Goal: Information Seeking & Learning: Learn about a topic

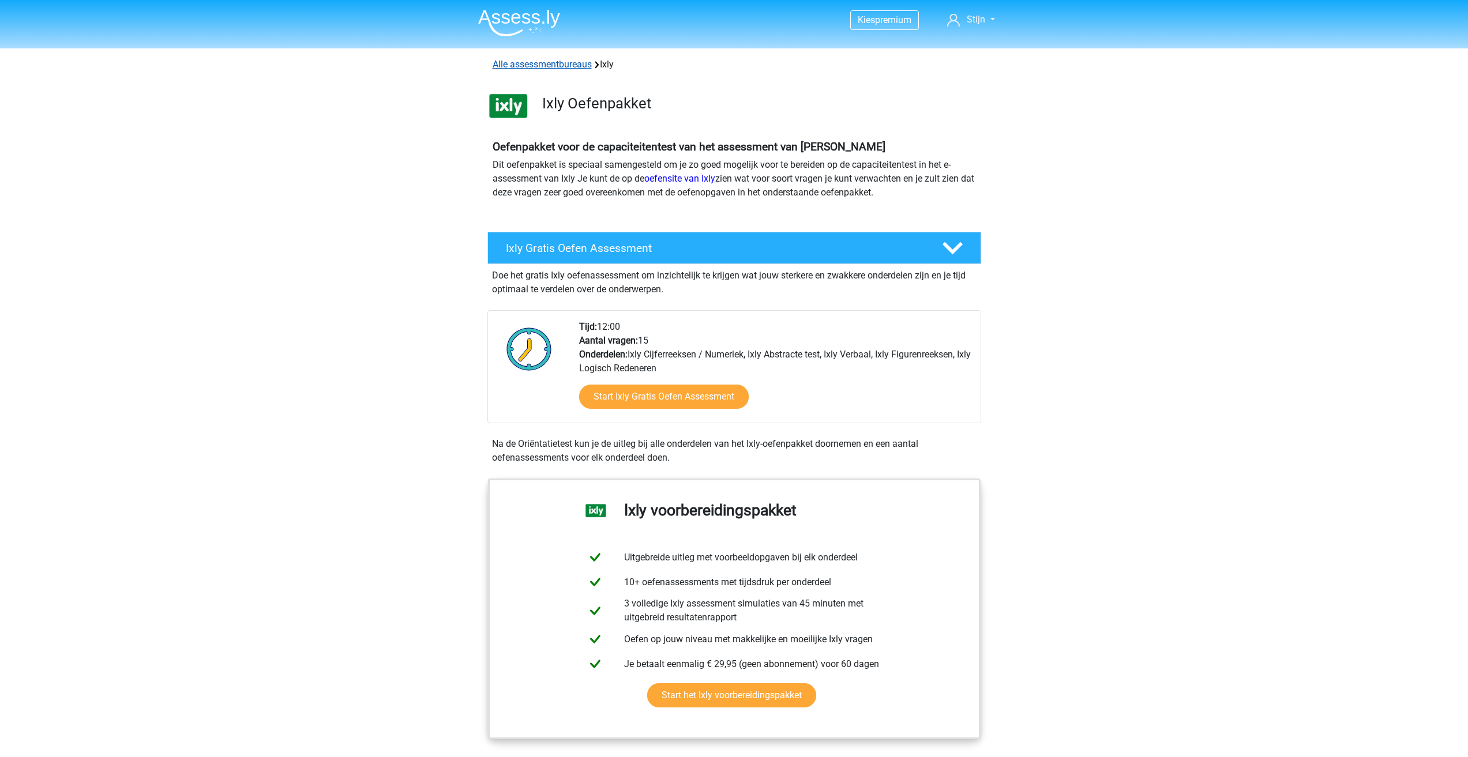
click at [572, 62] on link "Alle assessmentbureaus" at bounding box center [542, 64] width 99 height 11
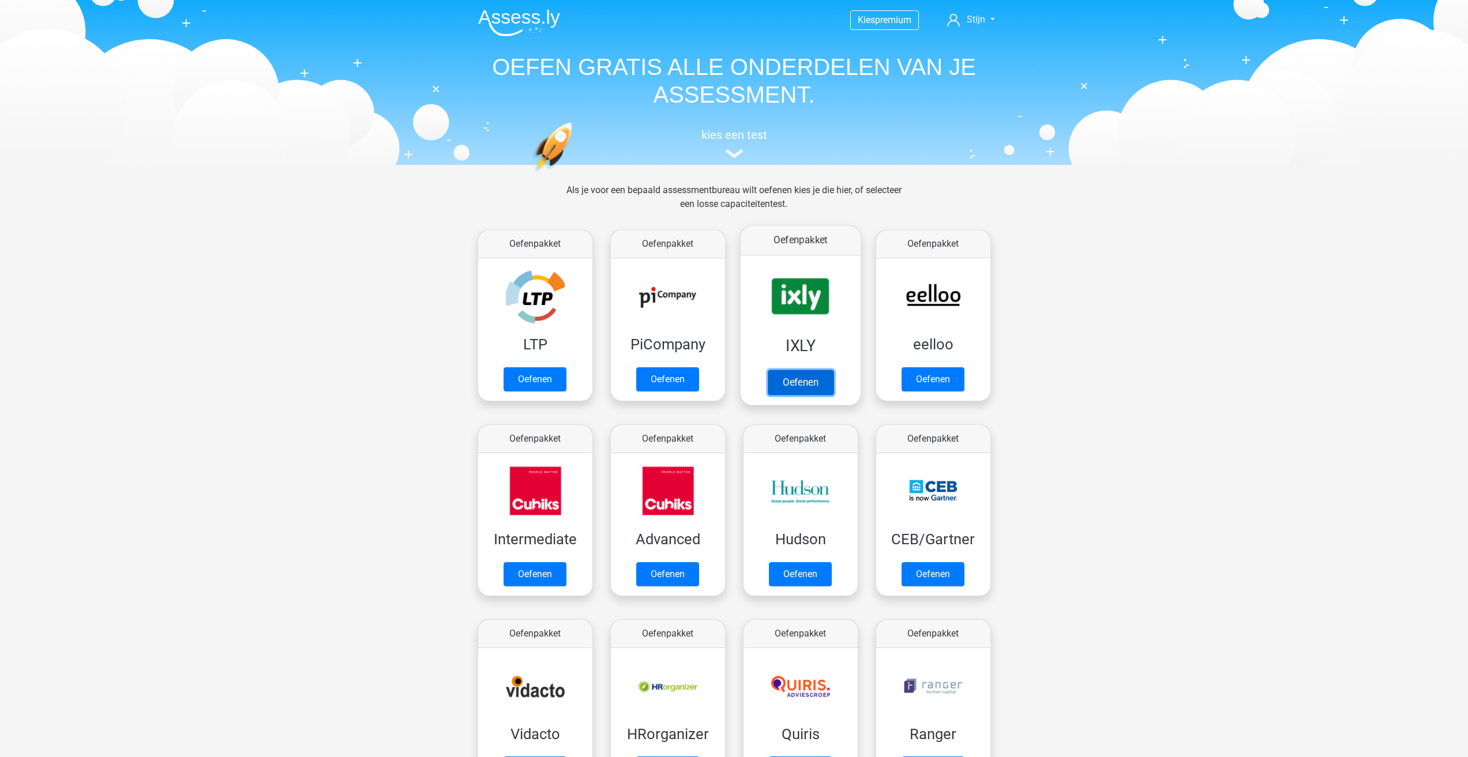
click at [788, 386] on link "Oefenen" at bounding box center [800, 382] width 66 height 25
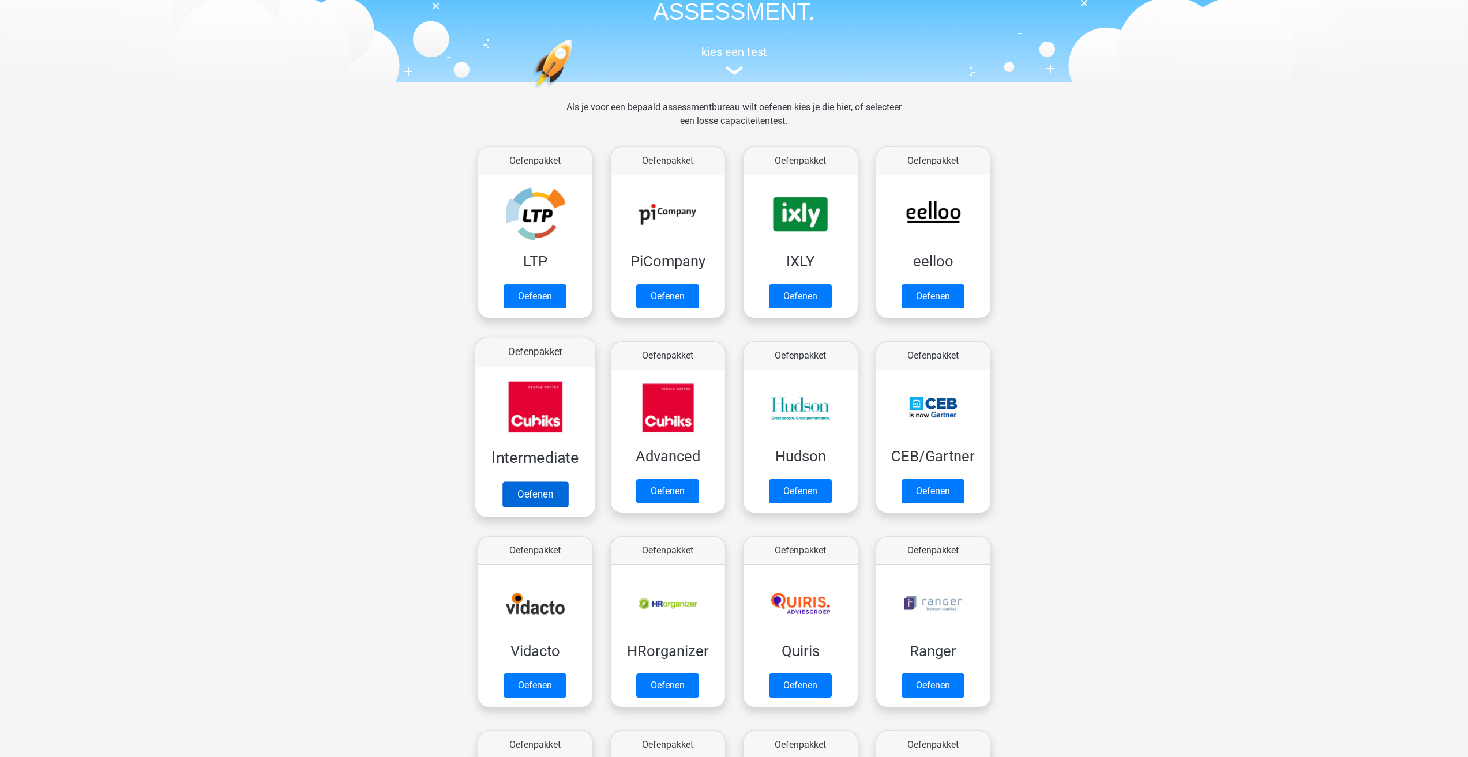
scroll to position [58, 0]
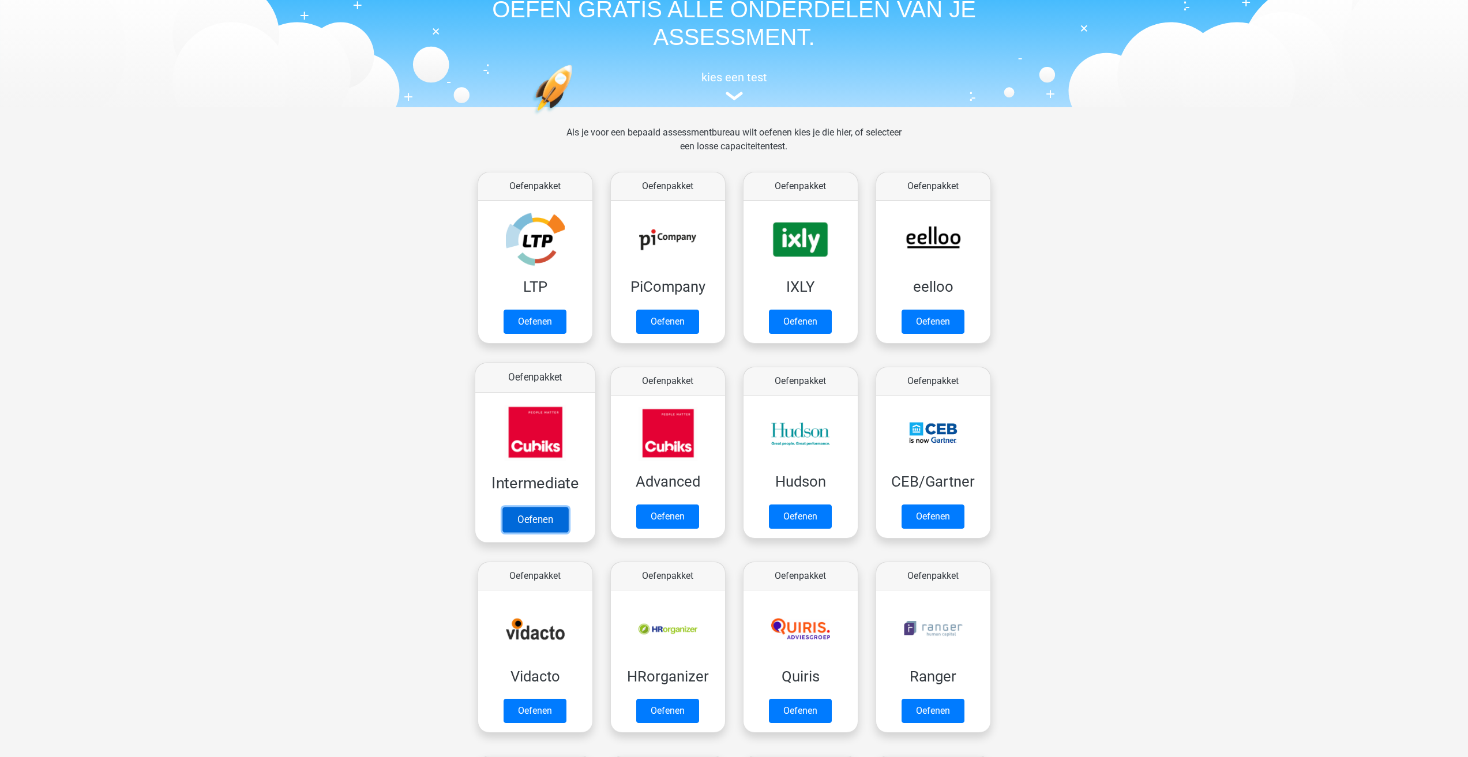
click at [532, 521] on link "Oefenen" at bounding box center [535, 519] width 66 height 25
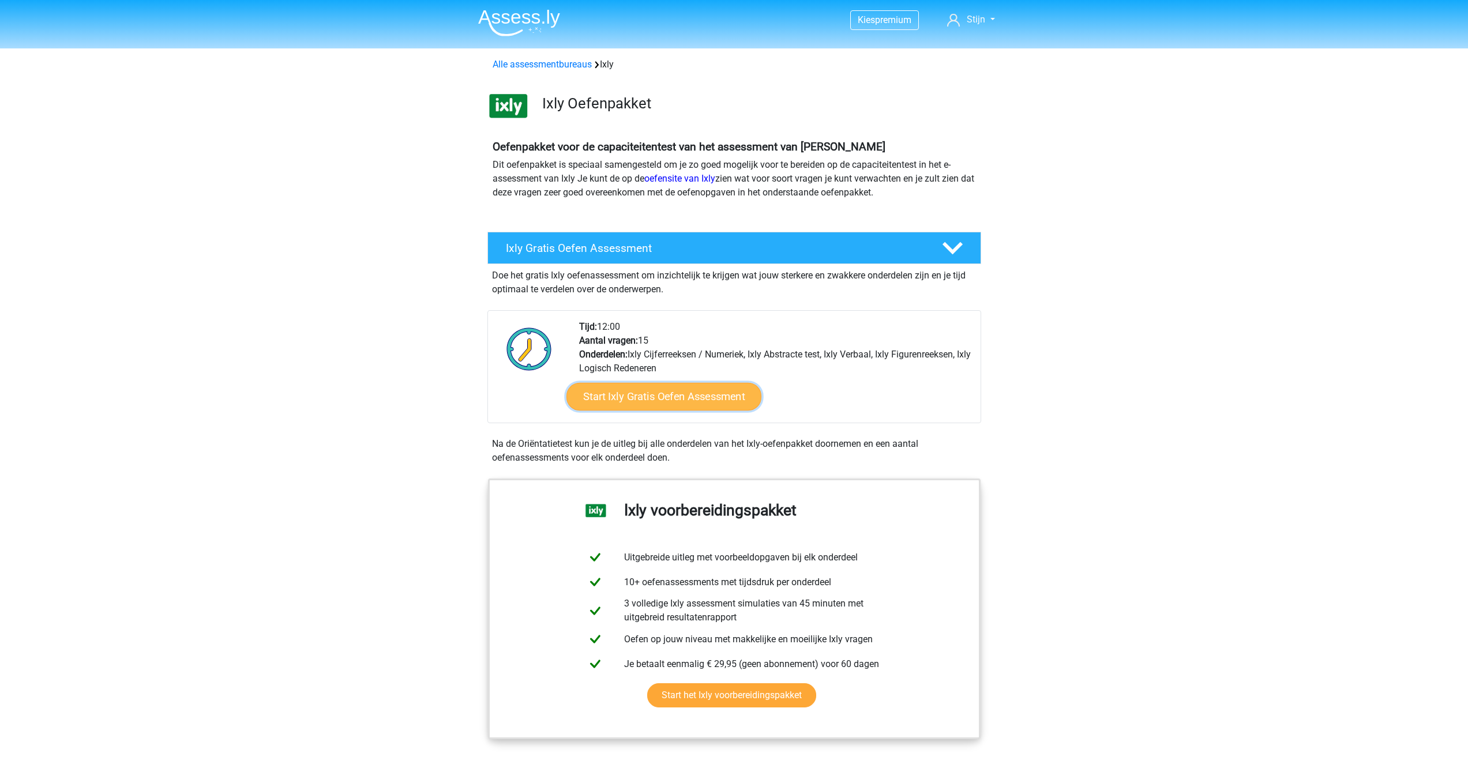
click at [684, 403] on link "Start Ixly Gratis Oefen Assessment" at bounding box center [663, 397] width 195 height 28
drag, startPoint x: 684, startPoint y: 403, endPoint x: 463, endPoint y: 301, distance: 243.1
click at [482, 336] on div "Ixly Gratis Oefen Assessment Doe het gratis Ixly oefenassessment om inzichtelij…" at bounding box center [734, 351] width 520 height 238
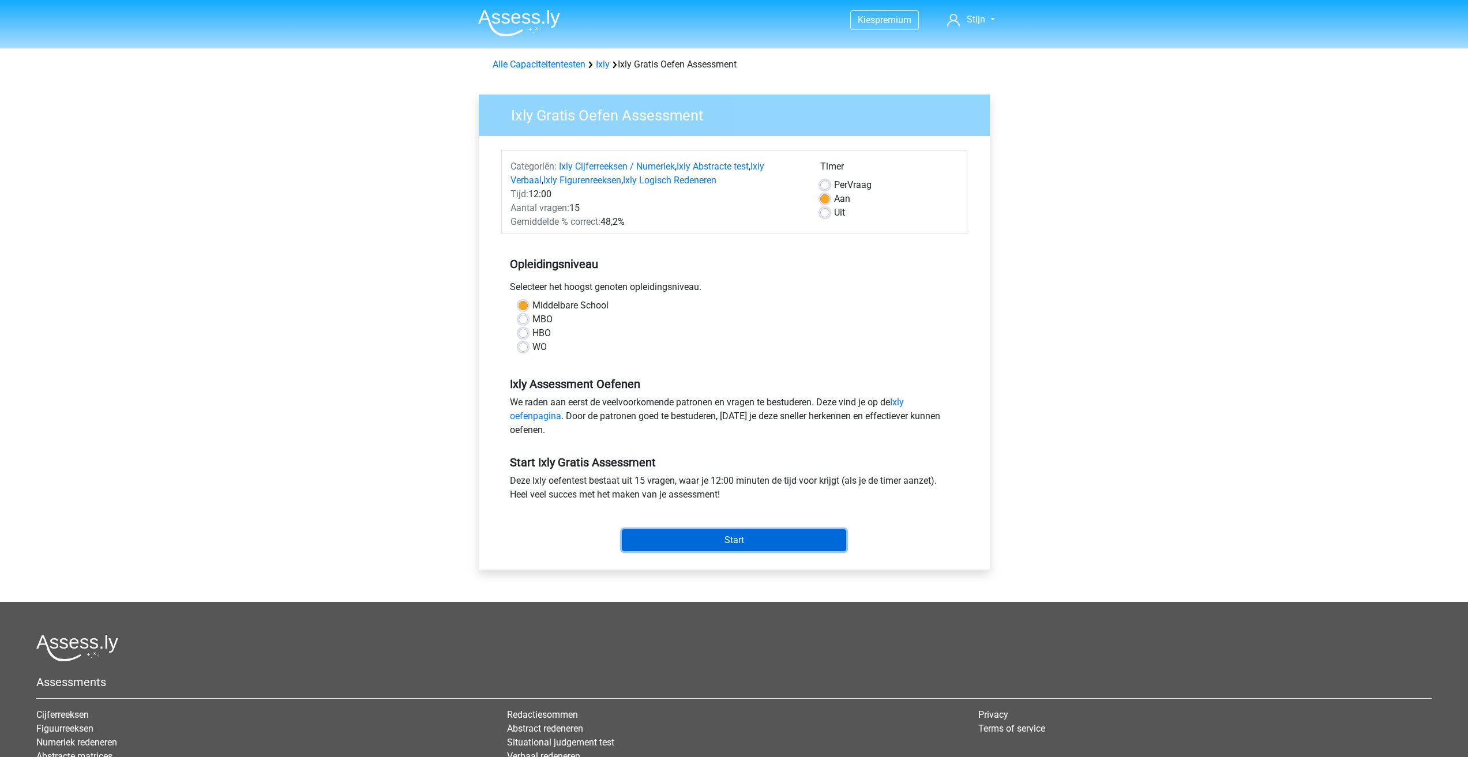
click at [748, 540] on input "Start" at bounding box center [734, 540] width 224 height 22
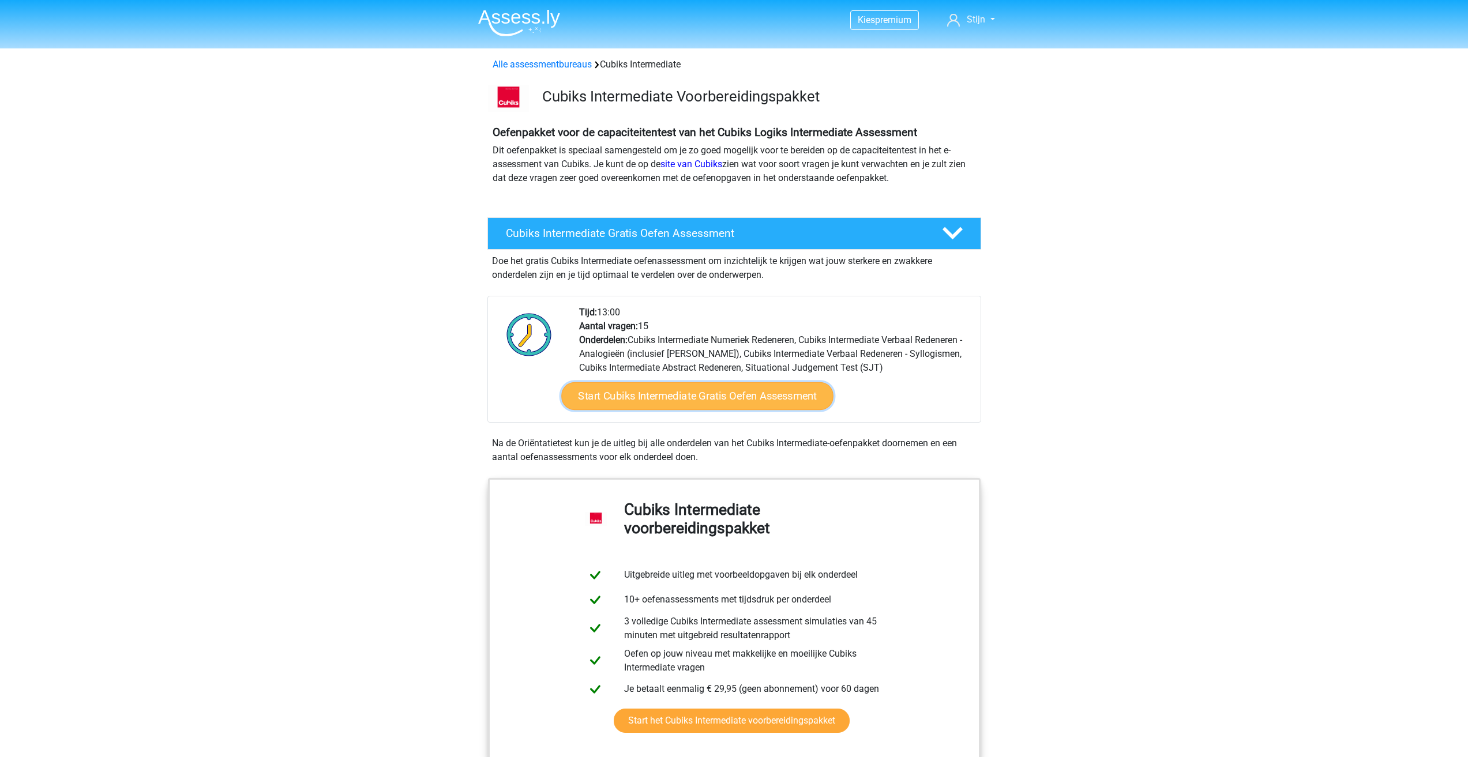
click at [657, 390] on link "Start Cubiks Intermediate Gratis Oefen Assessment" at bounding box center [697, 396] width 272 height 28
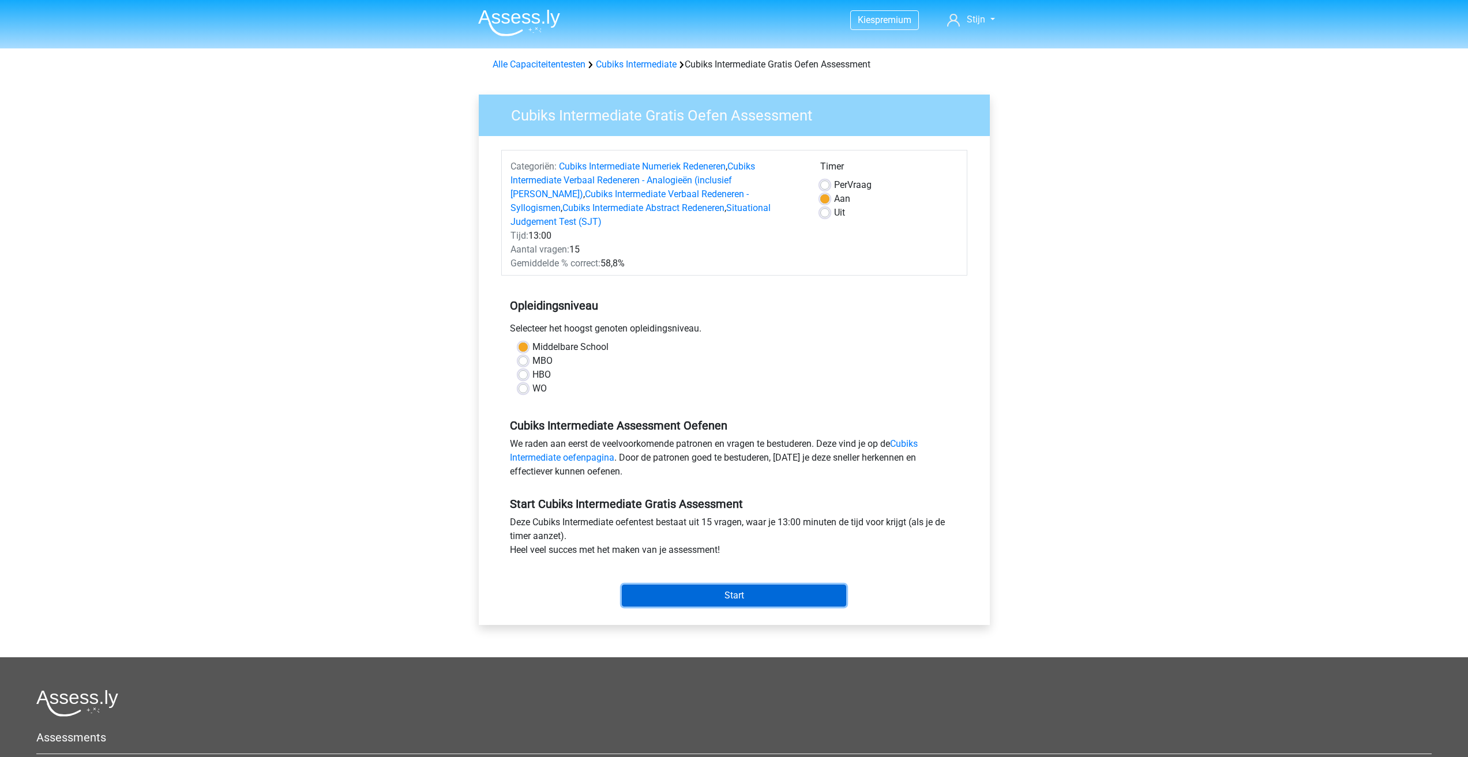
click at [669, 585] on input "Start" at bounding box center [734, 596] width 224 height 22
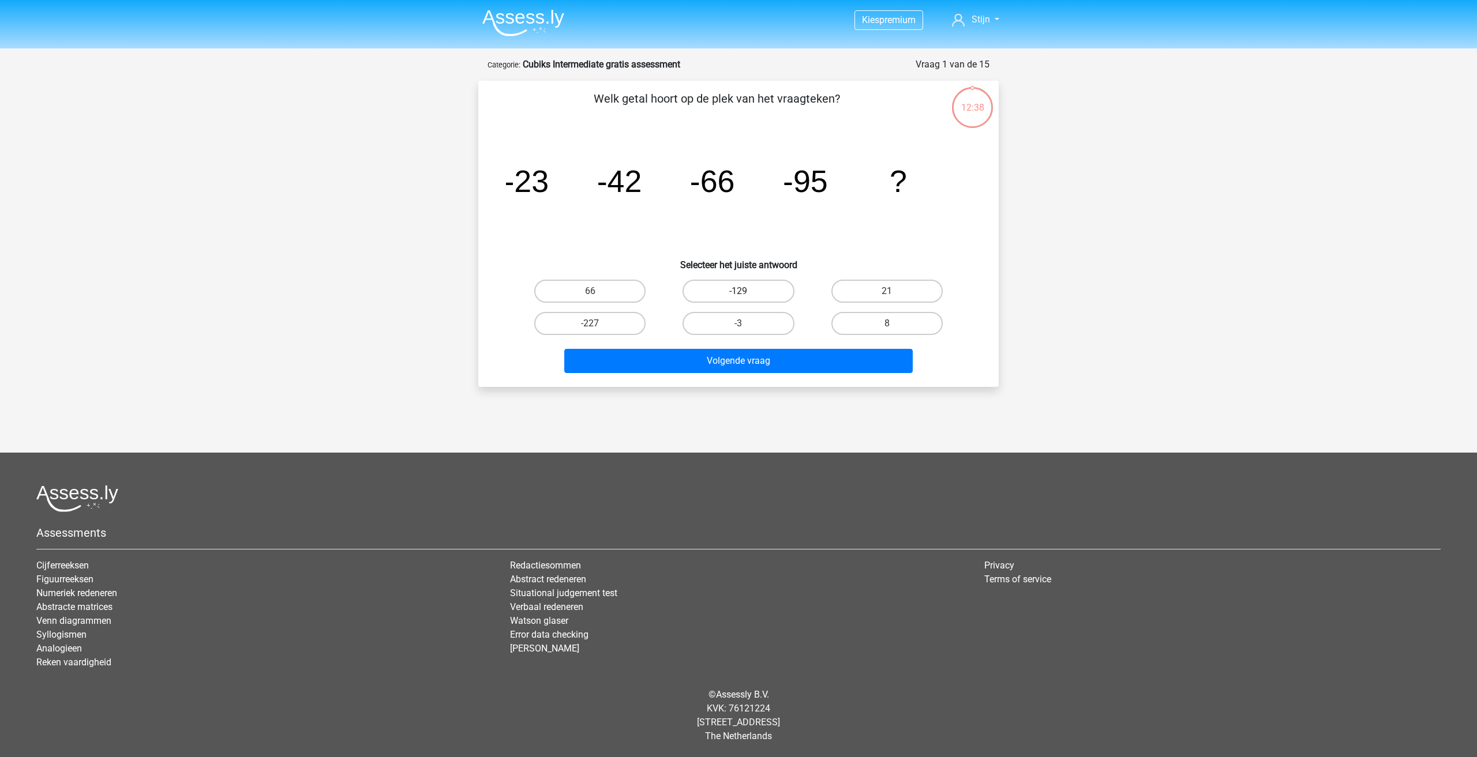
click at [742, 287] on label "-129" at bounding box center [737, 291] width 111 height 23
click at [742, 291] on input "-129" at bounding box center [741, 294] width 7 height 7
radio input "true"
click at [758, 367] on button "Volgende vraag" at bounding box center [738, 361] width 349 height 24
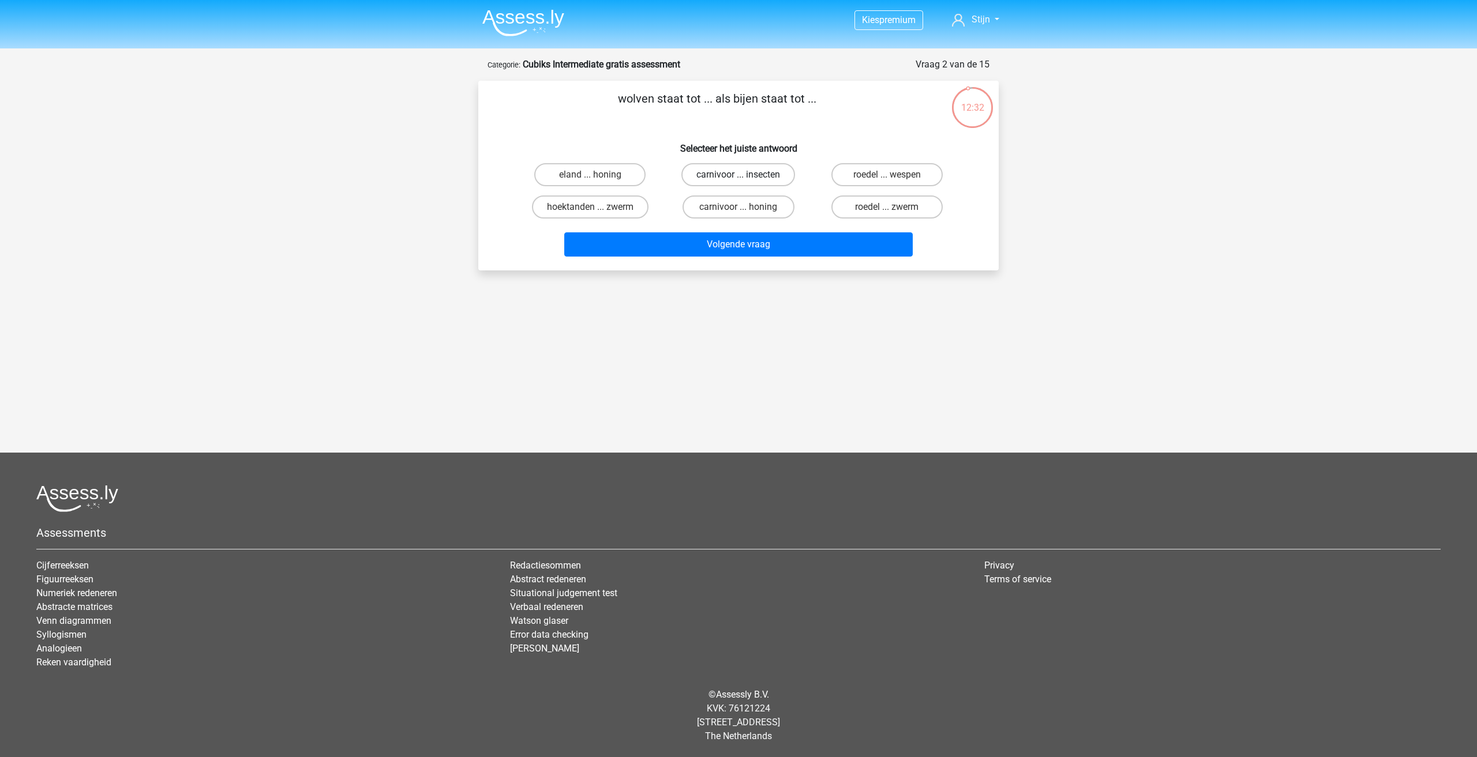
click at [731, 173] on label "carnivoor ... insecten" at bounding box center [738, 174] width 114 height 23
click at [738, 175] on input "carnivoor ... insecten" at bounding box center [741, 178] width 7 height 7
radio input "true"
click at [864, 209] on label "roedel ... zwerm" at bounding box center [886, 207] width 111 height 23
click at [886, 209] on input "roedel ... zwerm" at bounding box center [889, 210] width 7 height 7
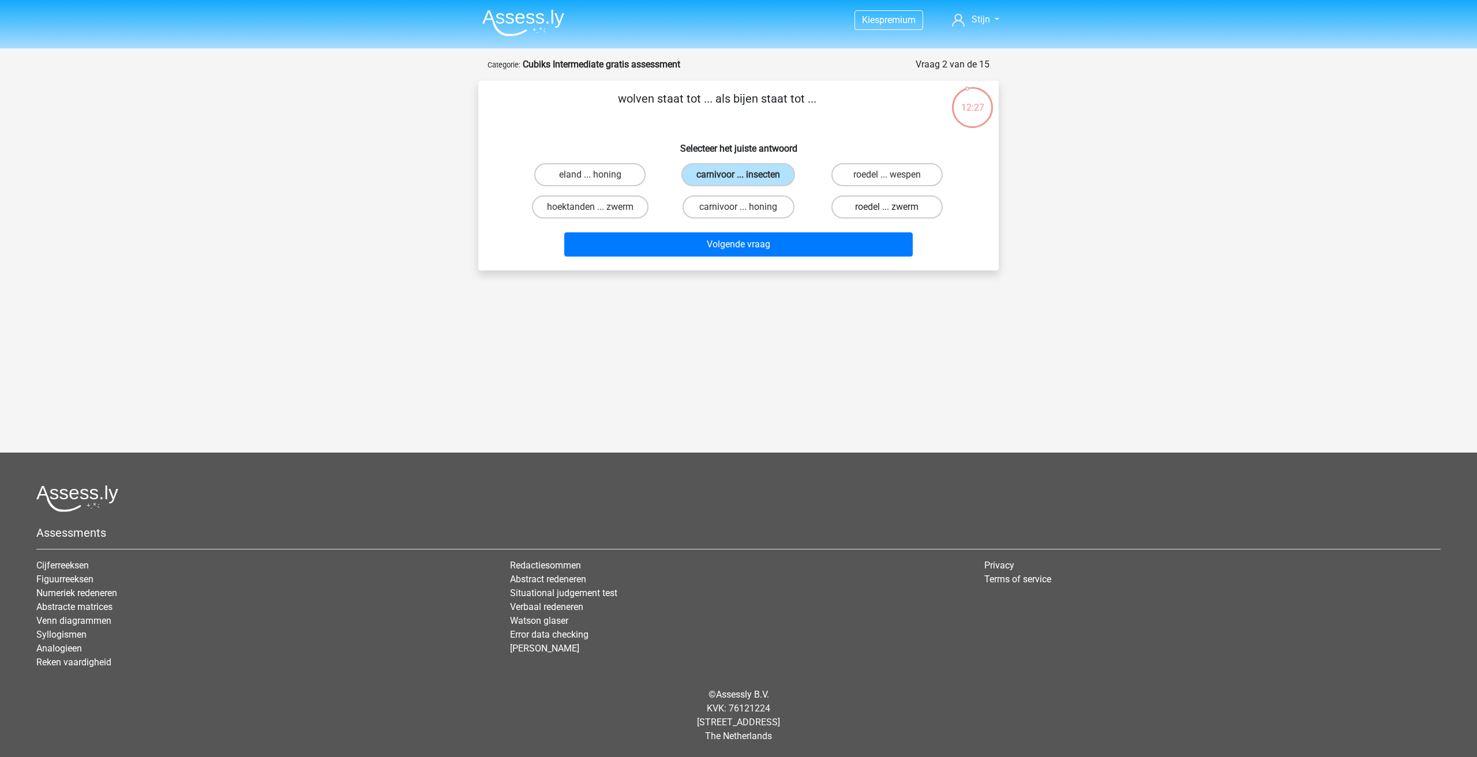
radio input "true"
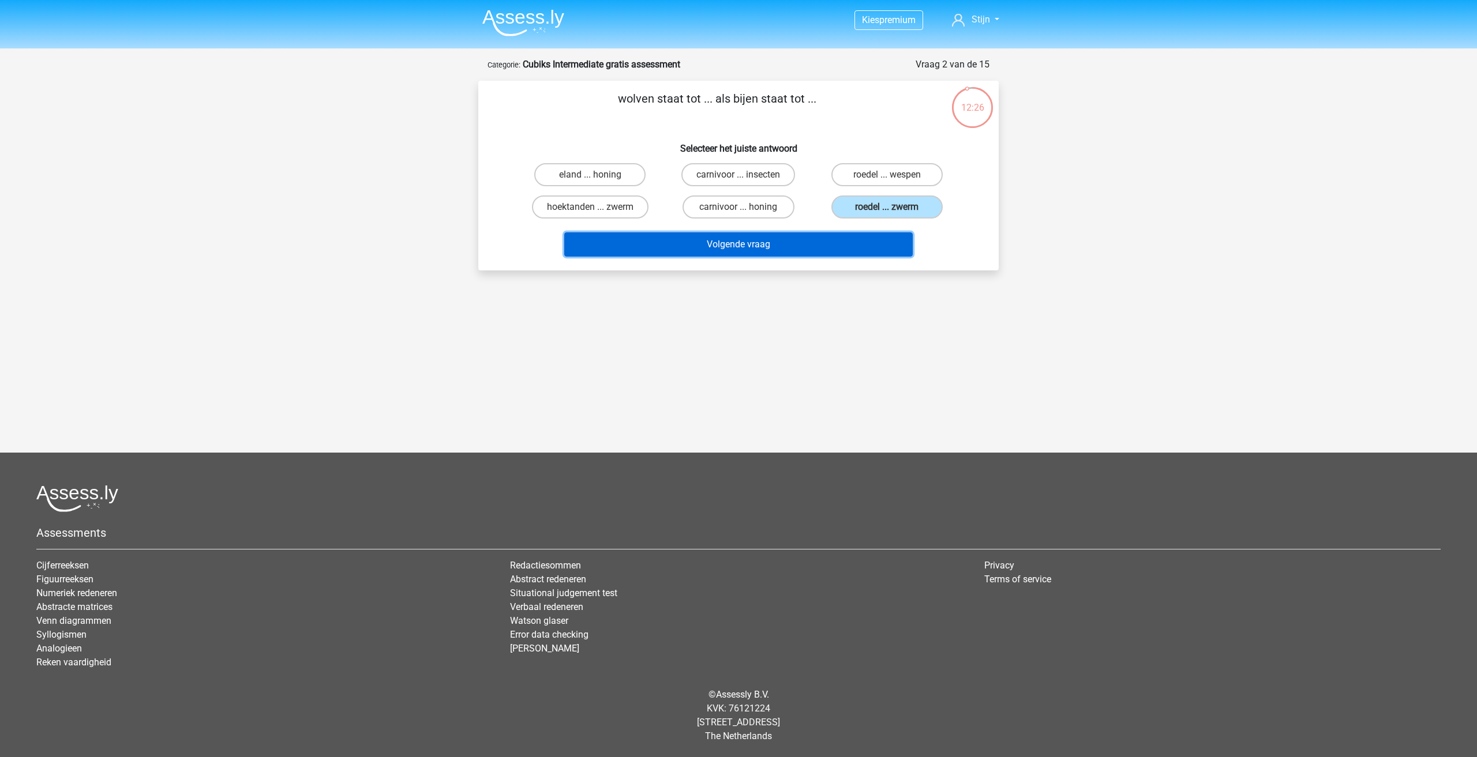
click at [851, 242] on button "Volgende vraag" at bounding box center [738, 244] width 349 height 24
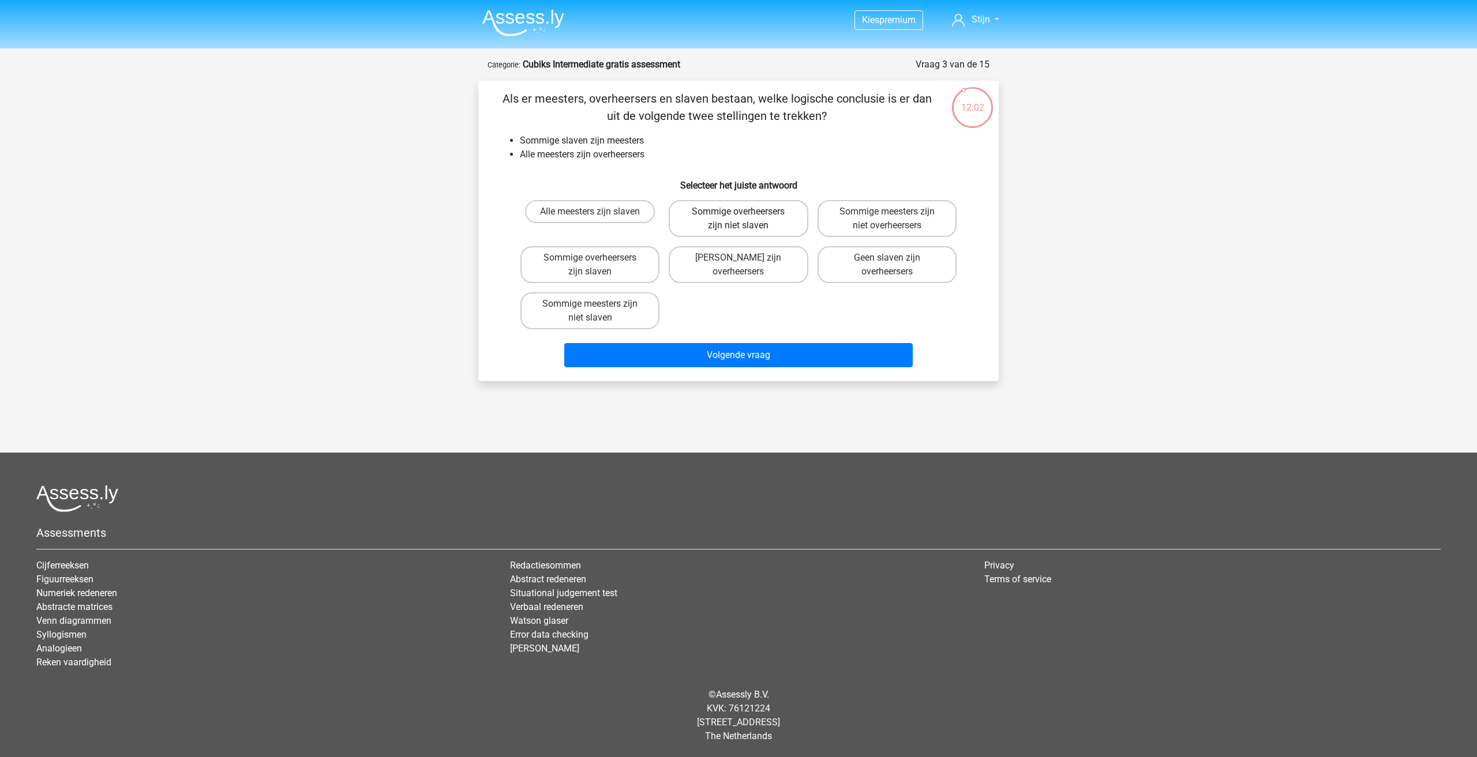
click at [726, 230] on label "Sommige overheersers zijn niet slaven" at bounding box center [737, 218] width 139 height 37
click at [738, 219] on input "Sommige overheersers zijn niet slaven" at bounding box center [741, 215] width 7 height 7
radio input "true"
drag, startPoint x: 627, startPoint y: 310, endPoint x: 628, endPoint y: 292, distance: 17.9
click at [628, 295] on label "Sommige meesters zijn niet slaven" at bounding box center [589, 310] width 139 height 37
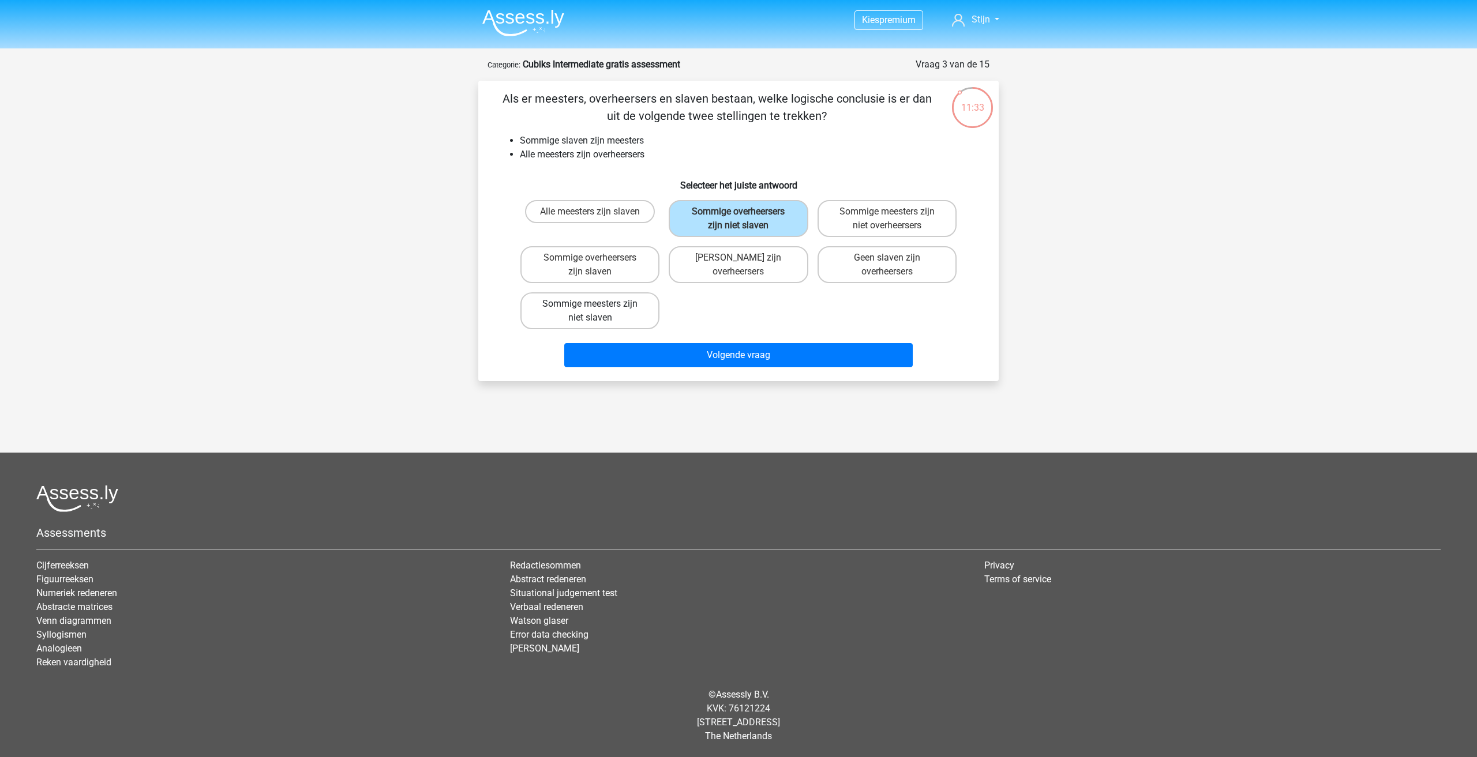
click at [598, 304] on input "Sommige meesters zijn niet slaven" at bounding box center [593, 307] width 7 height 7
radio input "true"
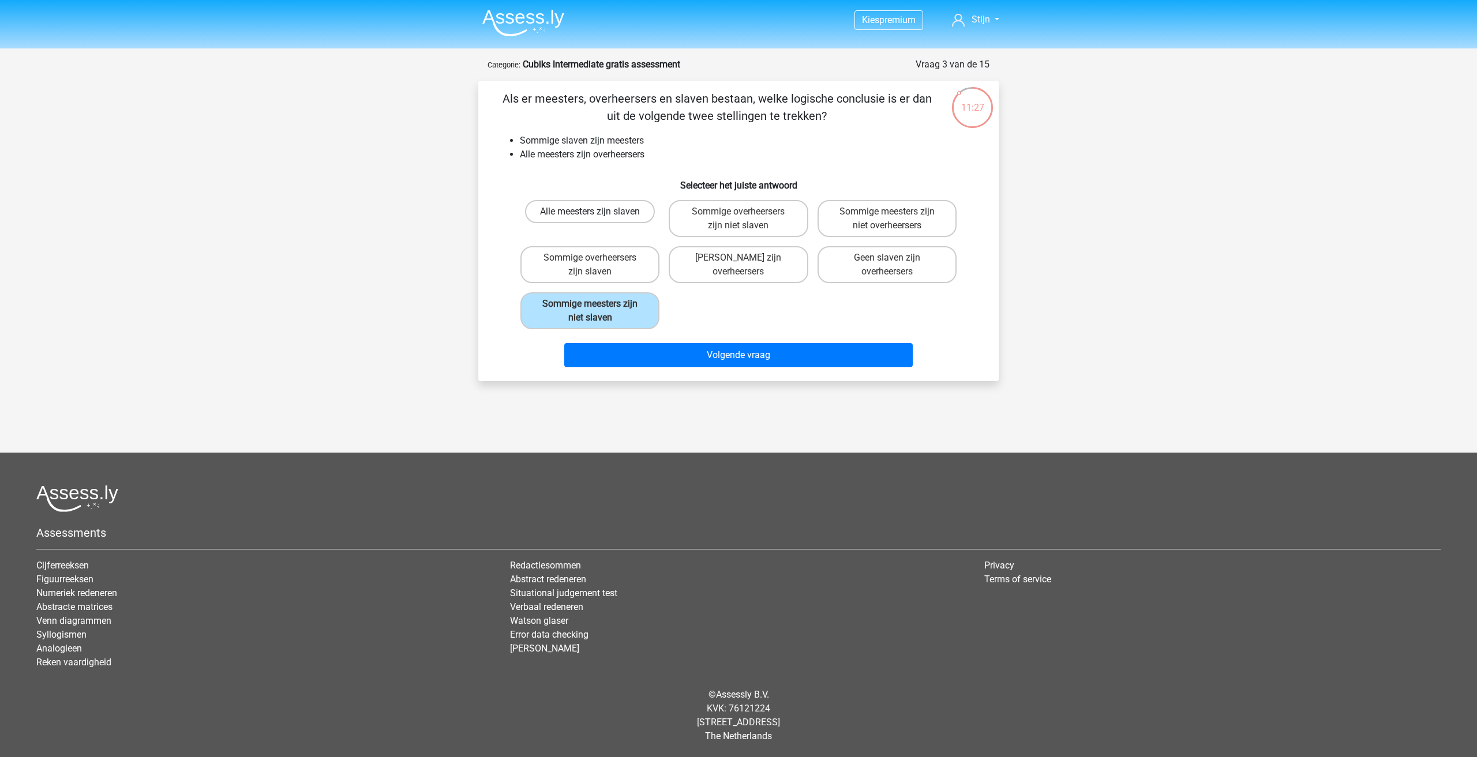
click at [625, 223] on label "Alle meesters zijn slaven" at bounding box center [590, 211] width 130 height 23
click at [598, 219] on input "Alle meesters zijn slaven" at bounding box center [593, 215] width 7 height 7
radio input "true"
click at [772, 228] on label "Sommige overheersers zijn niet slaven" at bounding box center [737, 218] width 139 height 37
click at [746, 219] on input "Sommige overheersers zijn niet slaven" at bounding box center [741, 215] width 7 height 7
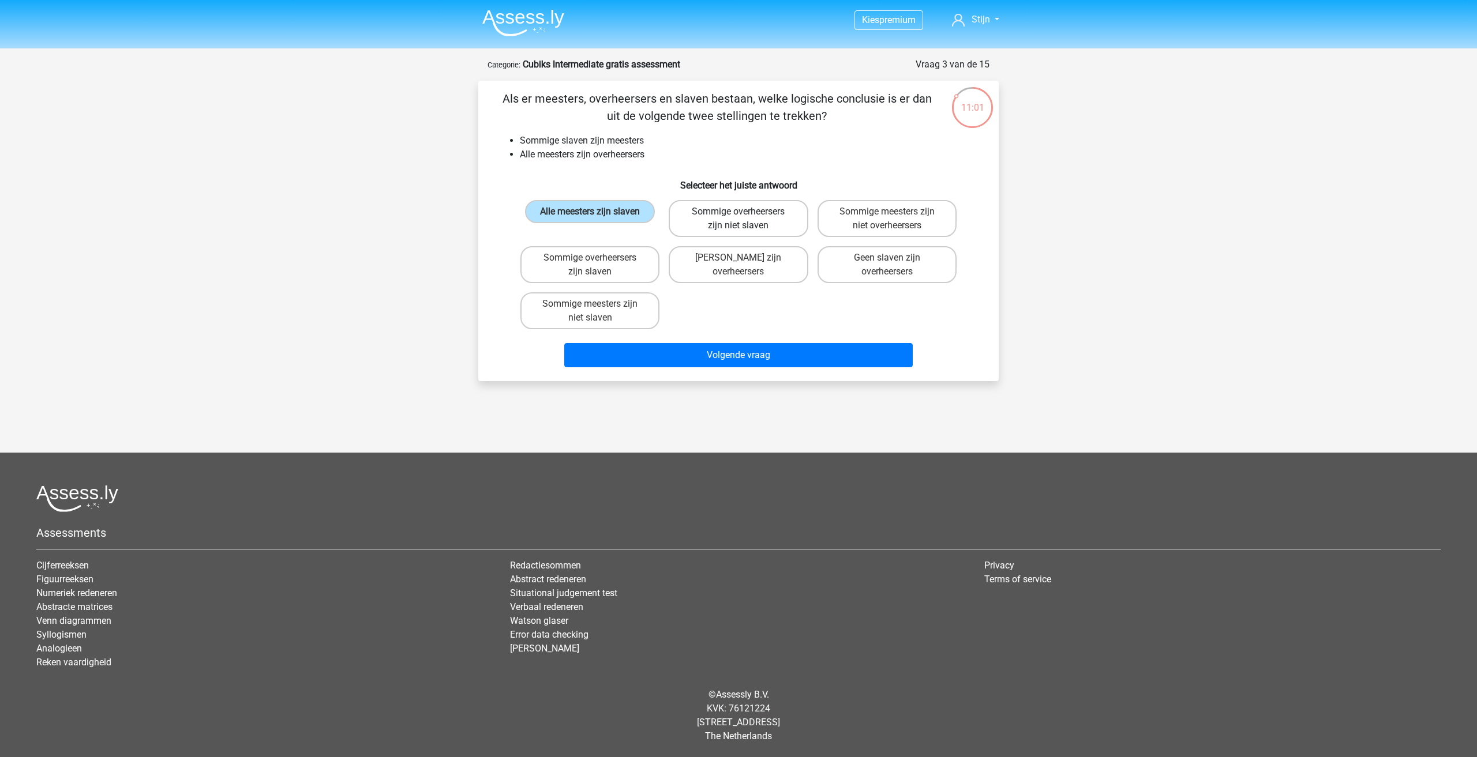
radio input "true"
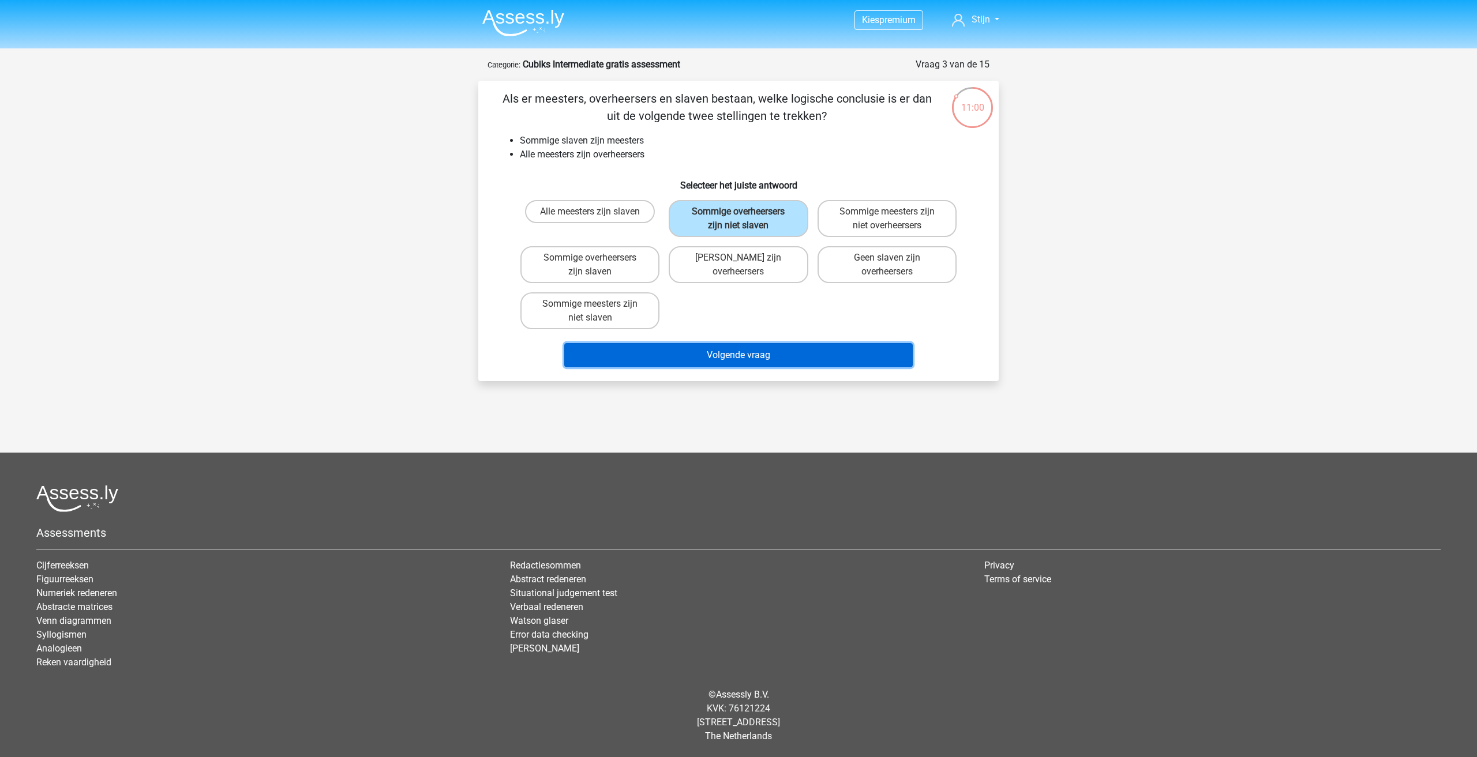
click at [786, 357] on button "Volgende vraag" at bounding box center [738, 355] width 349 height 24
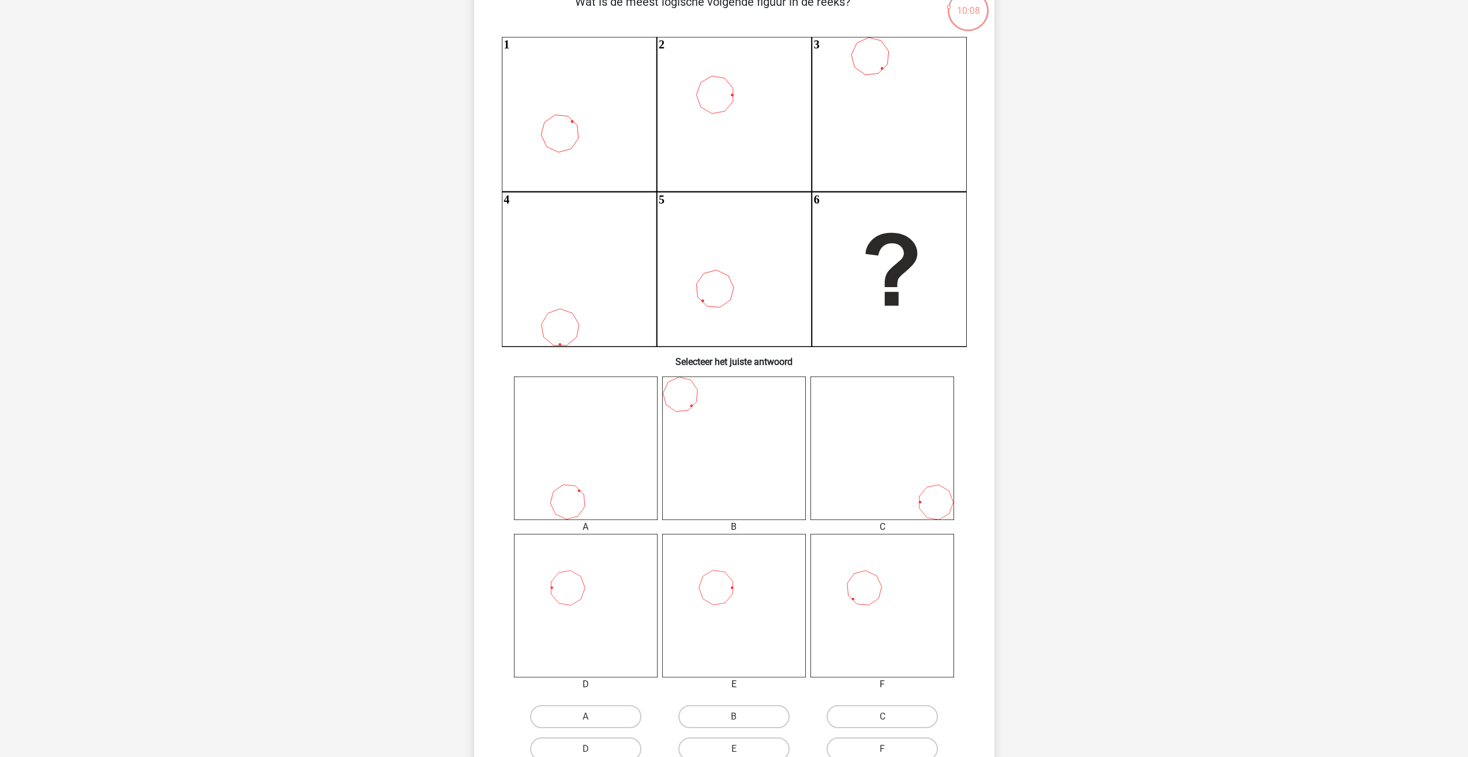
scroll to position [173, 0]
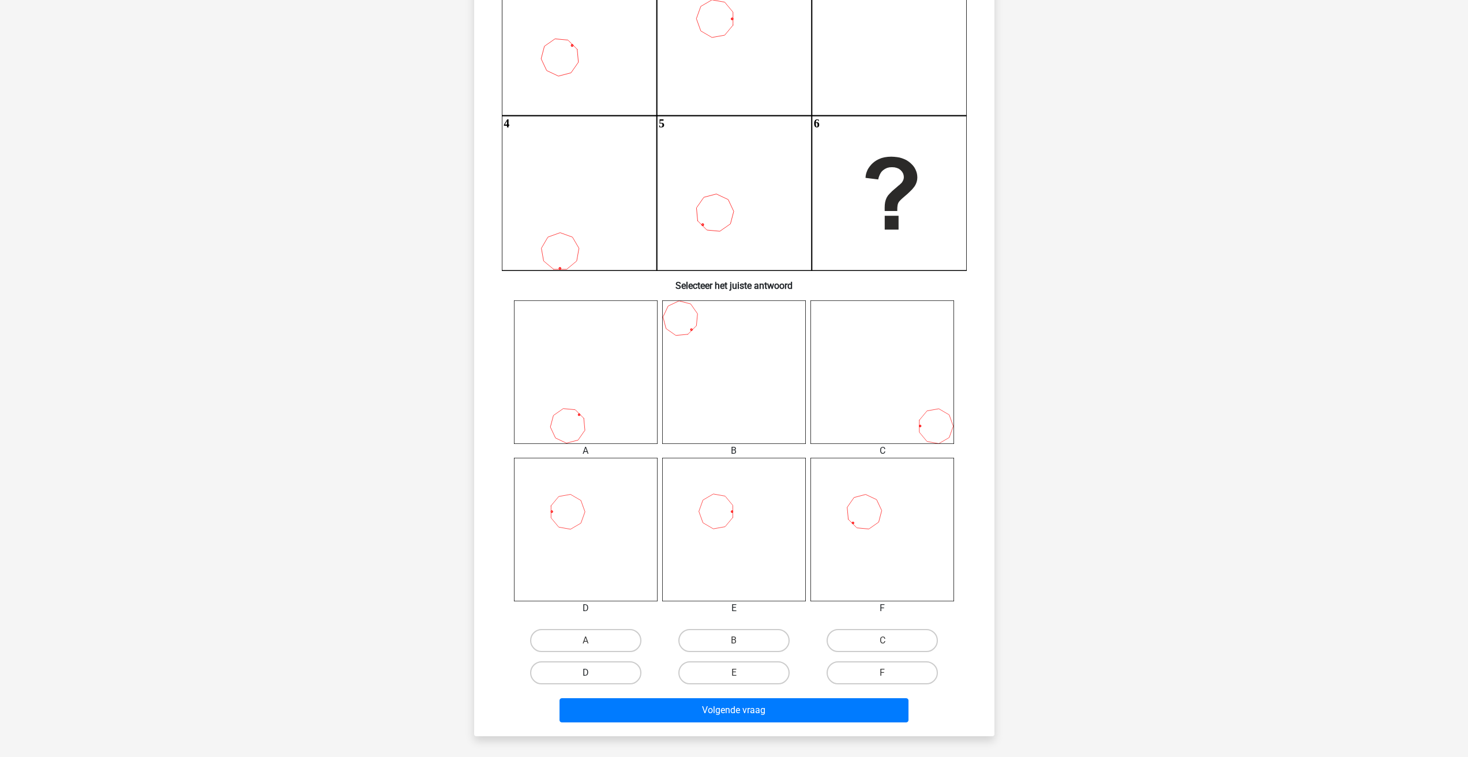
click at [612, 678] on label "D" at bounding box center [585, 673] width 111 height 23
click at [593, 678] on input "D" at bounding box center [588, 676] width 7 height 7
radio input "true"
drag, startPoint x: 670, startPoint y: 724, endPoint x: 671, endPoint y: 717, distance: 7.5
click at [671, 719] on div "Volgende vraag" at bounding box center [734, 712] width 445 height 29
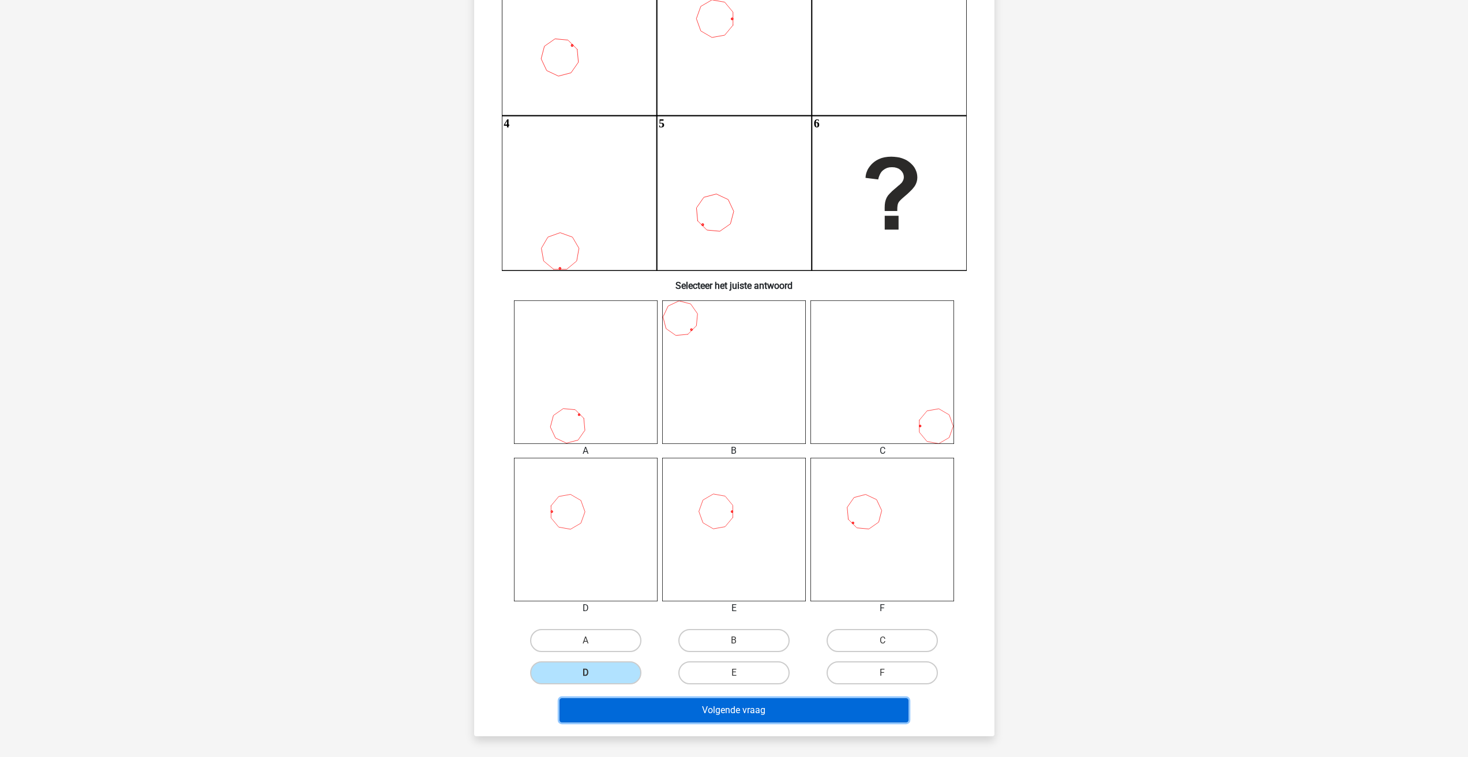
click at [671, 717] on button "Volgende vraag" at bounding box center [733, 710] width 349 height 24
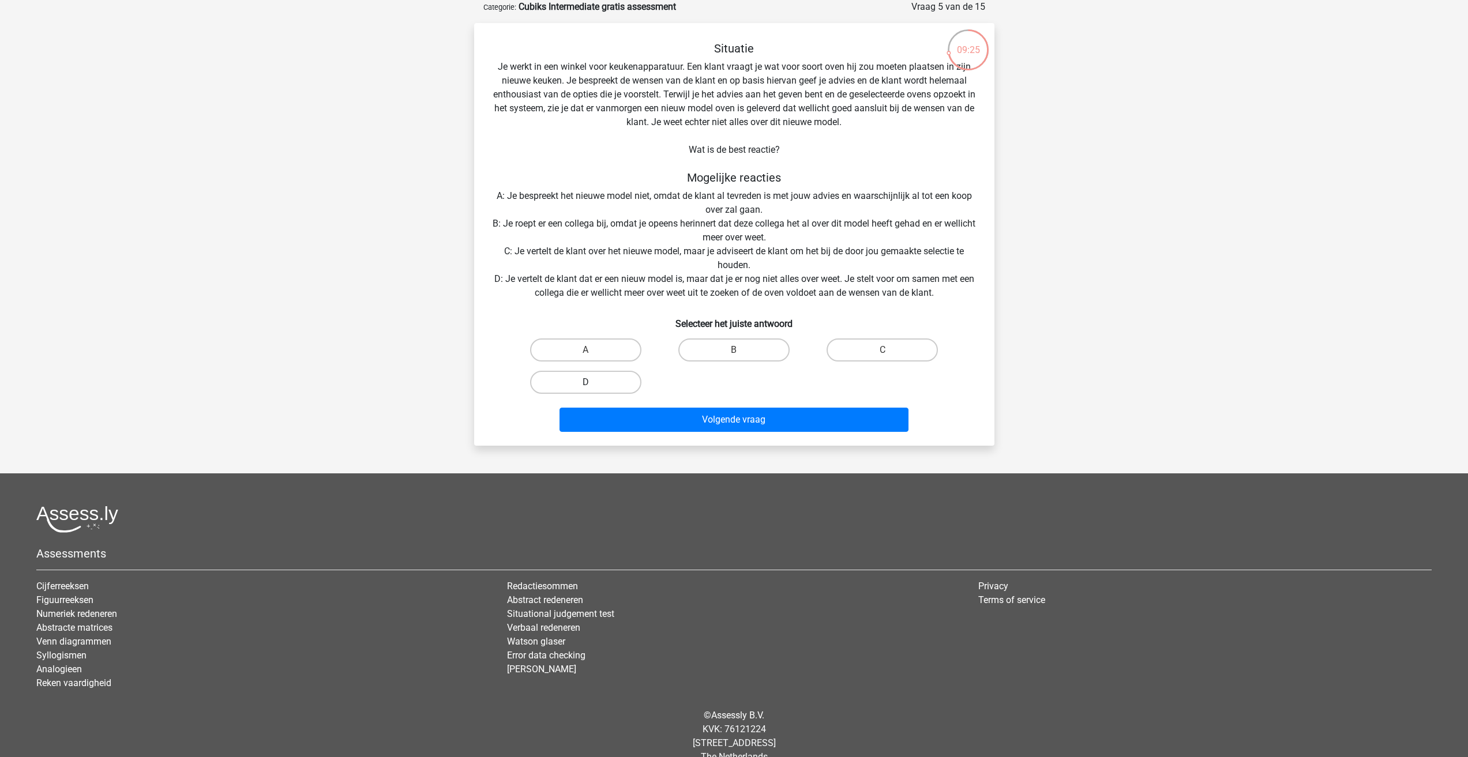
click at [608, 384] on label "D" at bounding box center [585, 382] width 111 height 23
click at [593, 384] on input "D" at bounding box center [588, 385] width 7 height 7
radio input "true"
click at [632, 420] on button "Volgende vraag" at bounding box center [733, 420] width 349 height 24
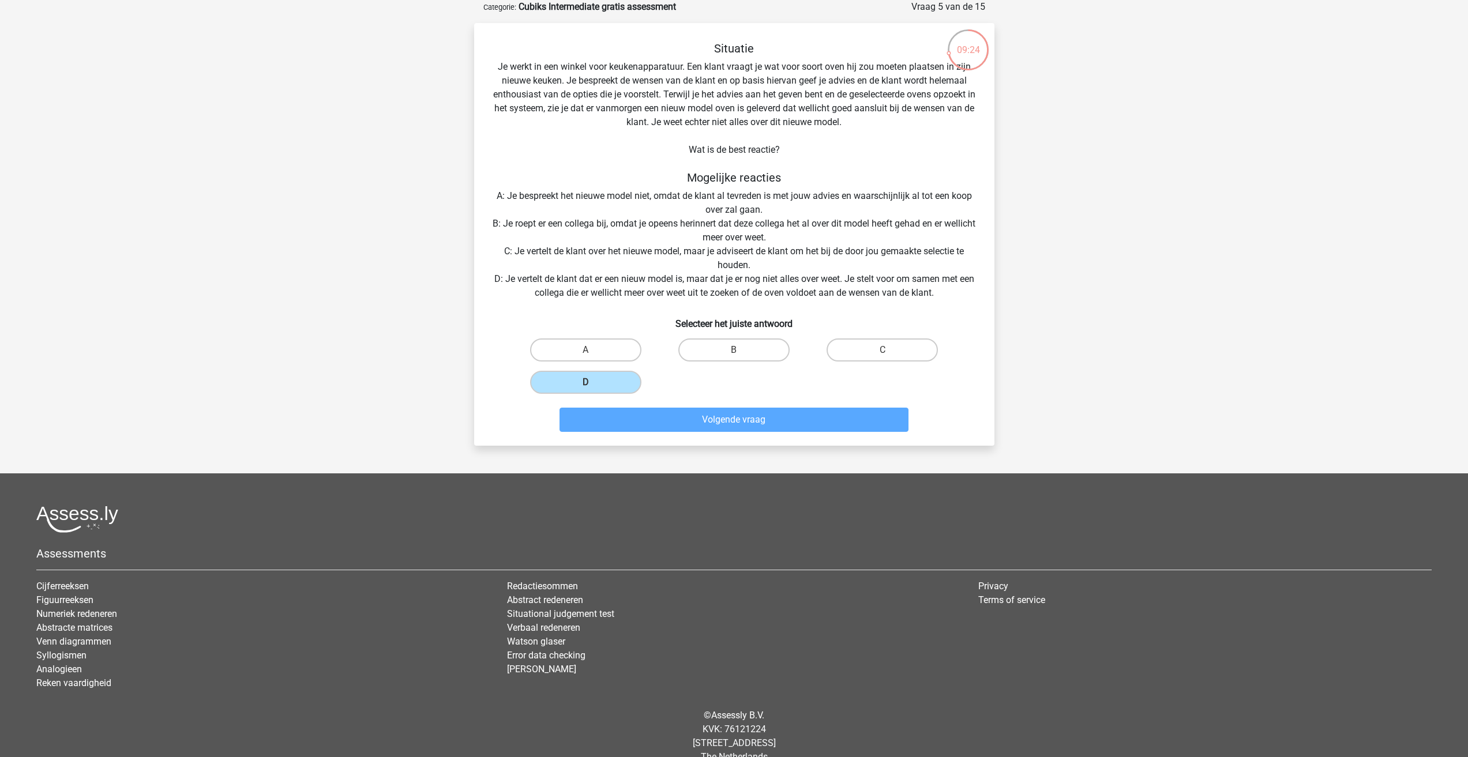
scroll to position [0, 0]
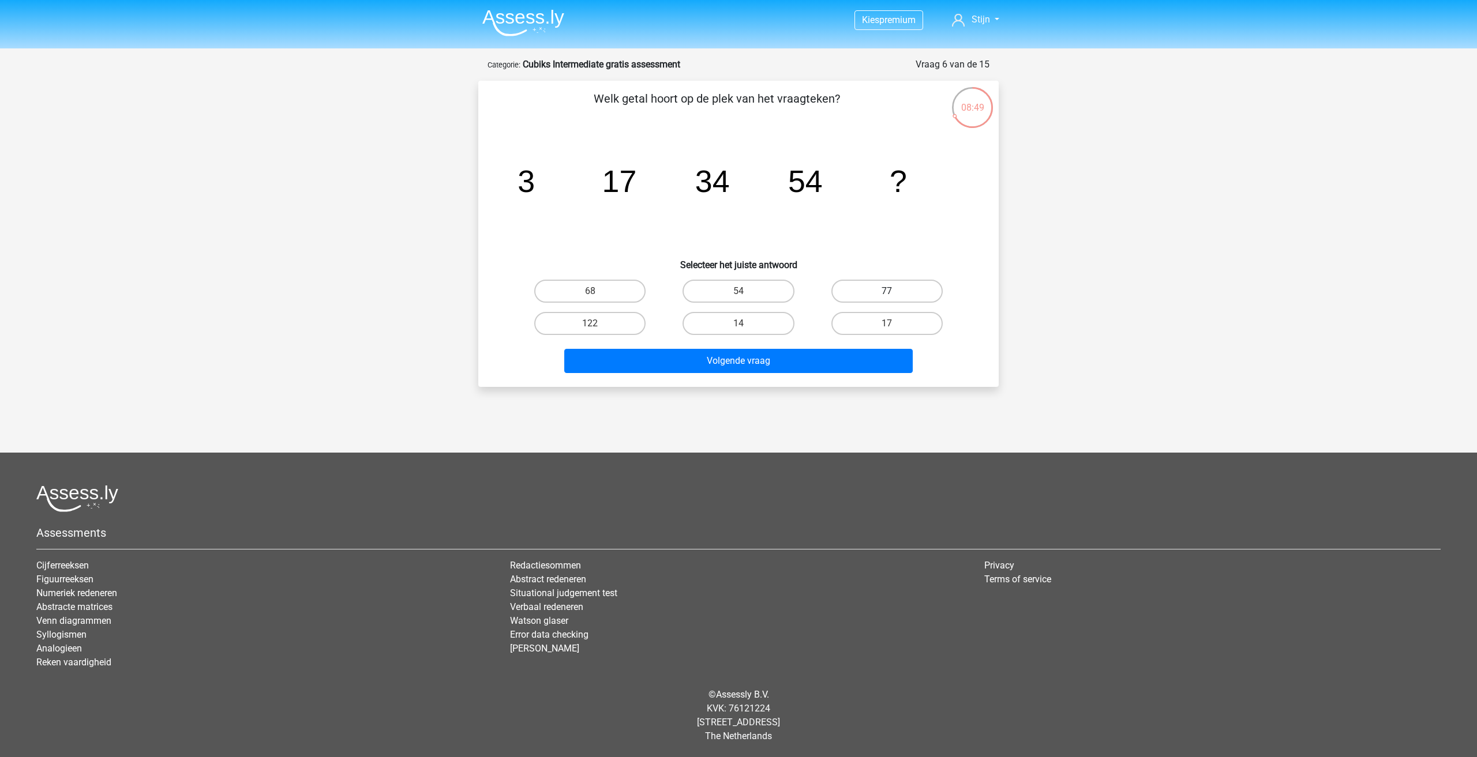
click at [884, 293] on label "77" at bounding box center [886, 291] width 111 height 23
click at [886, 293] on input "77" at bounding box center [889, 294] width 7 height 7
radio input "true"
click at [771, 365] on button "Volgende vraag" at bounding box center [738, 361] width 349 height 24
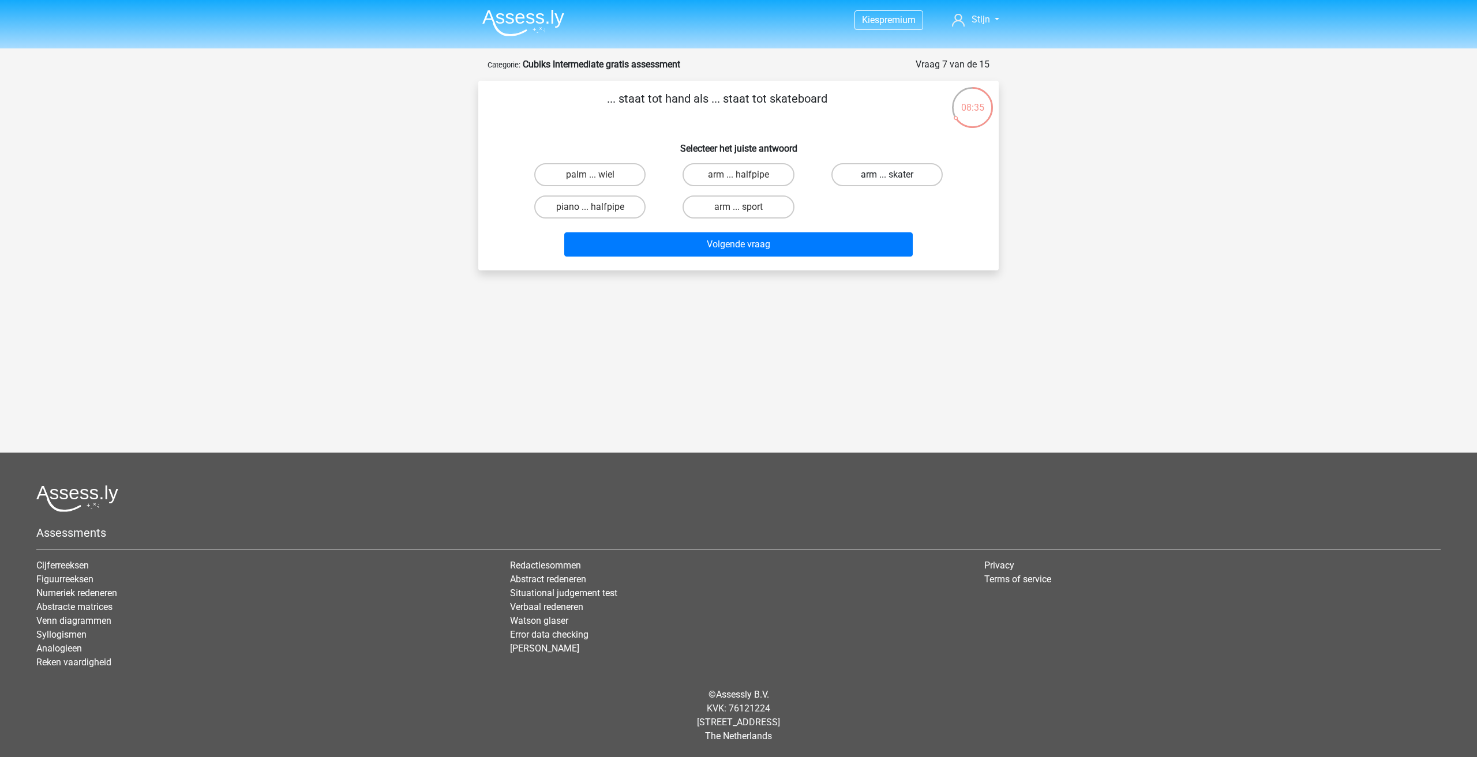
click at [862, 169] on label "arm ... skater" at bounding box center [886, 174] width 111 height 23
click at [886, 175] on input "arm ... skater" at bounding box center [889, 178] width 7 height 7
radio input "true"
click at [727, 189] on div "arm ... halfpipe" at bounding box center [738, 175] width 148 height 32
click at [744, 165] on label "arm ... halfpipe" at bounding box center [737, 174] width 111 height 23
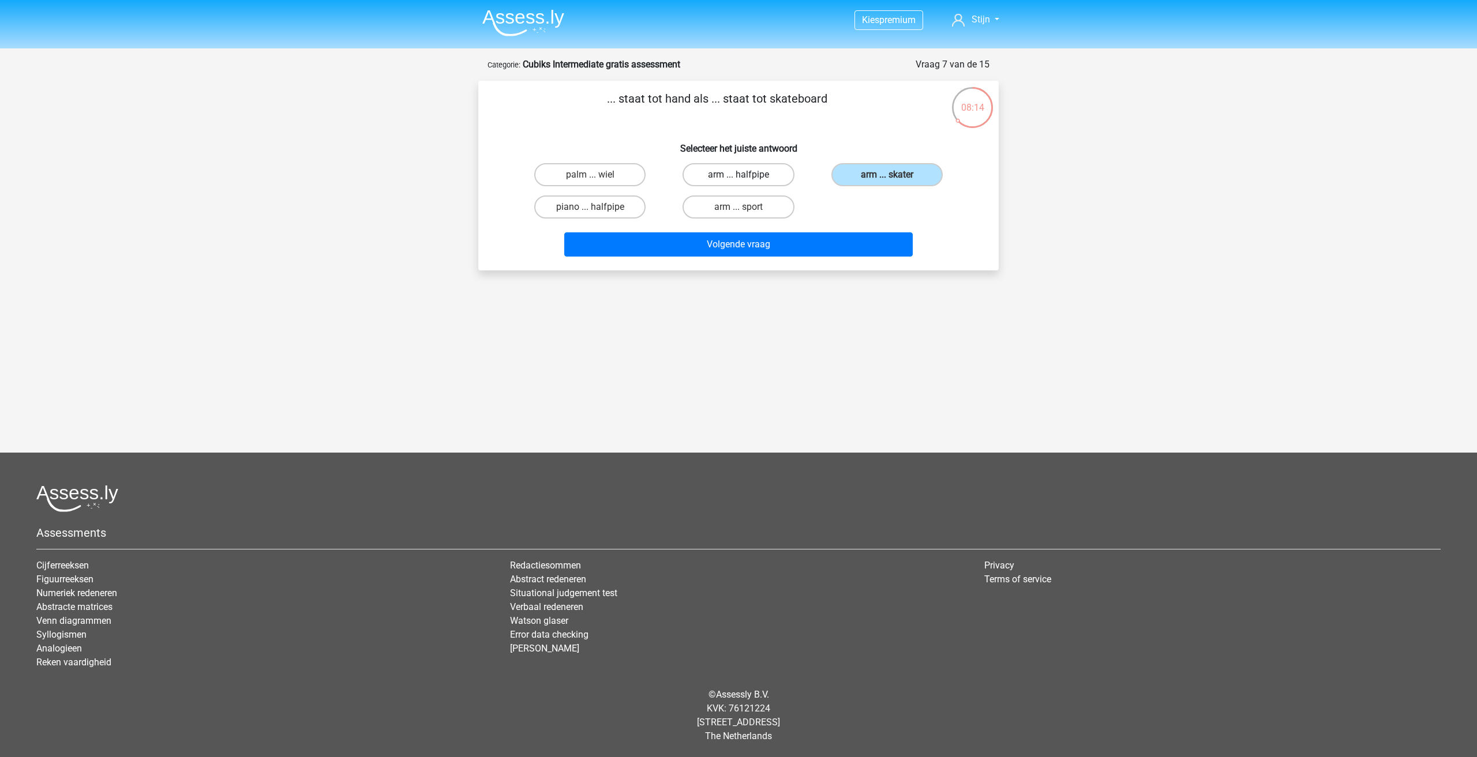
click at [744, 175] on input "arm ... halfpipe" at bounding box center [741, 178] width 7 height 7
radio input "true"
click at [925, 191] on div "palm ... wiel arm ... halfpipe arm ... skater piano ... halfpipe arm ... sport" at bounding box center [738, 191] width 445 height 65
click at [762, 205] on label "arm ... sport" at bounding box center [737, 207] width 111 height 23
click at [746, 207] on input "arm ... sport" at bounding box center [741, 210] width 7 height 7
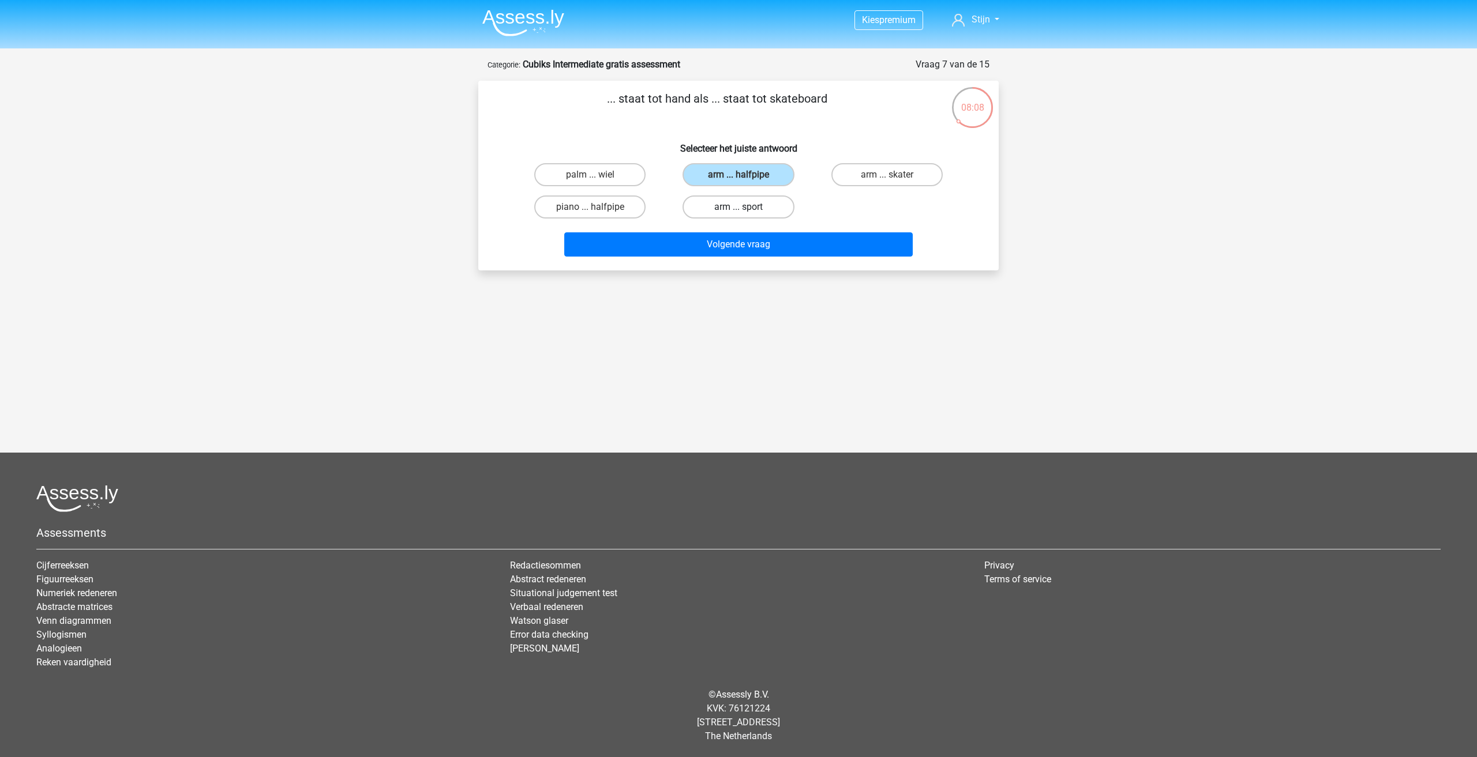
radio input "true"
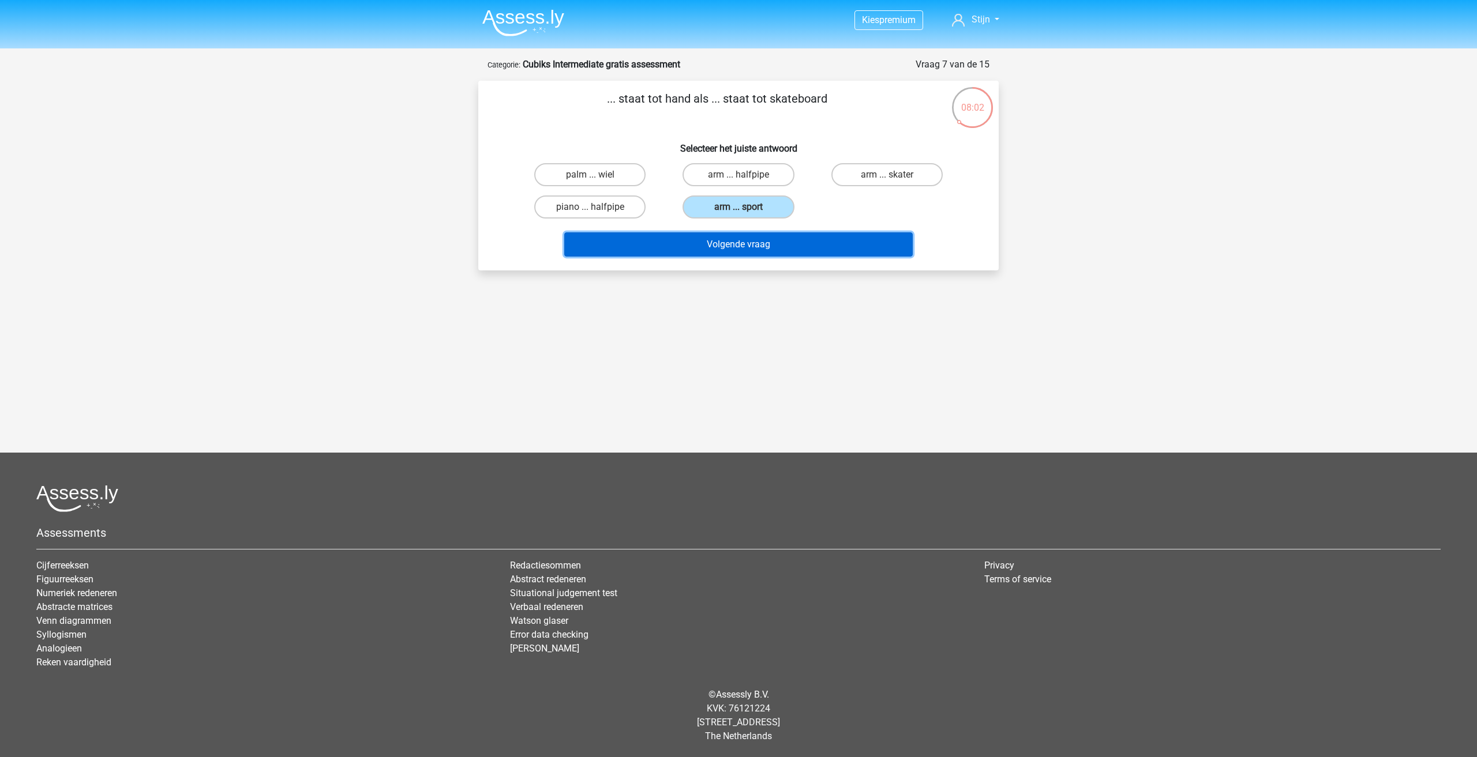
click at [800, 246] on button "Volgende vraag" at bounding box center [738, 244] width 349 height 24
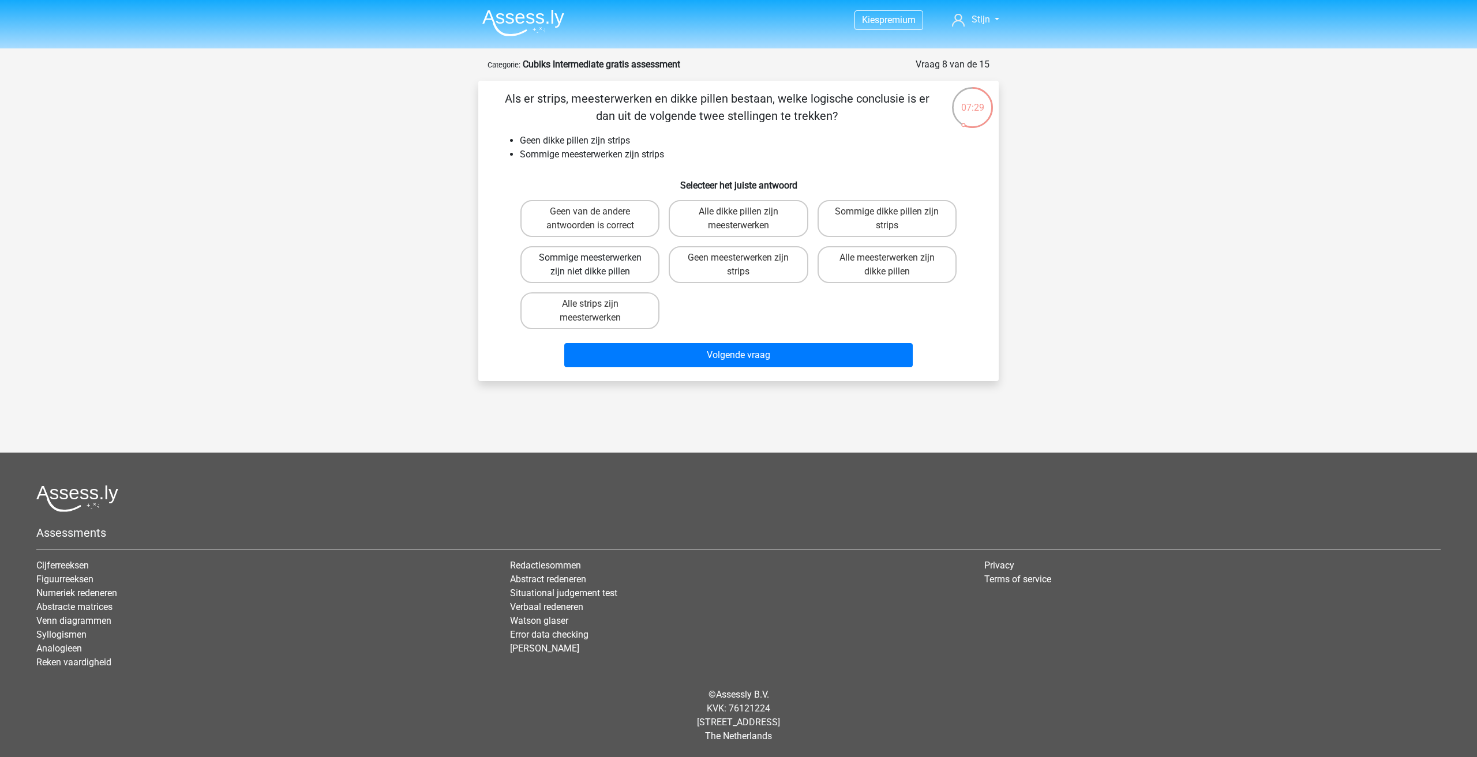
click at [643, 268] on label "Sommige meesterwerken zijn niet dikke pillen" at bounding box center [589, 264] width 139 height 37
click at [598, 265] on input "Sommige meesterwerken zijn niet dikke pillen" at bounding box center [593, 261] width 7 height 7
radio input "true"
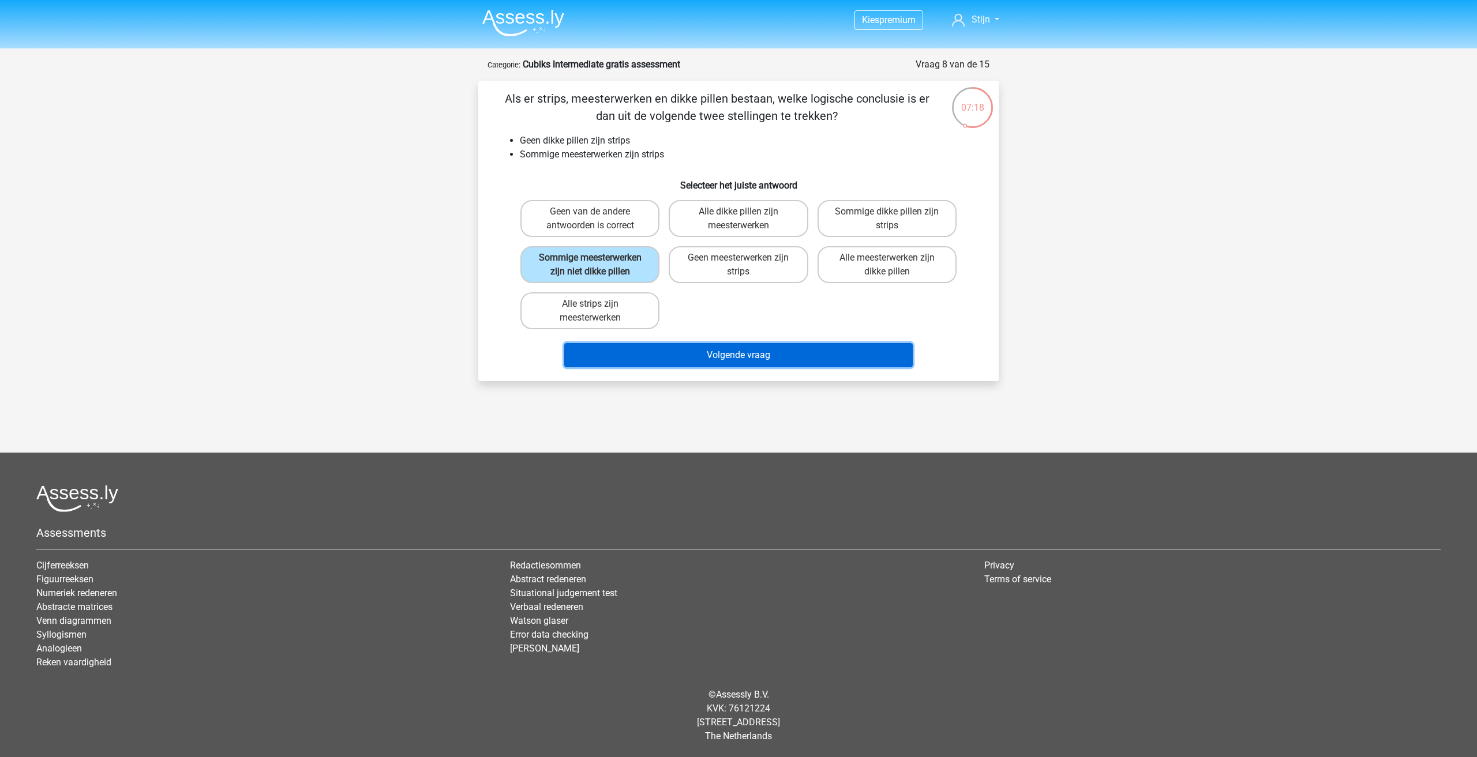
click at [656, 354] on button "Volgende vraag" at bounding box center [738, 355] width 349 height 24
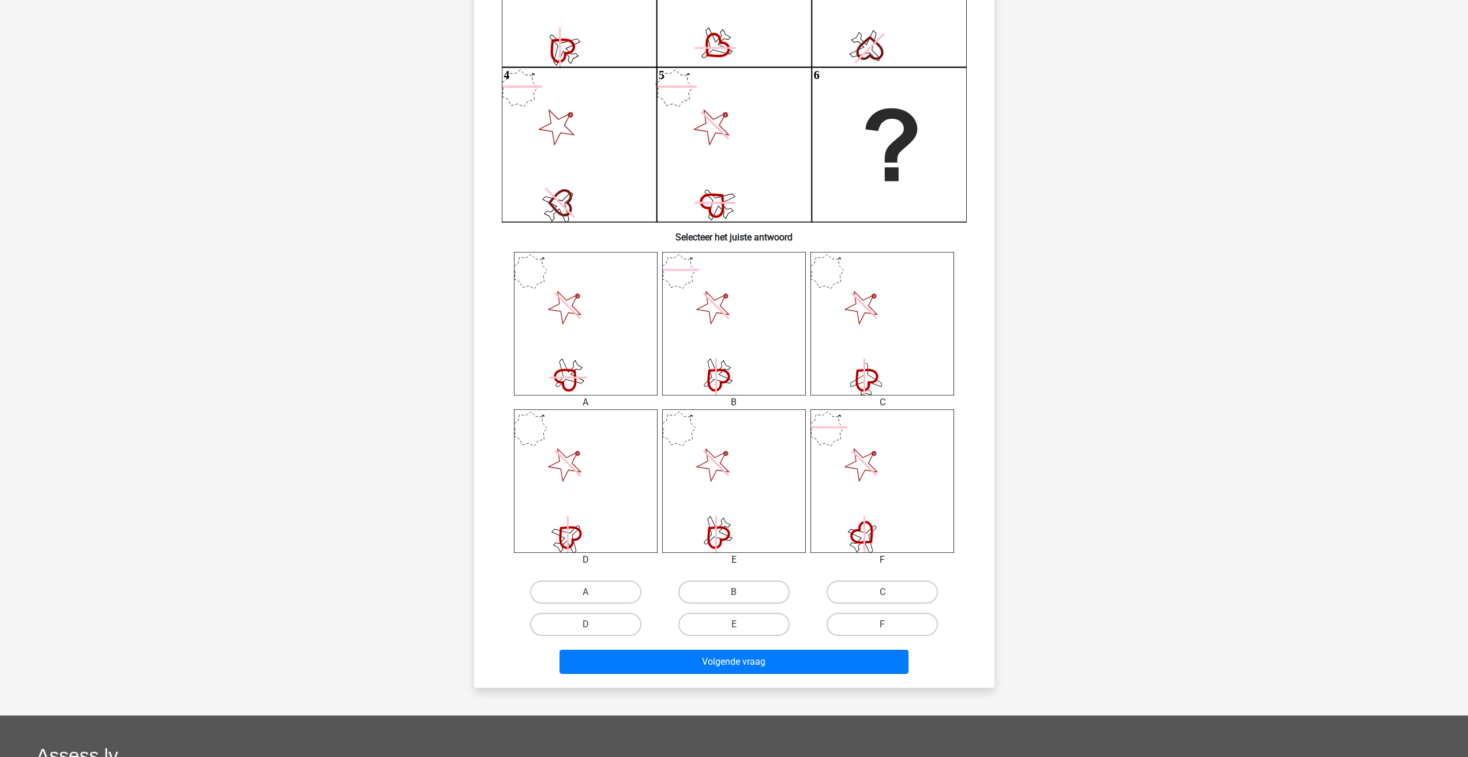
scroll to position [231, 0]
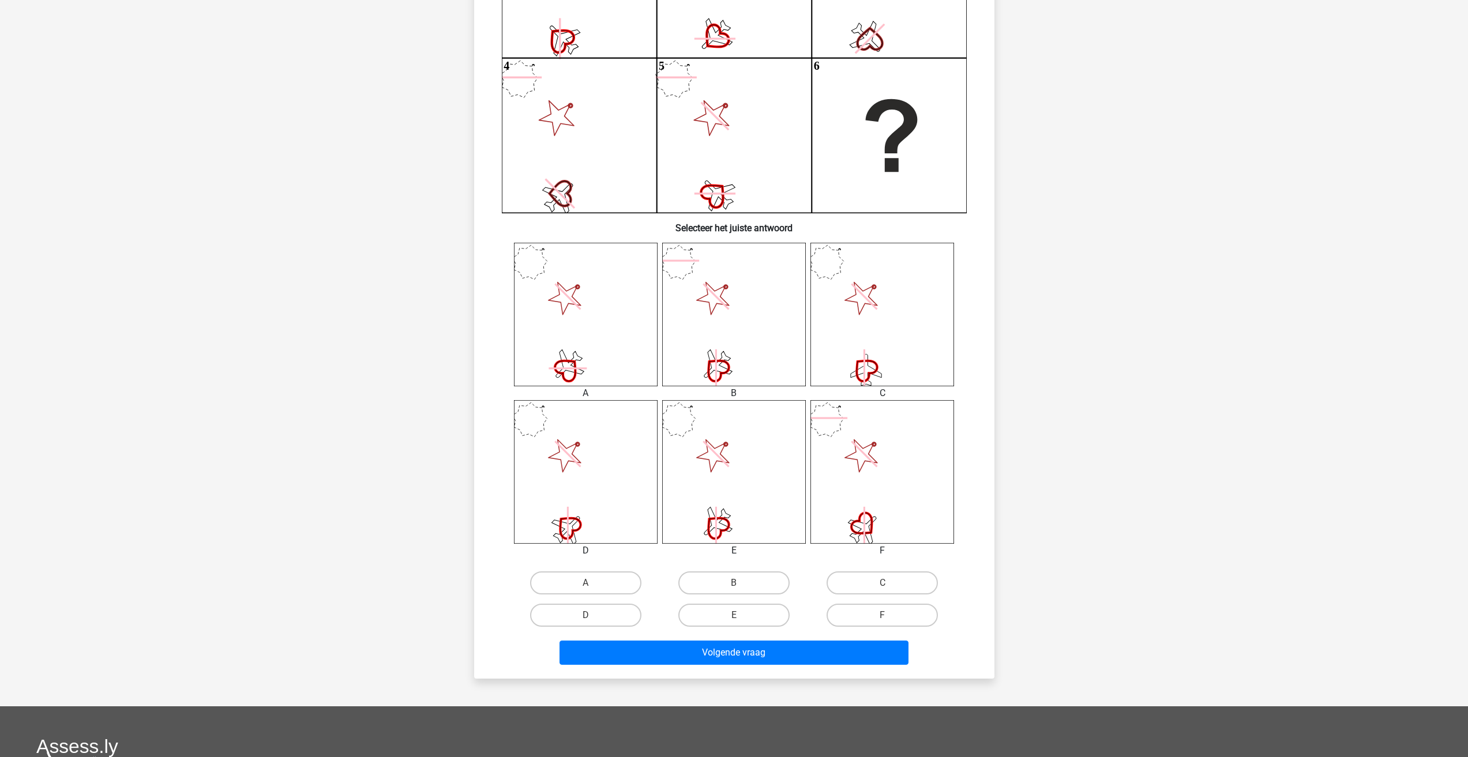
click at [668, 351] on icon at bounding box center [734, 315] width 144 height 144
click at [561, 318] on icon at bounding box center [586, 315] width 144 height 144
click at [589, 583] on input "A" at bounding box center [588, 586] width 7 height 7
radio input "true"
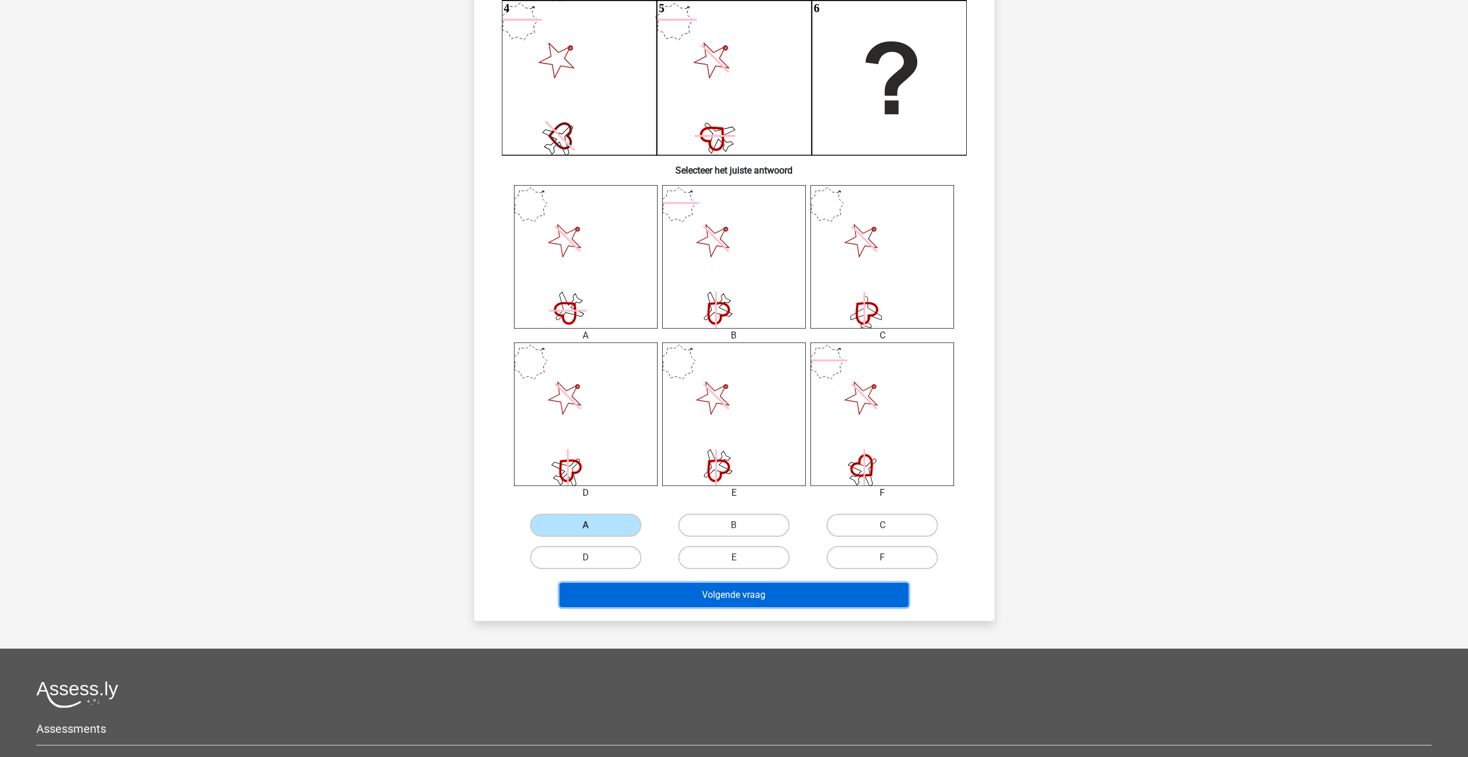
click at [758, 595] on button "Volgende vraag" at bounding box center [733, 595] width 349 height 24
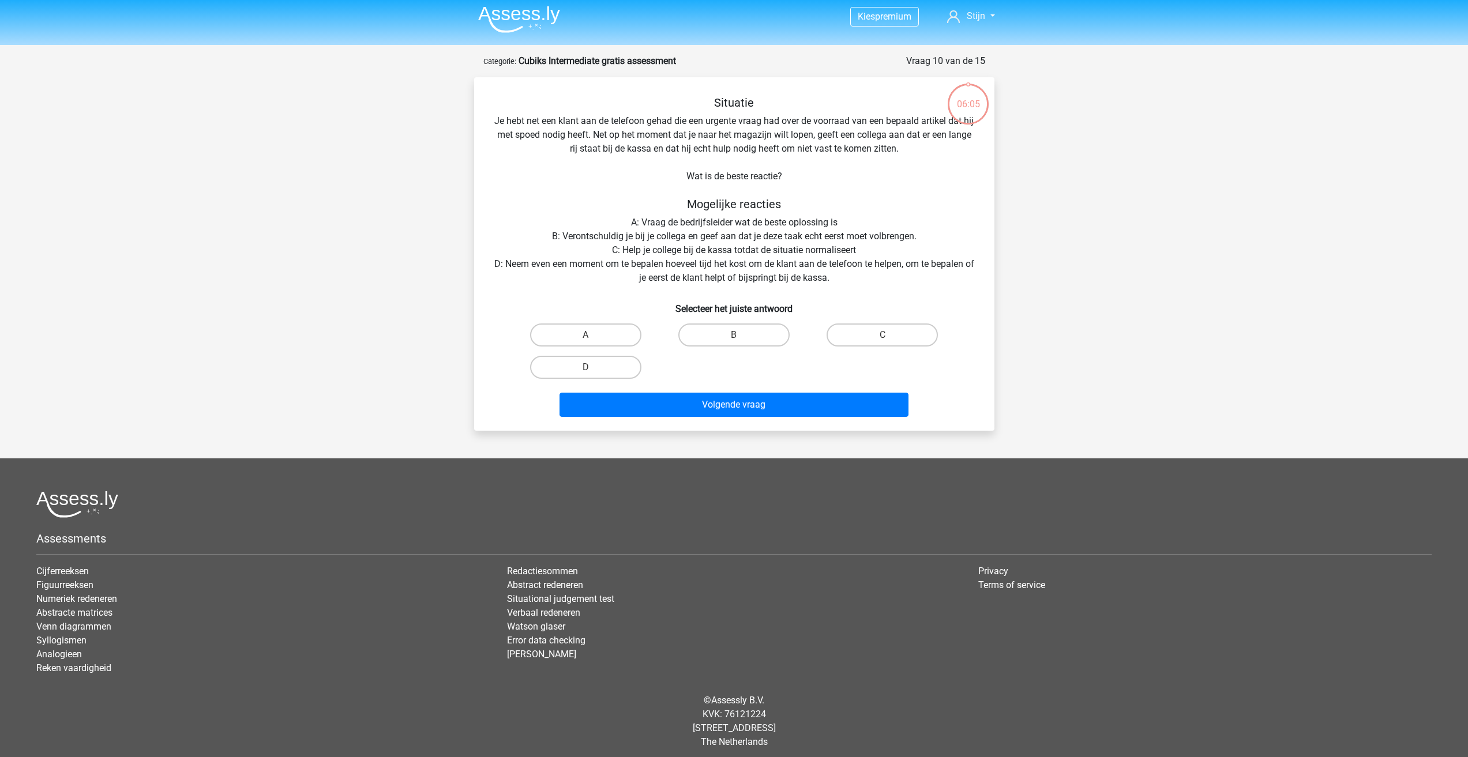
scroll to position [0, 0]
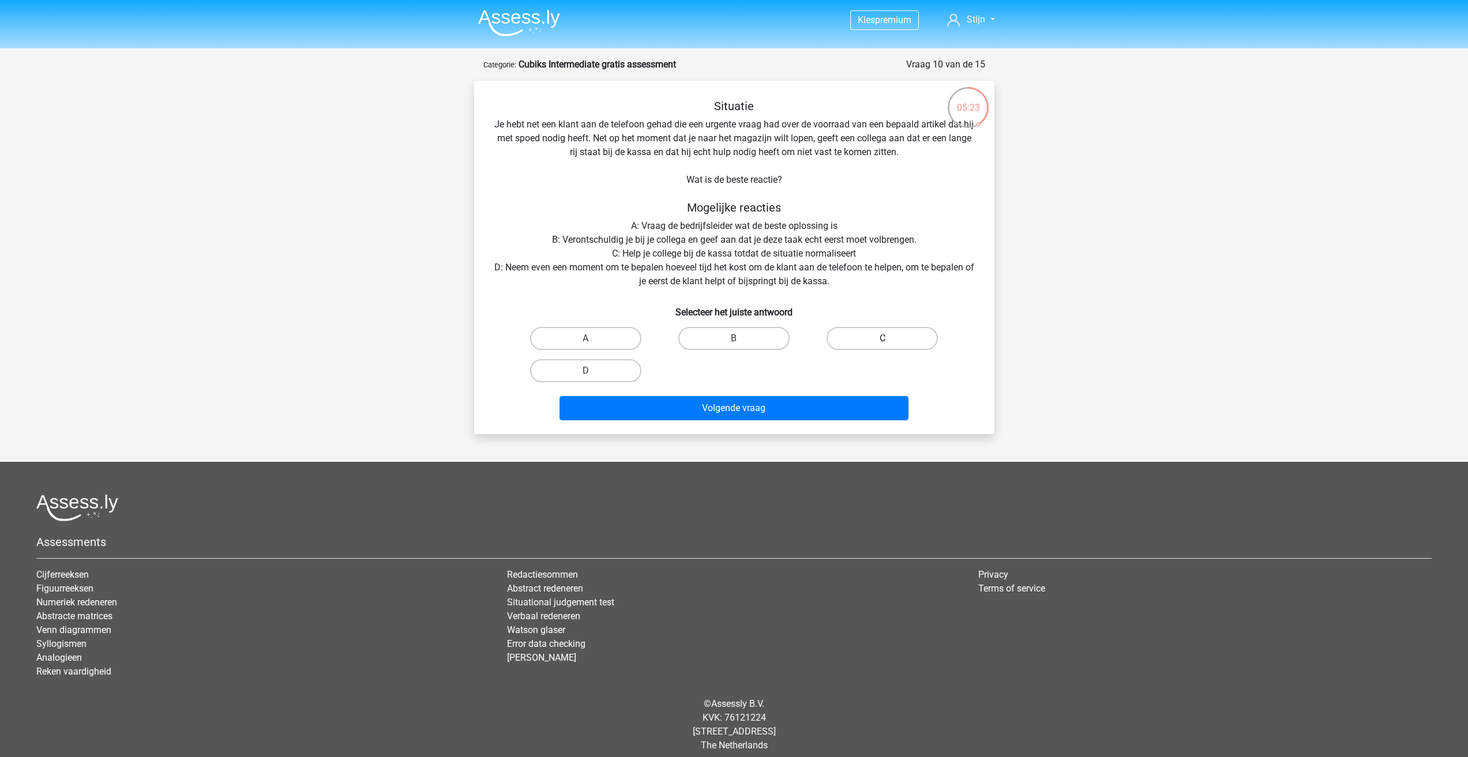
click at [852, 347] on label "C" at bounding box center [882, 338] width 111 height 23
click at [882, 346] on input "C" at bounding box center [885, 342] width 7 height 7
radio input "true"
click at [738, 415] on button "Volgende vraag" at bounding box center [733, 408] width 349 height 24
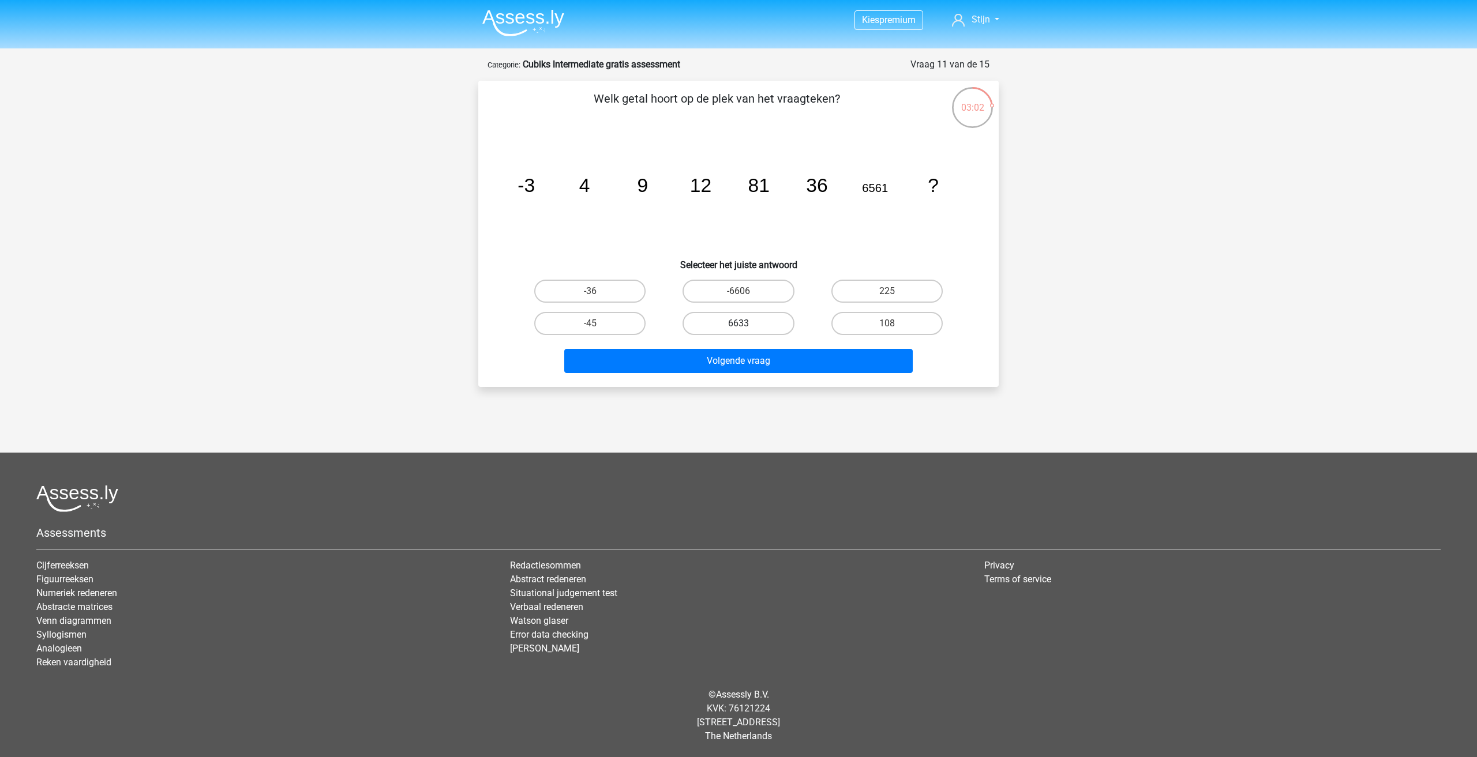
click at [750, 324] on label "6633" at bounding box center [737, 323] width 111 height 23
click at [746, 324] on input "6633" at bounding box center [741, 327] width 7 height 7
radio input "true"
click at [747, 349] on button "Volgende vraag" at bounding box center [738, 361] width 349 height 24
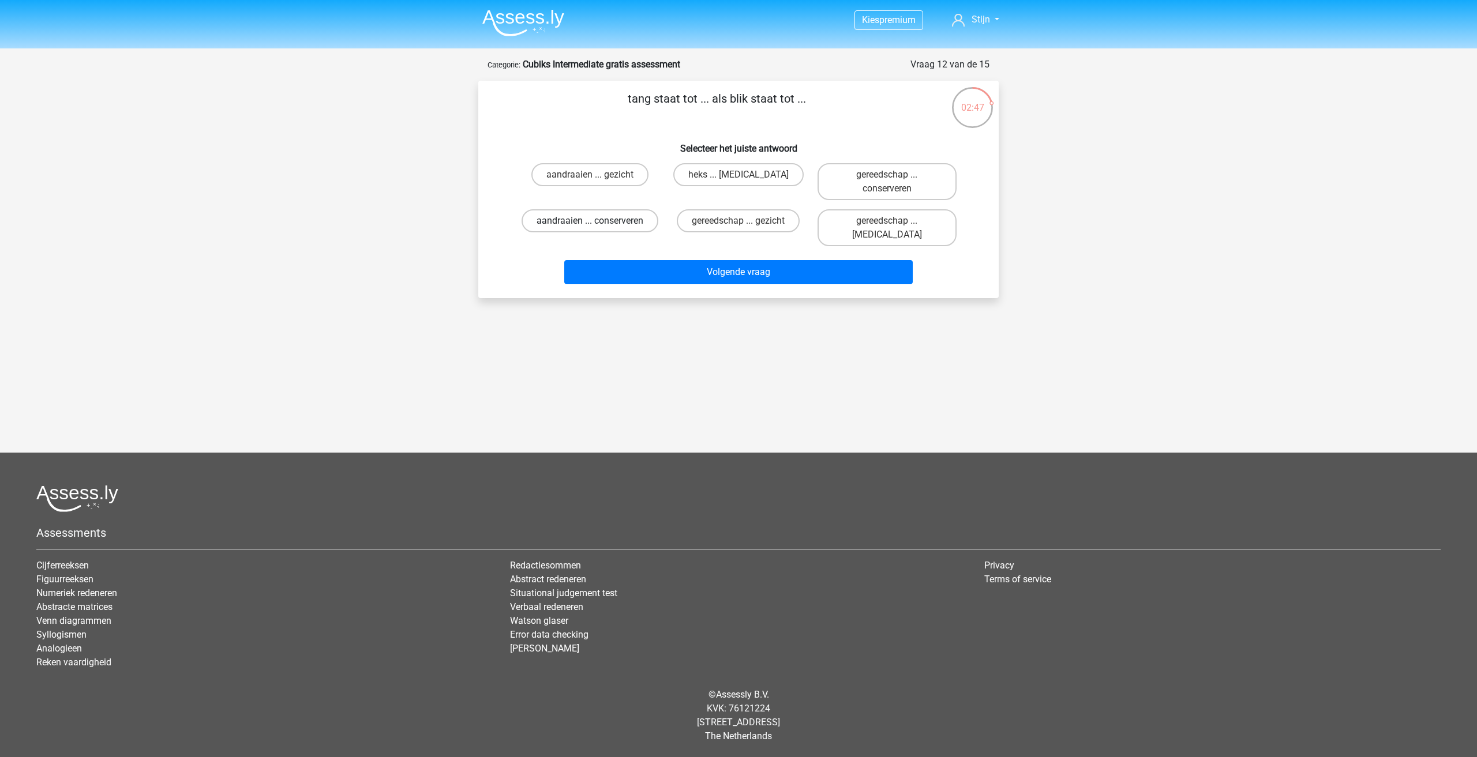
click at [554, 220] on label "aandraaien ... conserveren" at bounding box center [589, 220] width 137 height 23
click at [590, 221] on input "aandraaien ... conserveren" at bounding box center [593, 224] width 7 height 7
radio input "true"
click at [702, 217] on label "gereedschap ... gezicht" at bounding box center [738, 220] width 123 height 23
click at [738, 221] on input "gereedschap ... gezicht" at bounding box center [741, 224] width 7 height 7
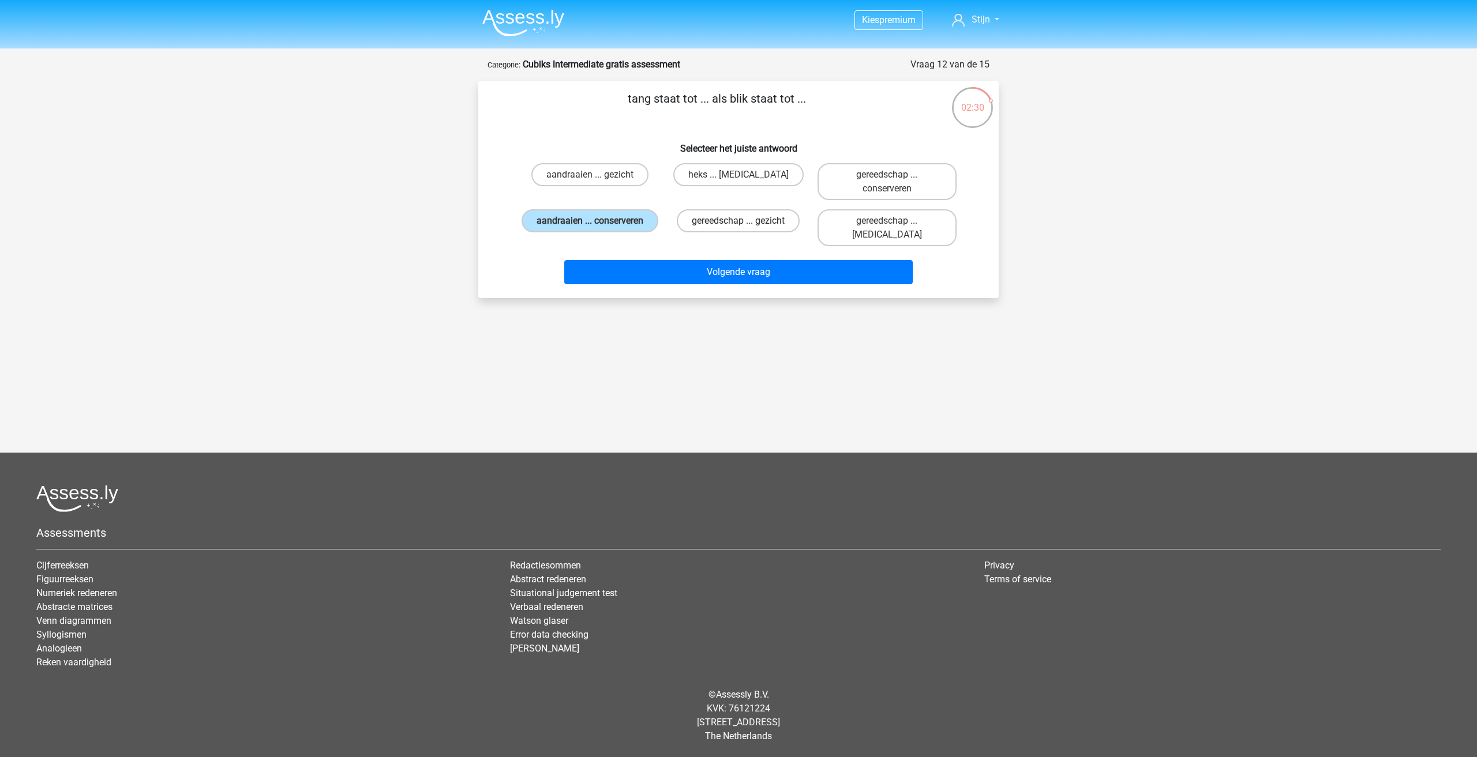
radio input "true"
click at [901, 185] on label "gereedschap ... conserveren" at bounding box center [886, 181] width 139 height 37
click at [894, 182] on input "gereedschap ... conserveren" at bounding box center [889, 178] width 7 height 7
radio input "true"
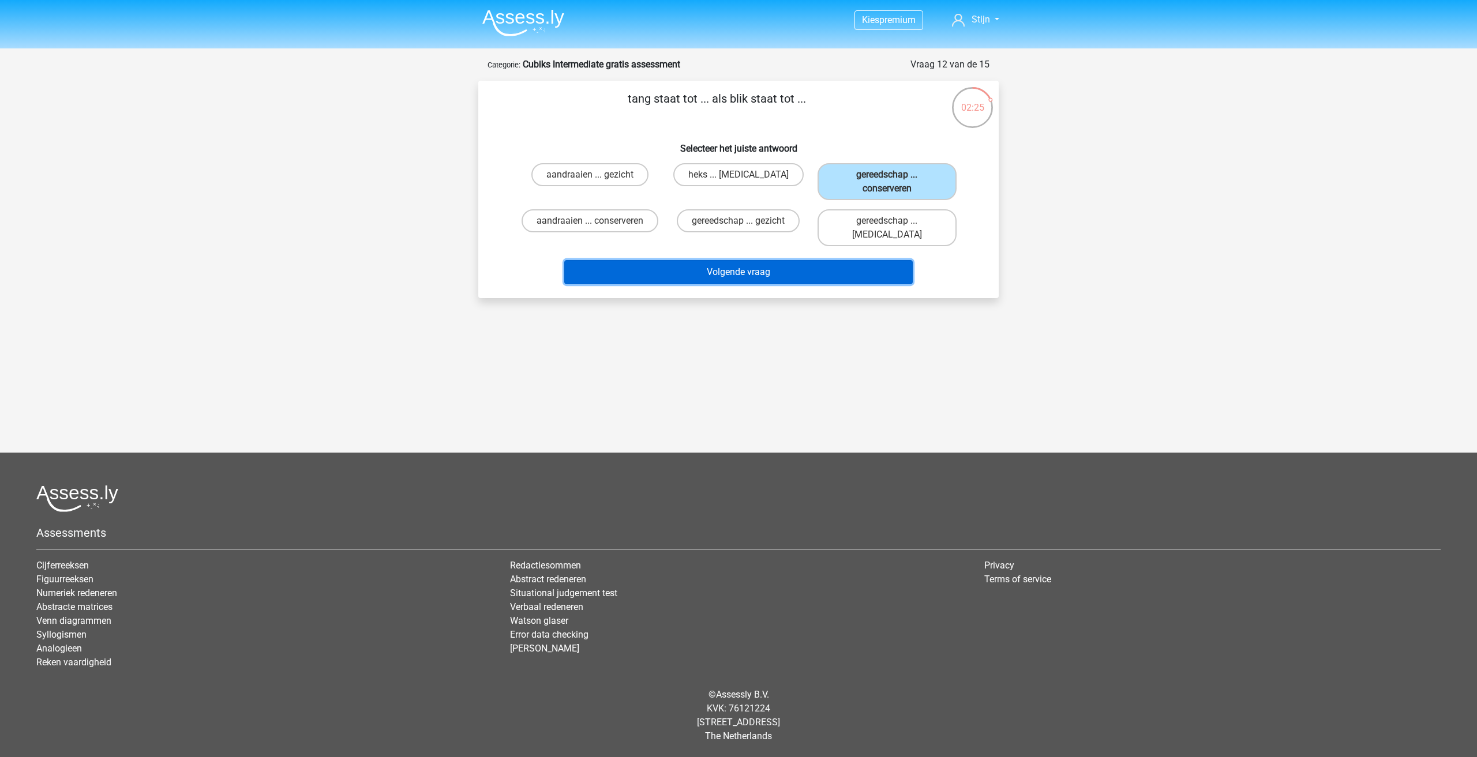
click at [868, 260] on button "Volgende vraag" at bounding box center [738, 272] width 349 height 24
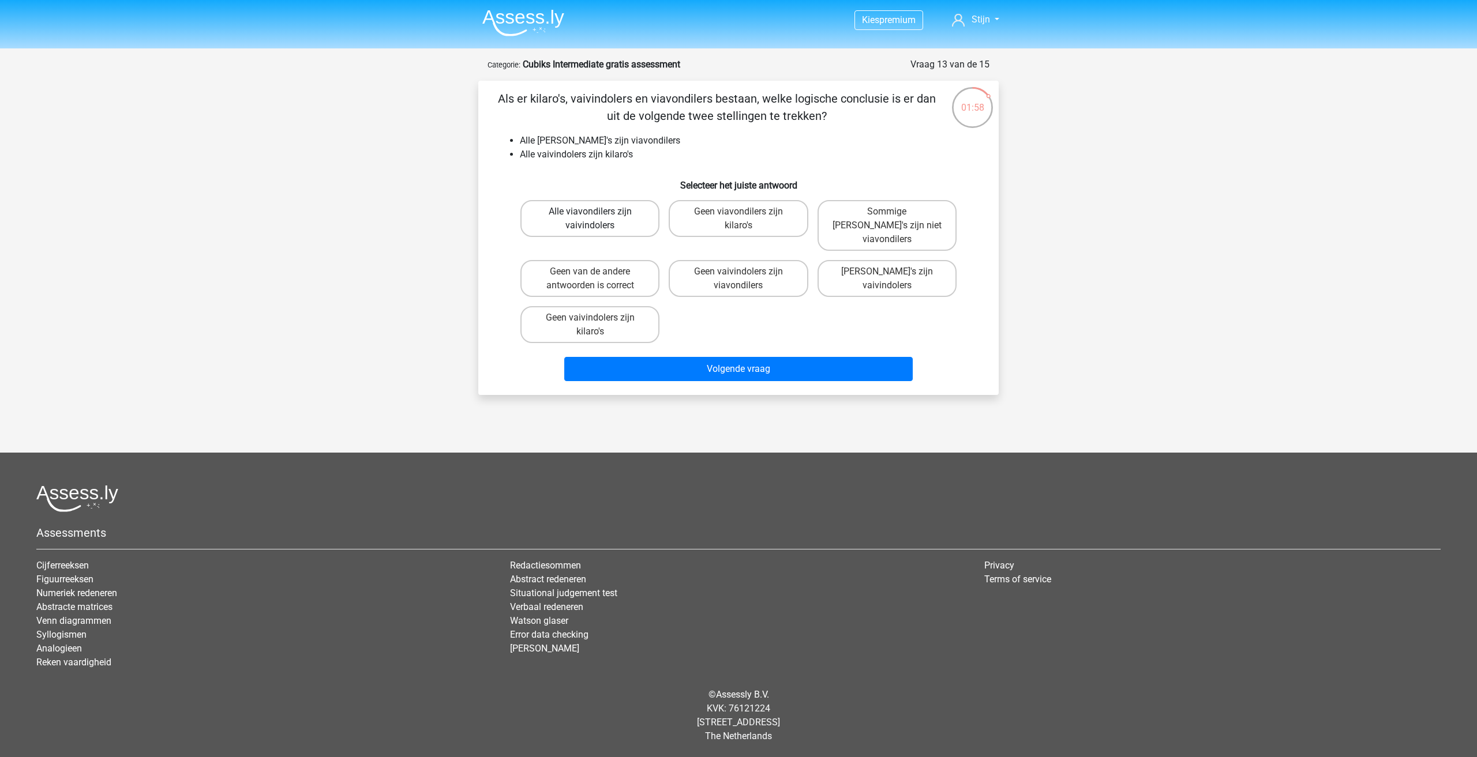
drag, startPoint x: 559, startPoint y: 206, endPoint x: 569, endPoint y: 213, distance: 12.8
click at [569, 213] on label "Alle viavondilers zijn vaivindolers" at bounding box center [589, 218] width 139 height 37
click at [590, 213] on input "Alle viavondilers zijn vaivindolers" at bounding box center [593, 215] width 7 height 7
radio input "true"
click at [728, 220] on label "Geen viavondilers zijn kilaro's" at bounding box center [737, 218] width 139 height 37
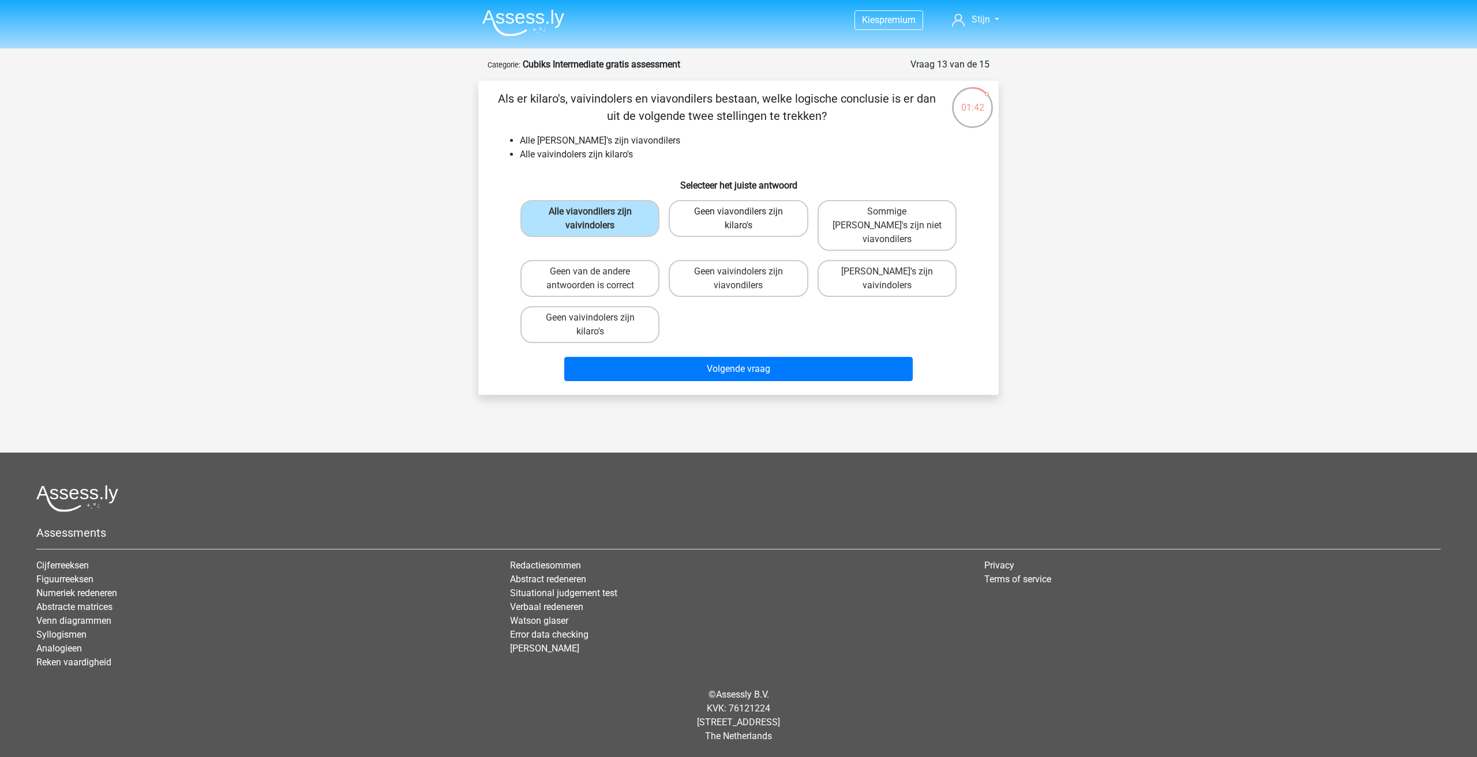
click at [738, 219] on input "Geen viavondilers zijn kilaro's" at bounding box center [741, 215] width 7 height 7
radio input "true"
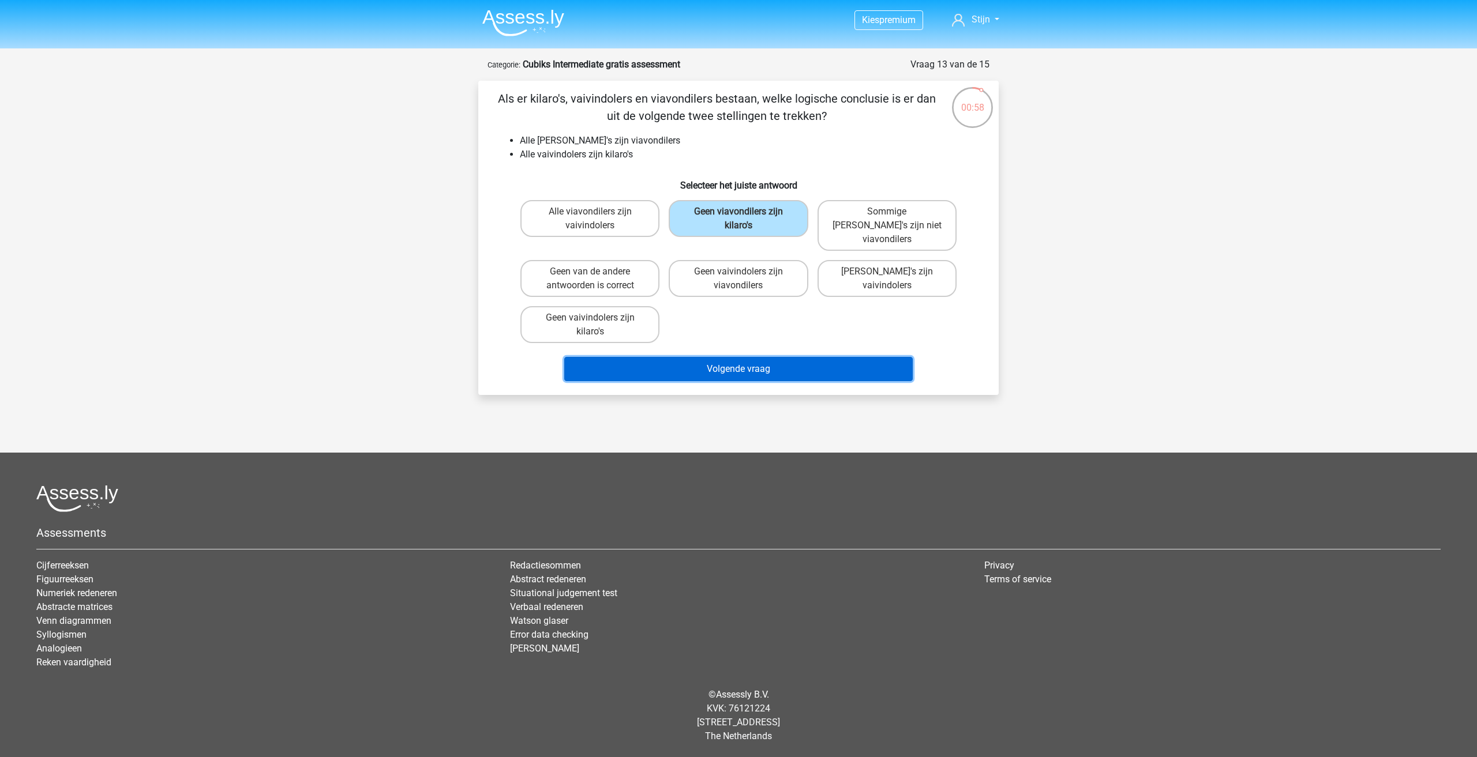
drag, startPoint x: 767, startPoint y: 360, endPoint x: 776, endPoint y: 355, distance: 11.1
click at [782, 377] on div "Als er kilaro's, vaivindolers en viavondilers bestaan, welke logische conclusie…" at bounding box center [738, 238] width 520 height 314
click at [776, 357] on button "Volgende vraag" at bounding box center [738, 369] width 349 height 24
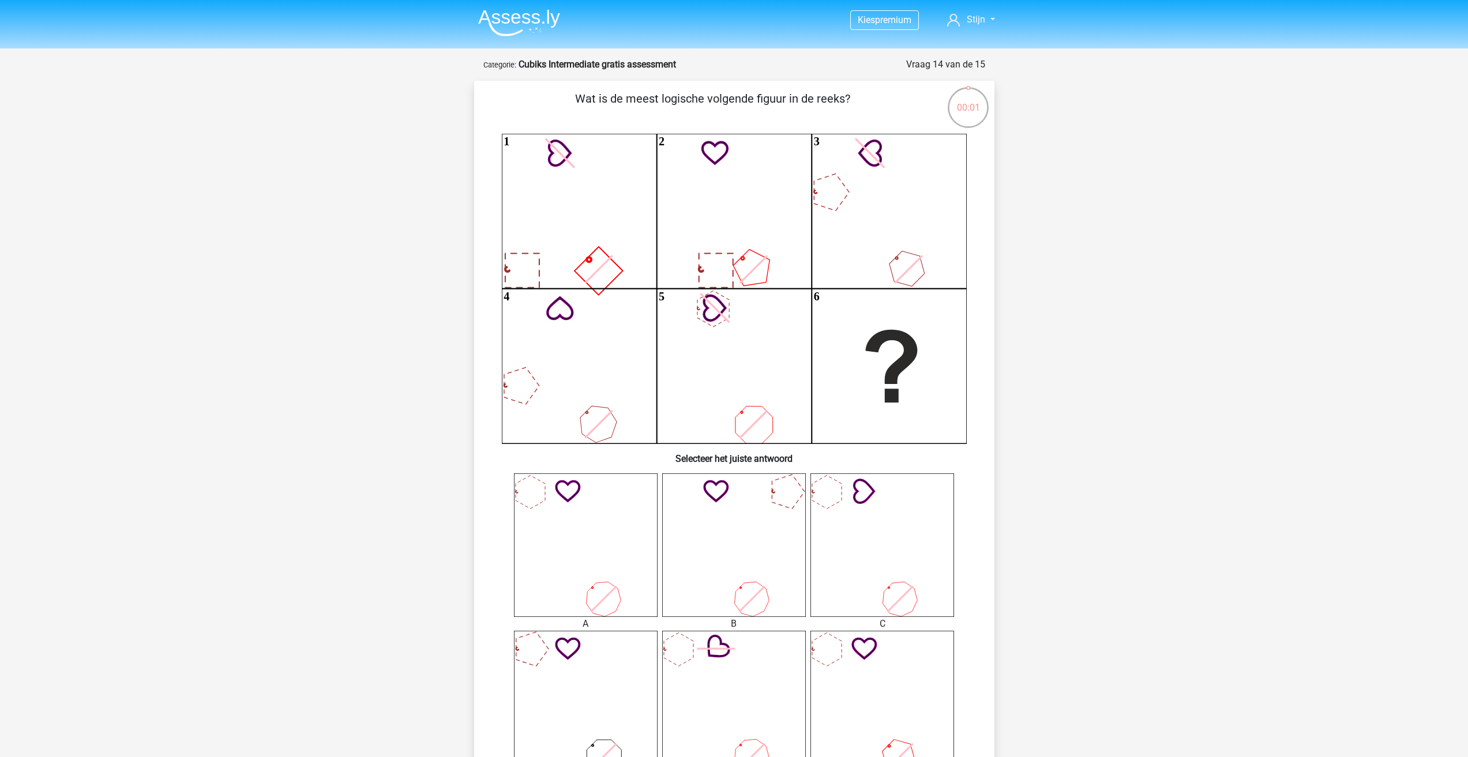
scroll to position [96, 0]
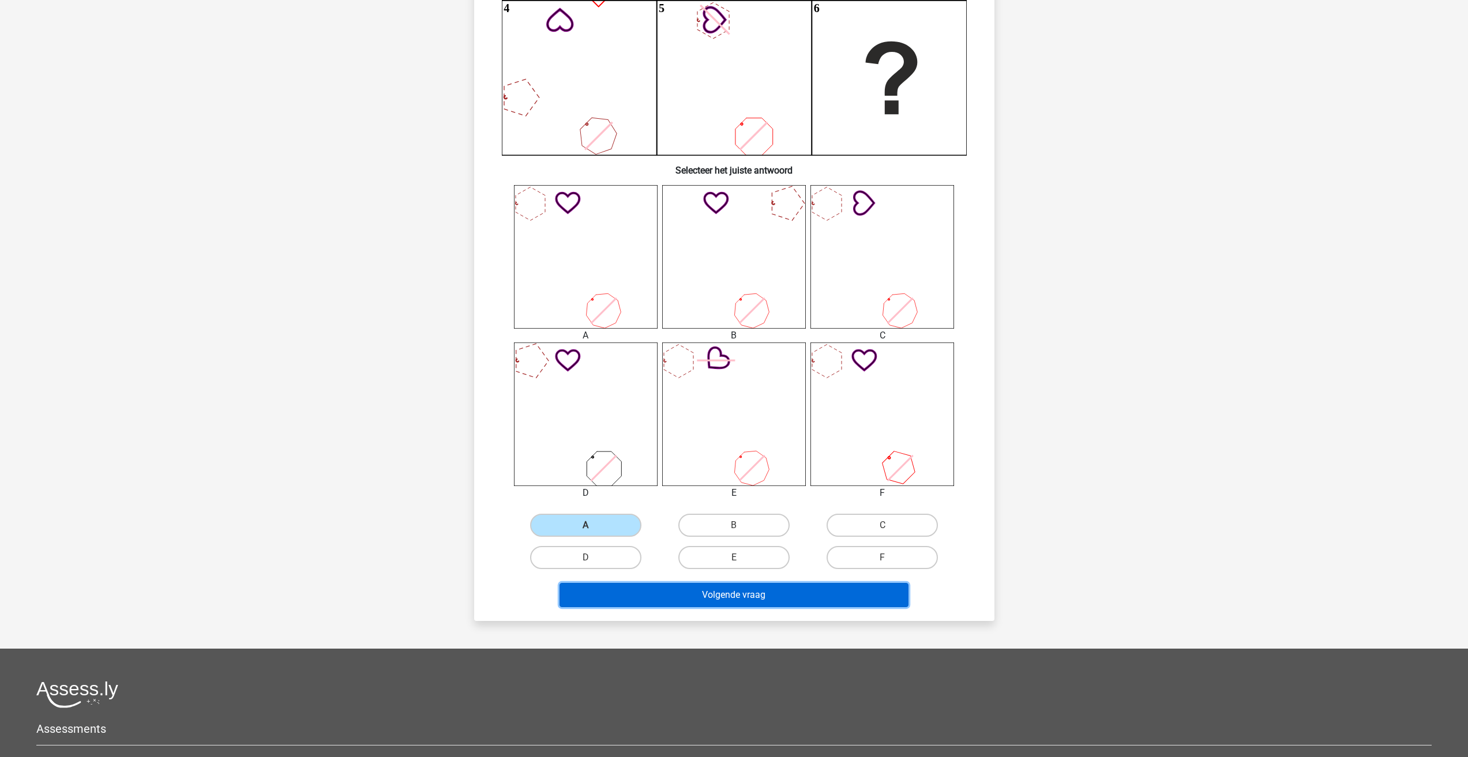
click at [637, 596] on button "Volgende vraag" at bounding box center [733, 595] width 349 height 24
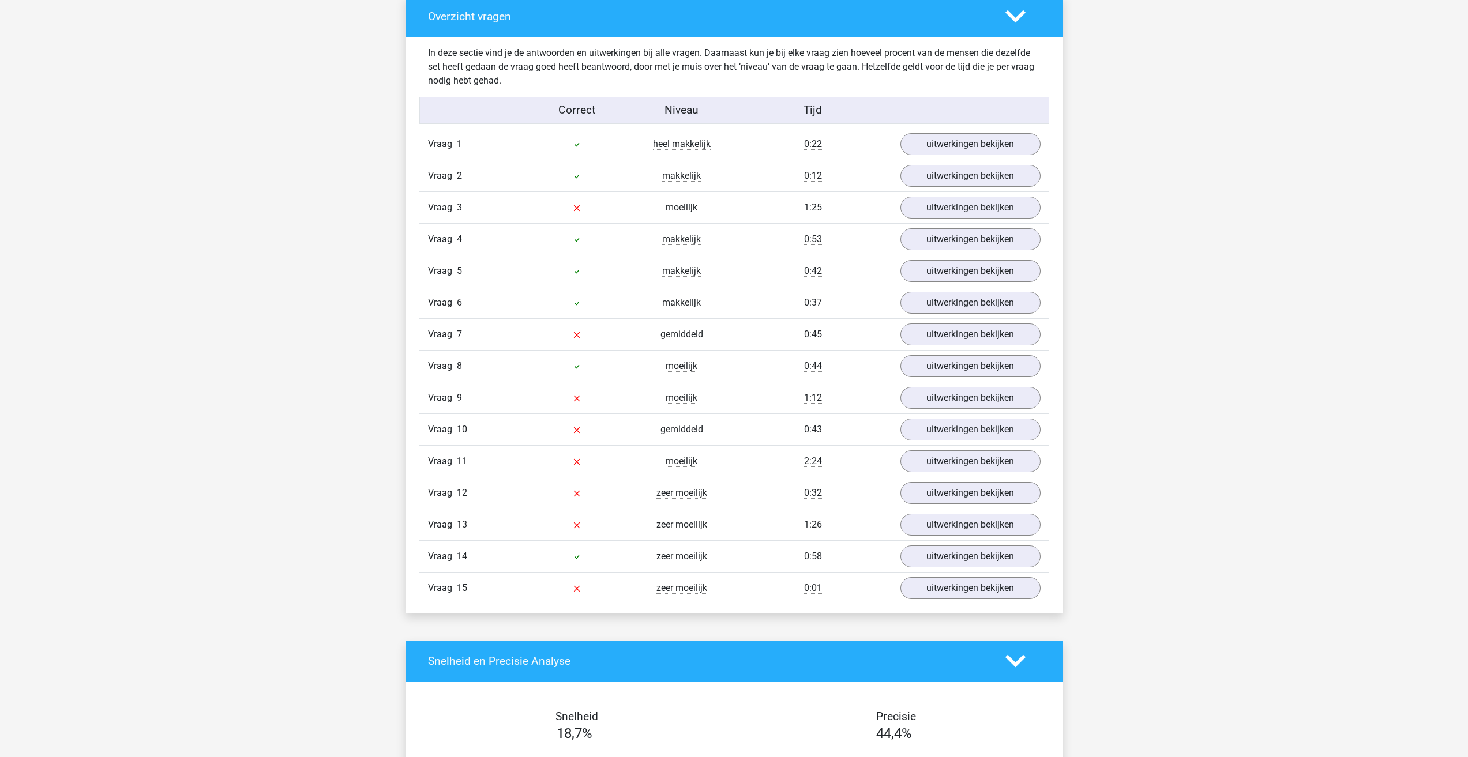
scroll to position [1269, 0]
click at [961, 199] on link "uitwerkingen bekijken" at bounding box center [969, 208] width 161 height 25
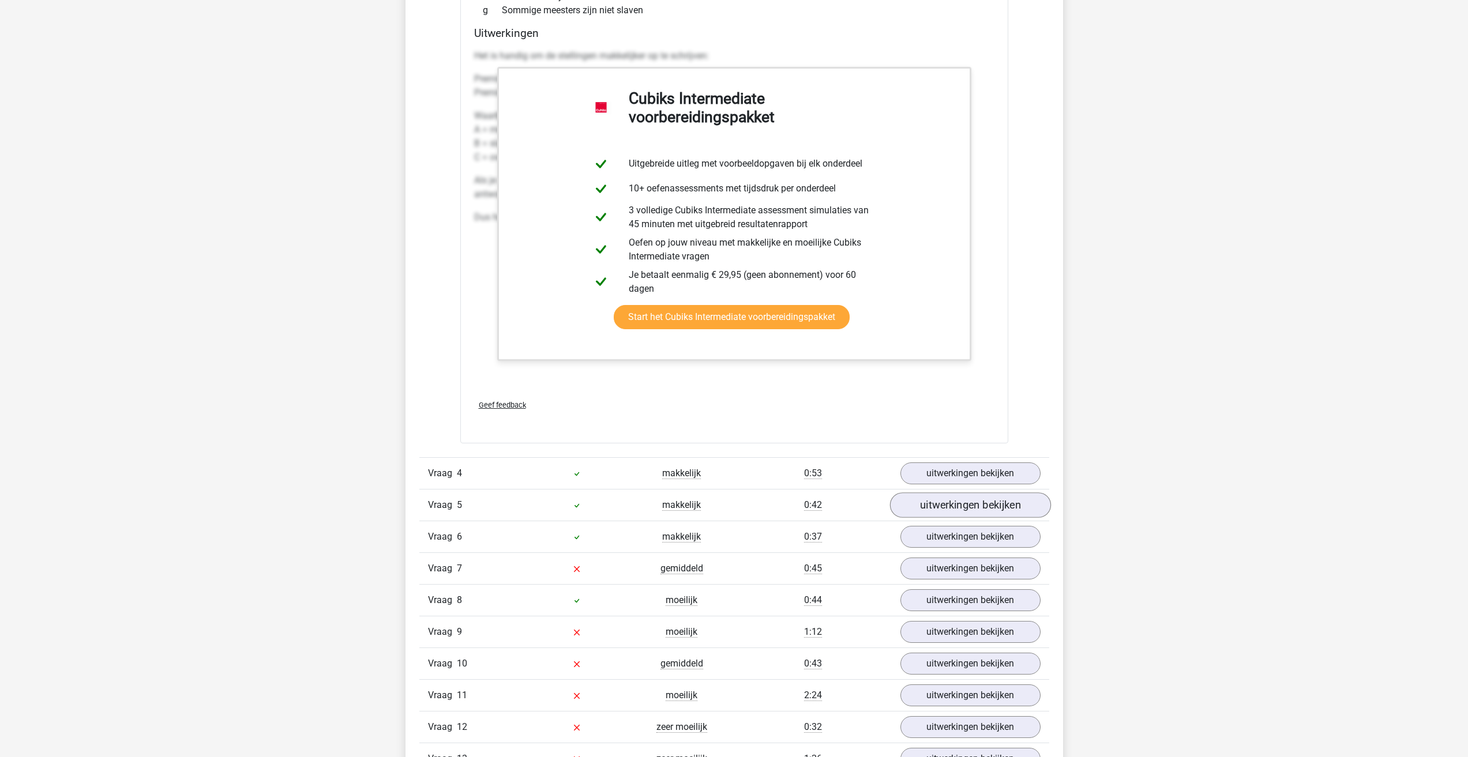
scroll to position [1673, 0]
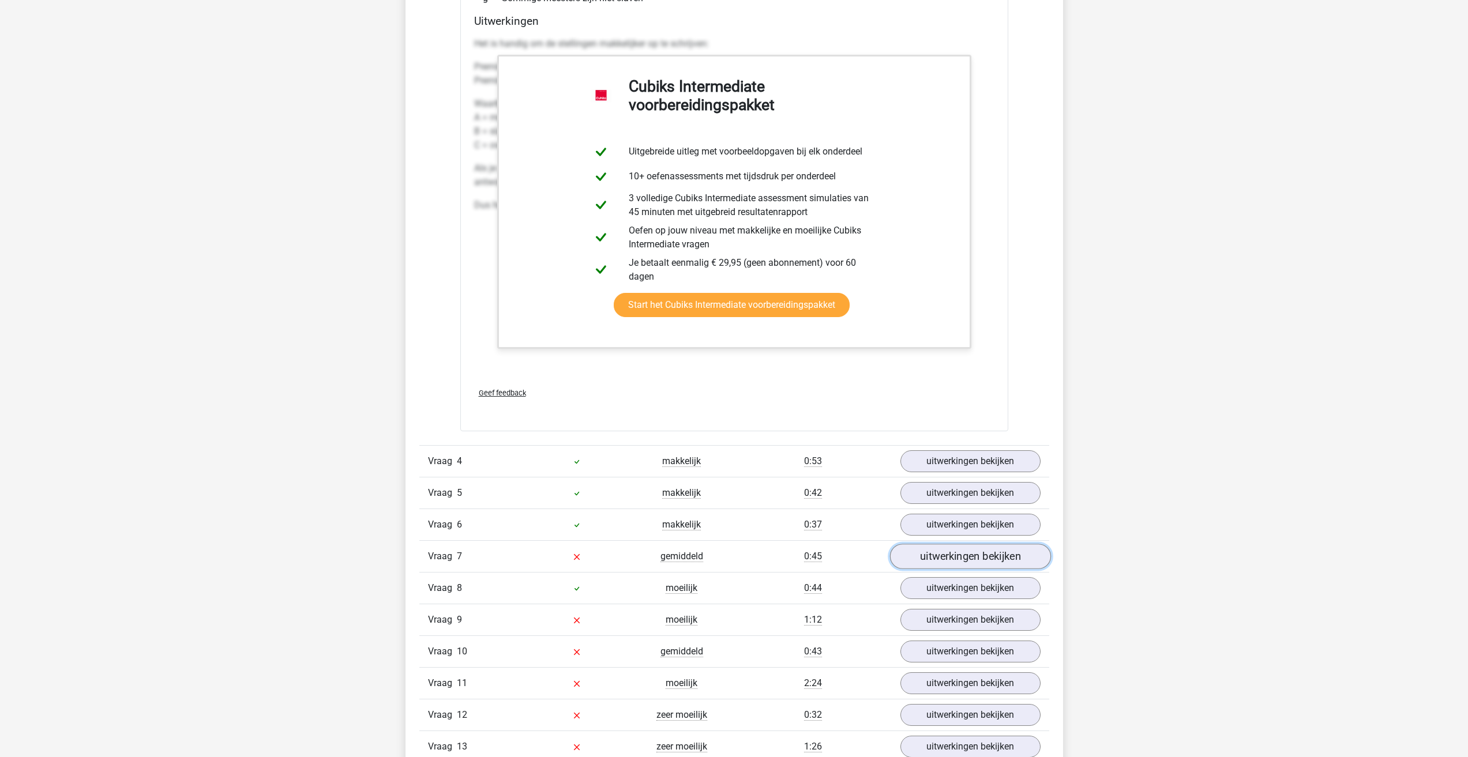
click at [944, 563] on link "uitwerkingen bekijken" at bounding box center [969, 556] width 161 height 25
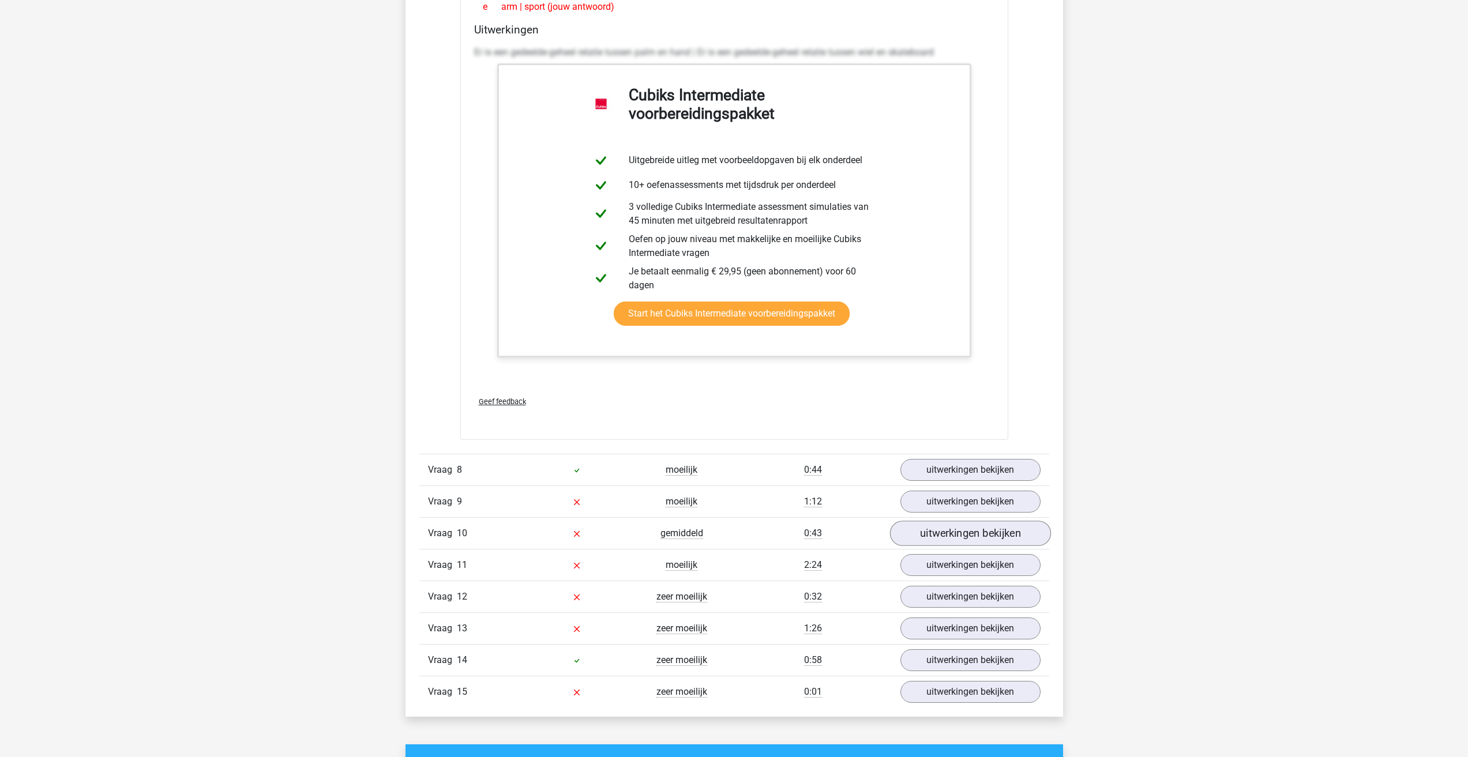
scroll to position [2365, 0]
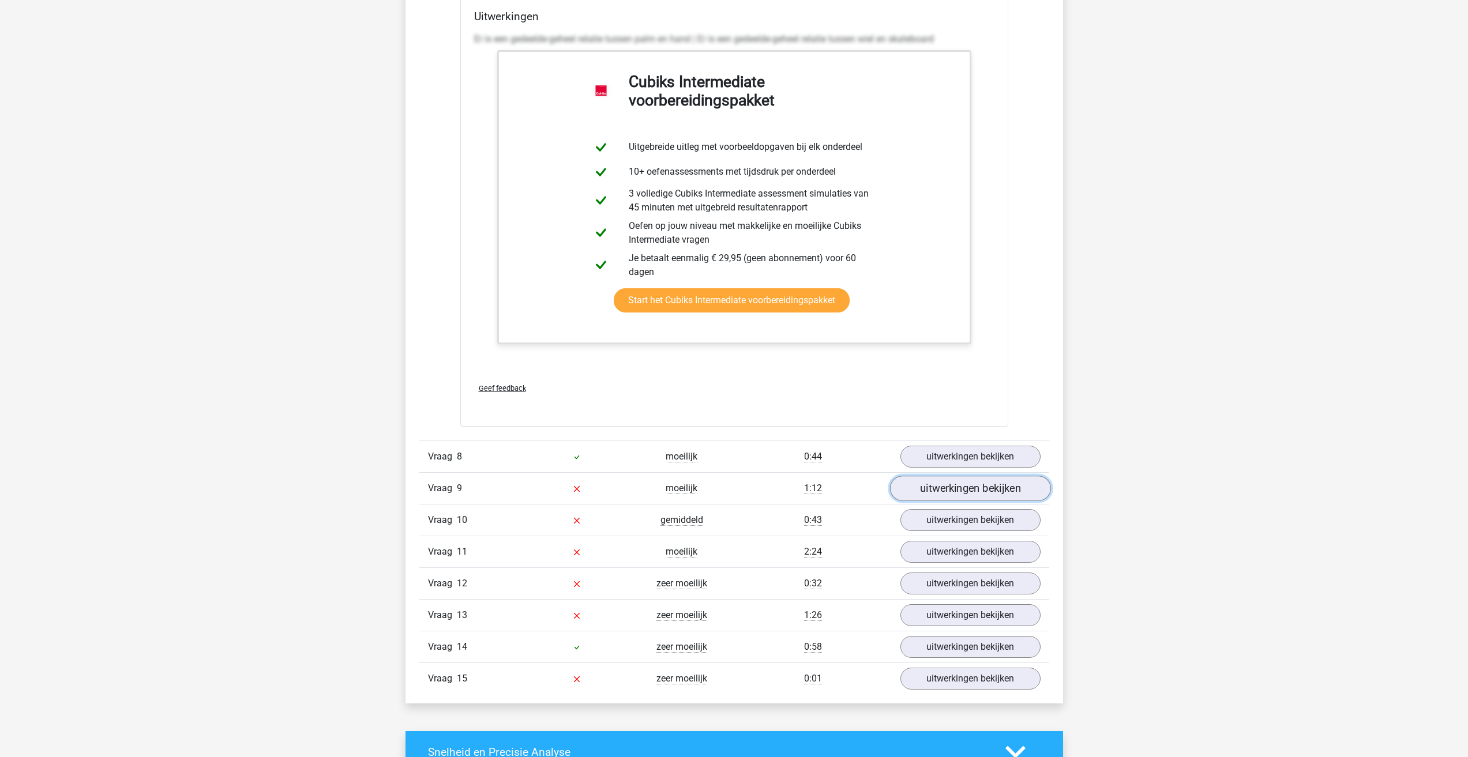
click at [948, 493] on link "uitwerkingen bekijken" at bounding box center [969, 488] width 161 height 25
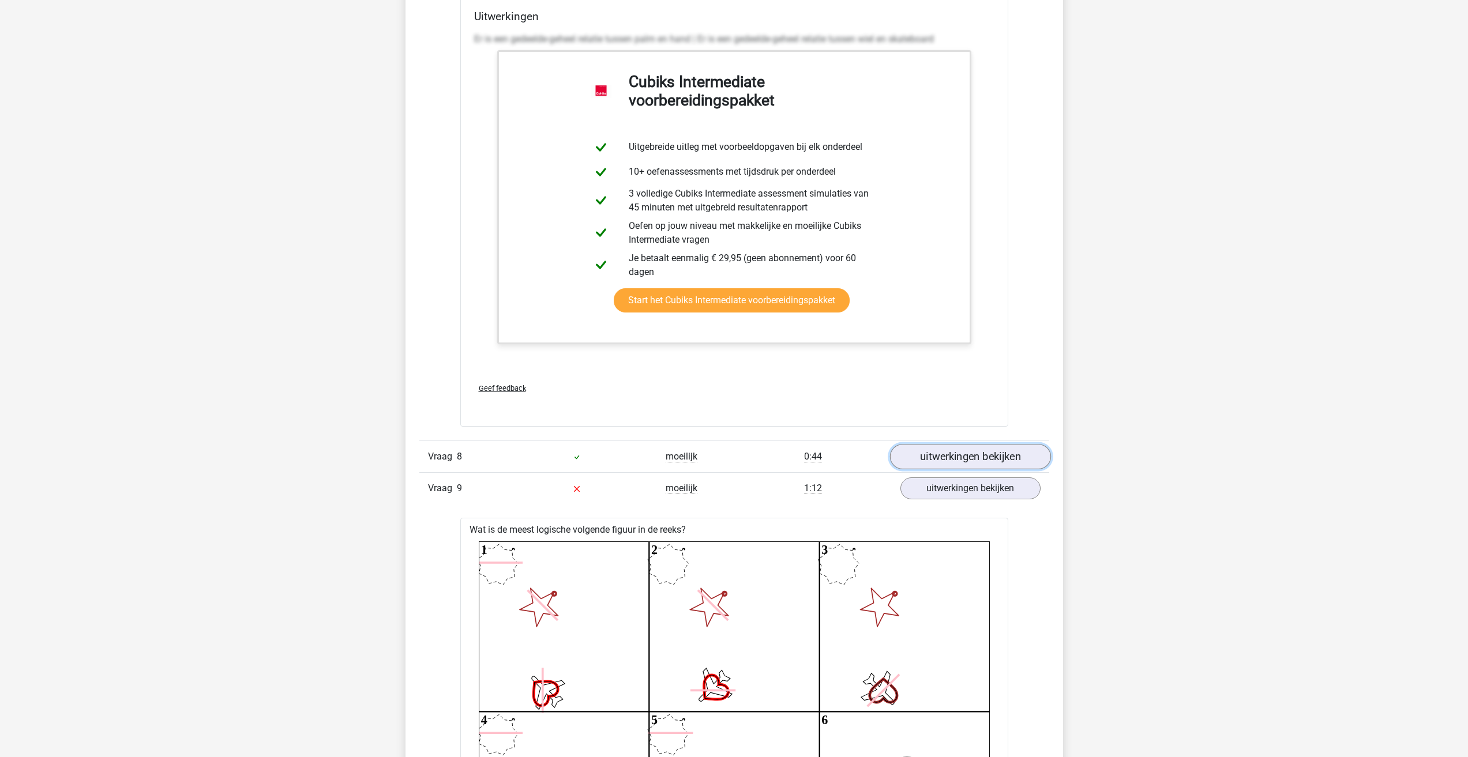
click at [949, 463] on link "uitwerkingen bekijken" at bounding box center [969, 456] width 161 height 25
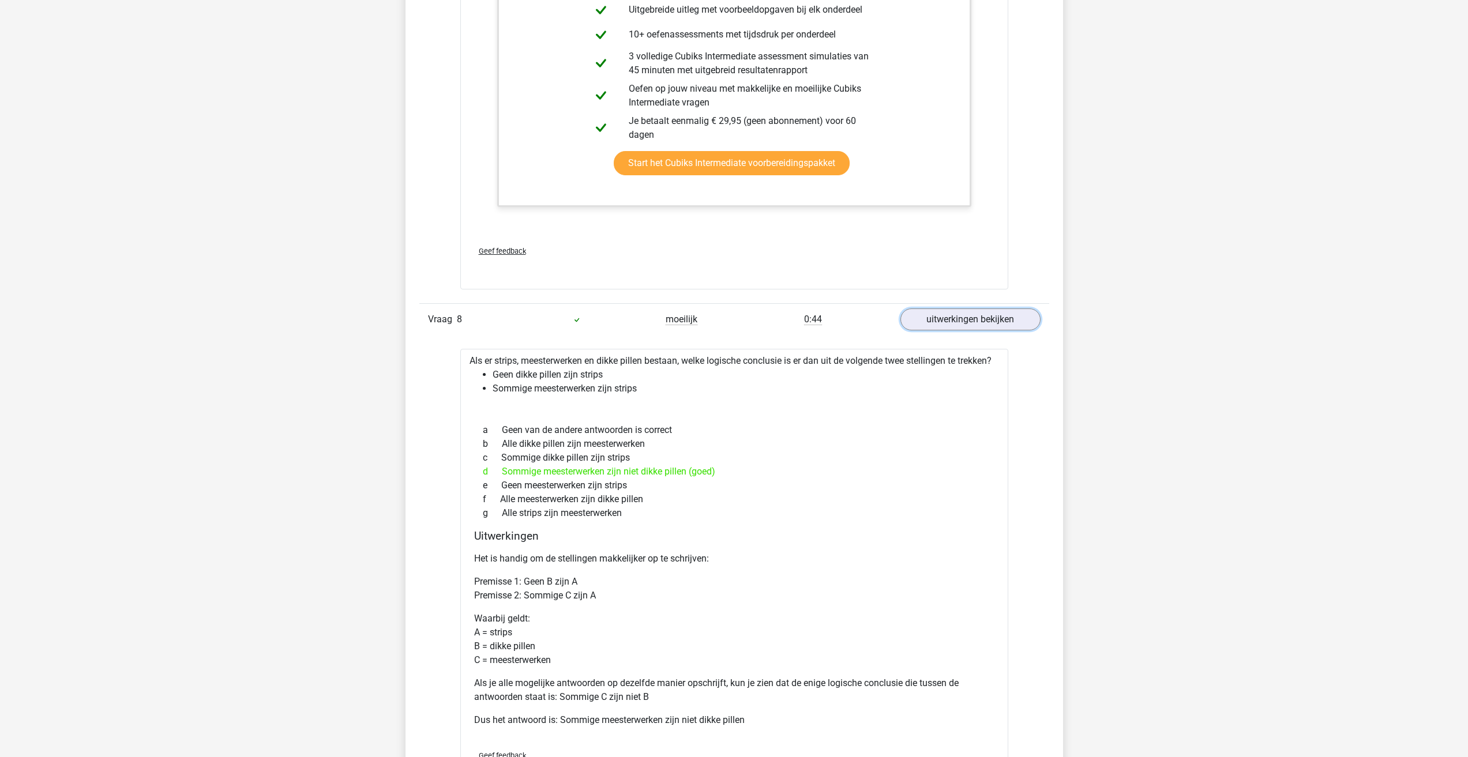
scroll to position [2480, 0]
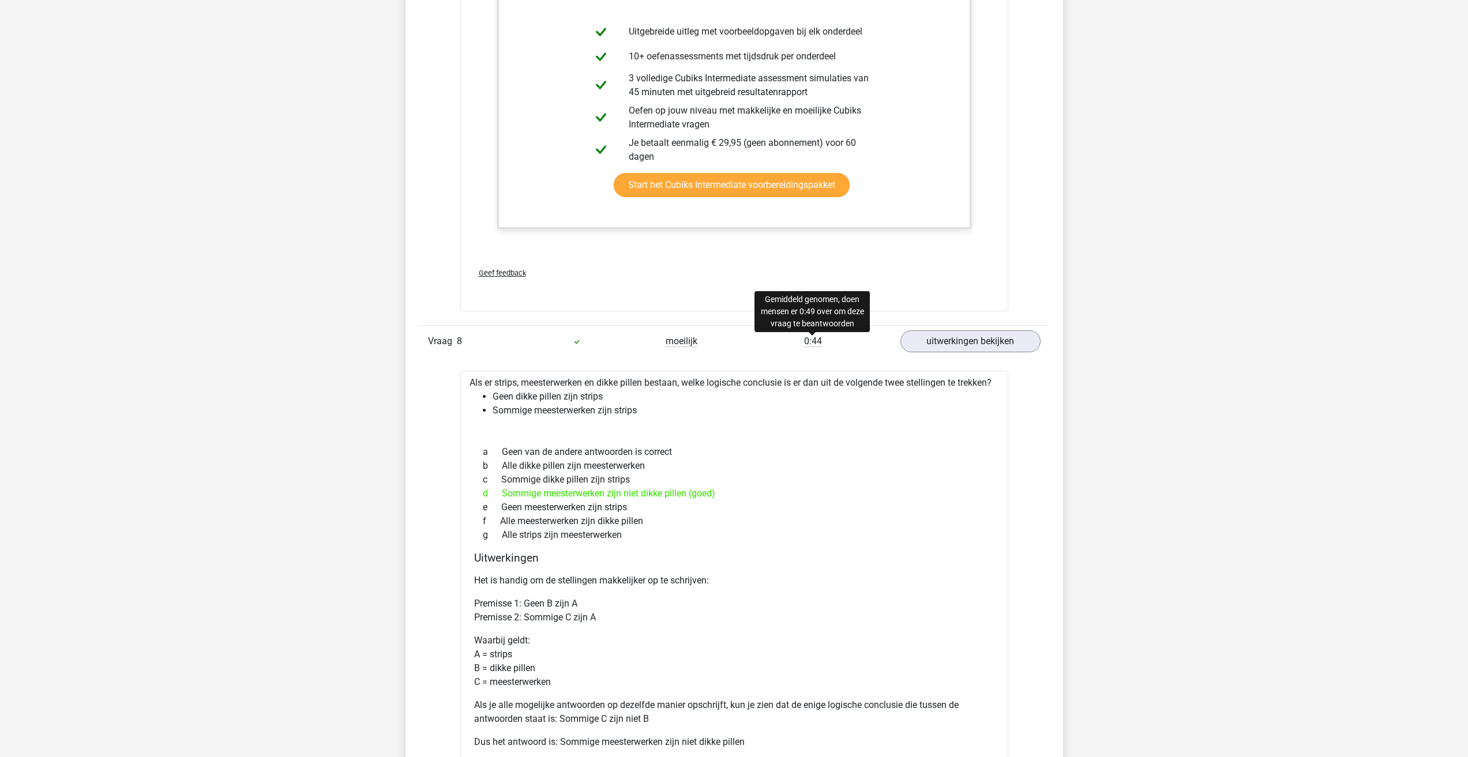
click at [816, 341] on span "0:44" at bounding box center [813, 342] width 18 height 12
click at [961, 347] on link "uitwerkingen bekijken" at bounding box center [969, 341] width 161 height 25
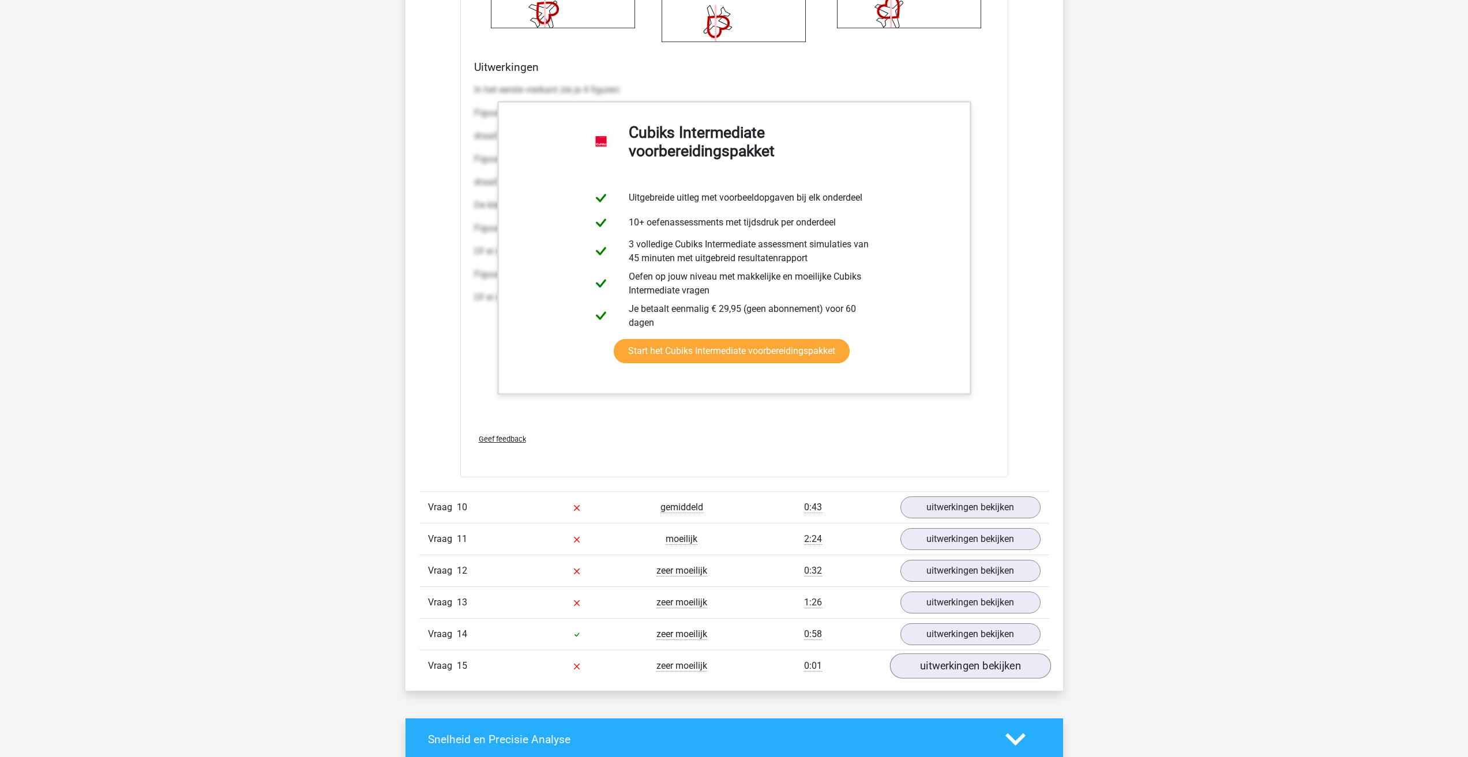
scroll to position [3749, 0]
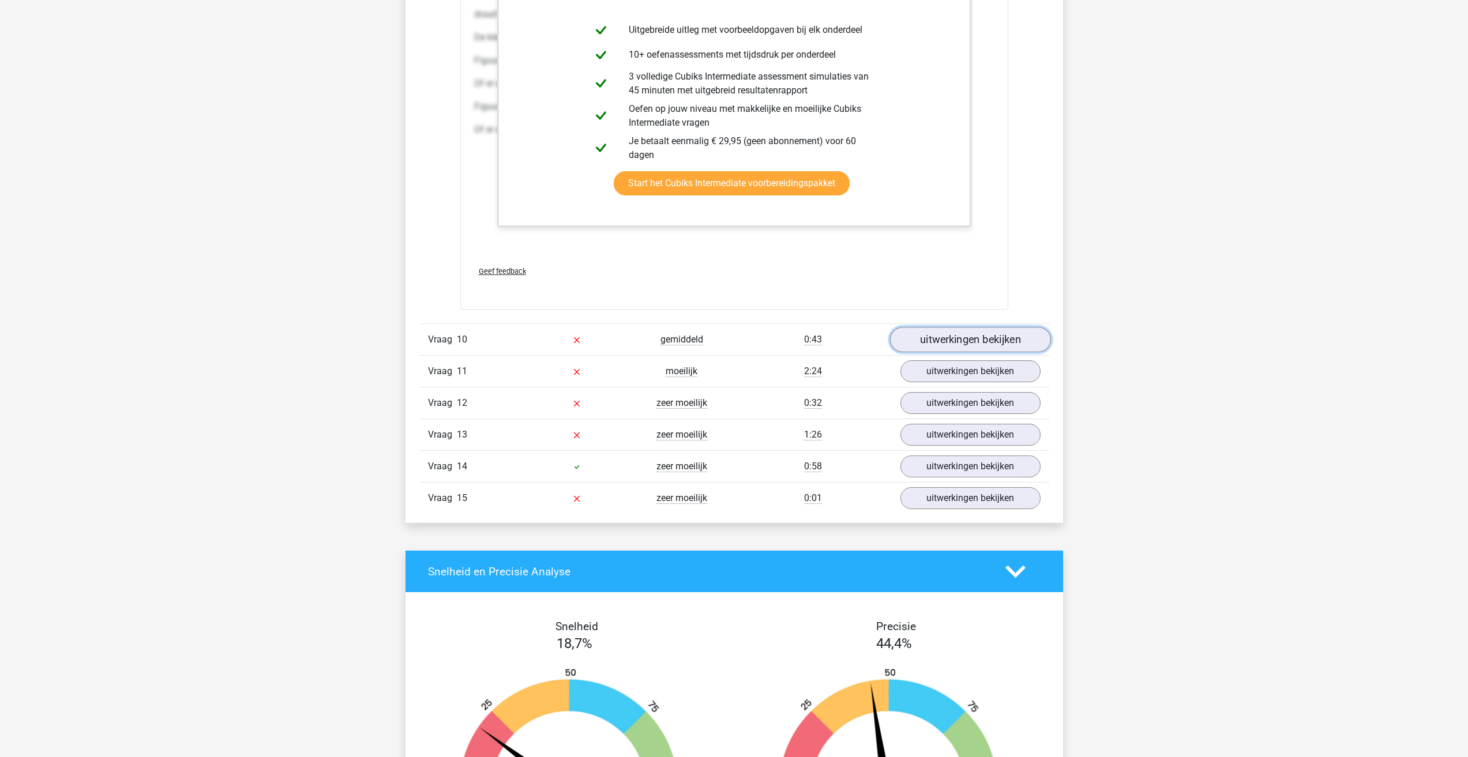
click at [960, 337] on link "uitwerkingen bekijken" at bounding box center [969, 339] width 161 height 25
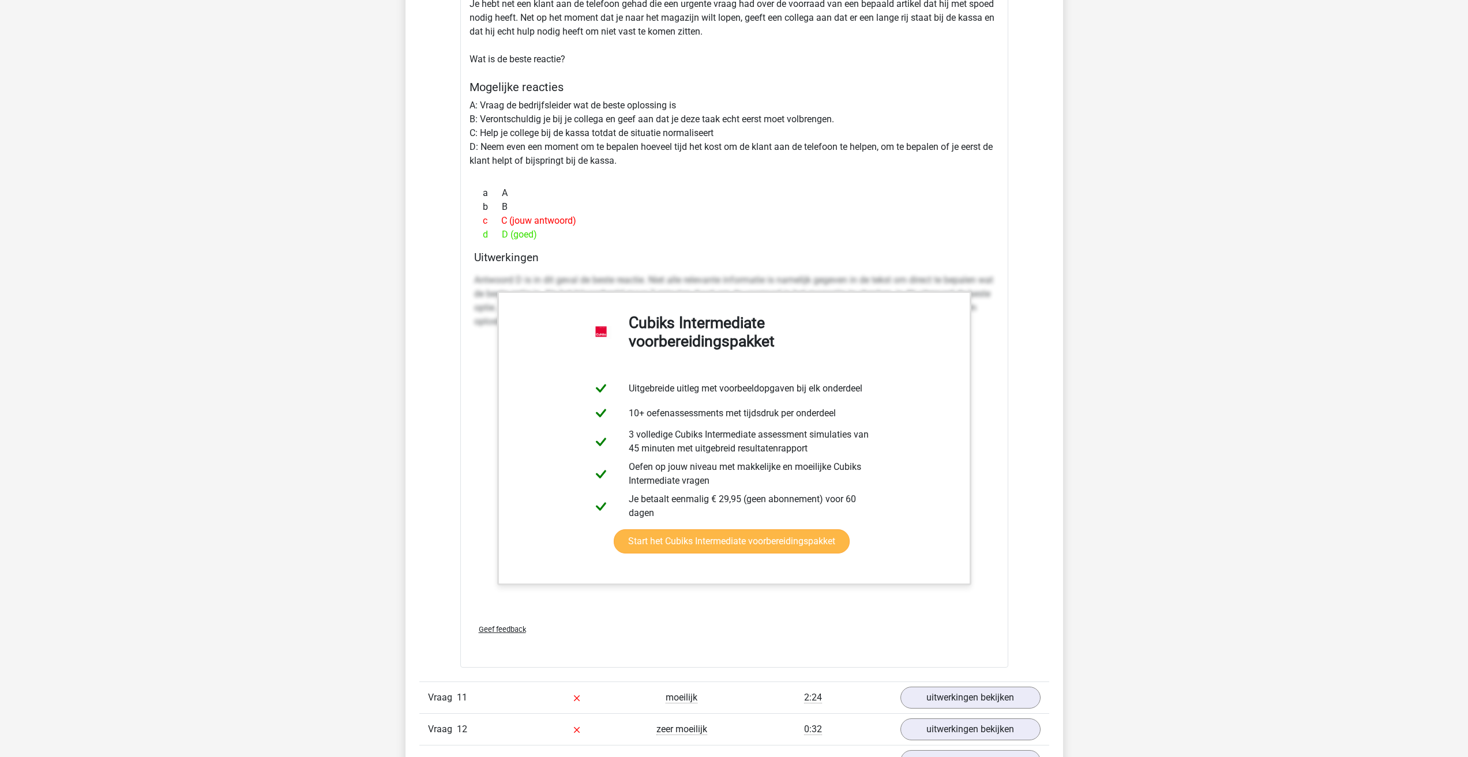
scroll to position [4383, 0]
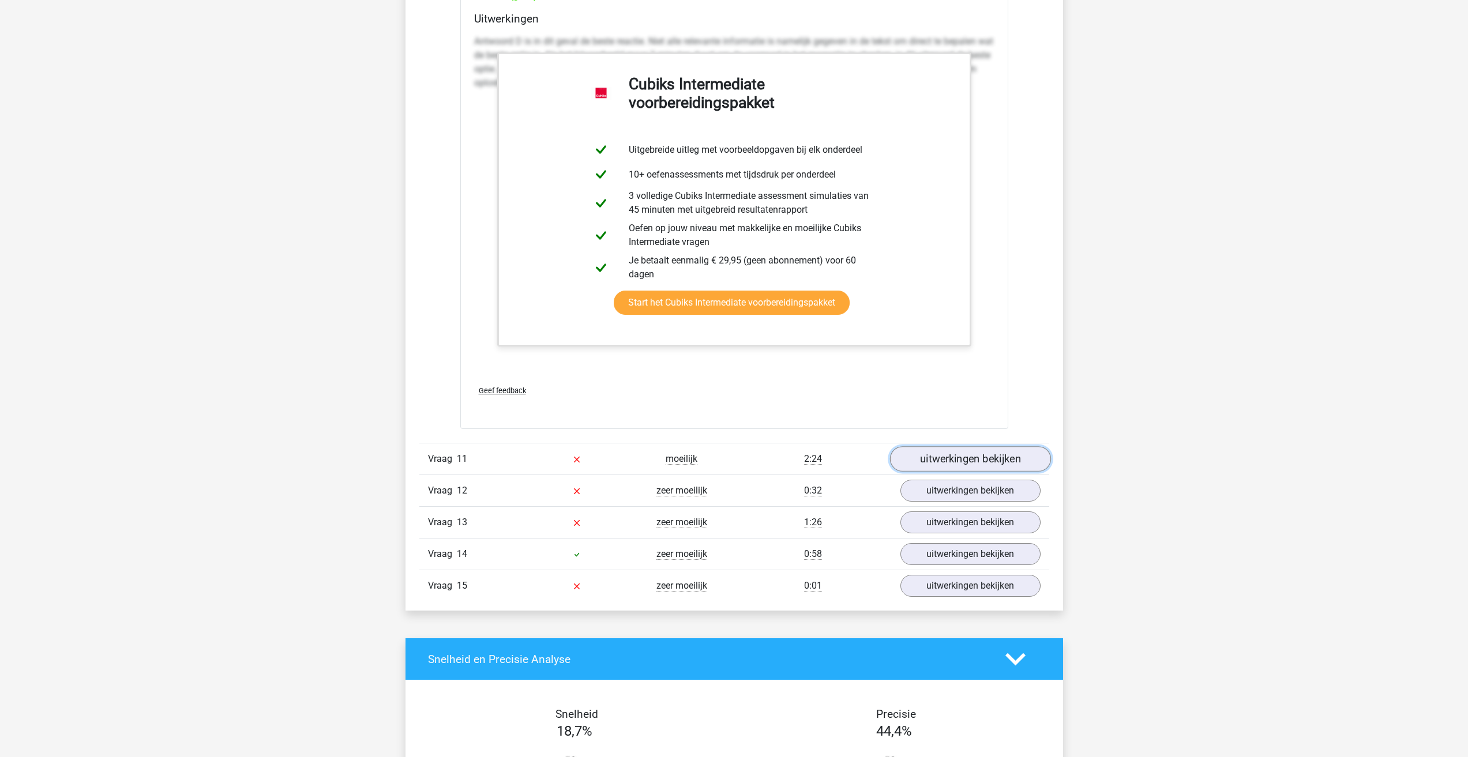
click at [936, 461] on link "uitwerkingen bekijken" at bounding box center [969, 459] width 161 height 25
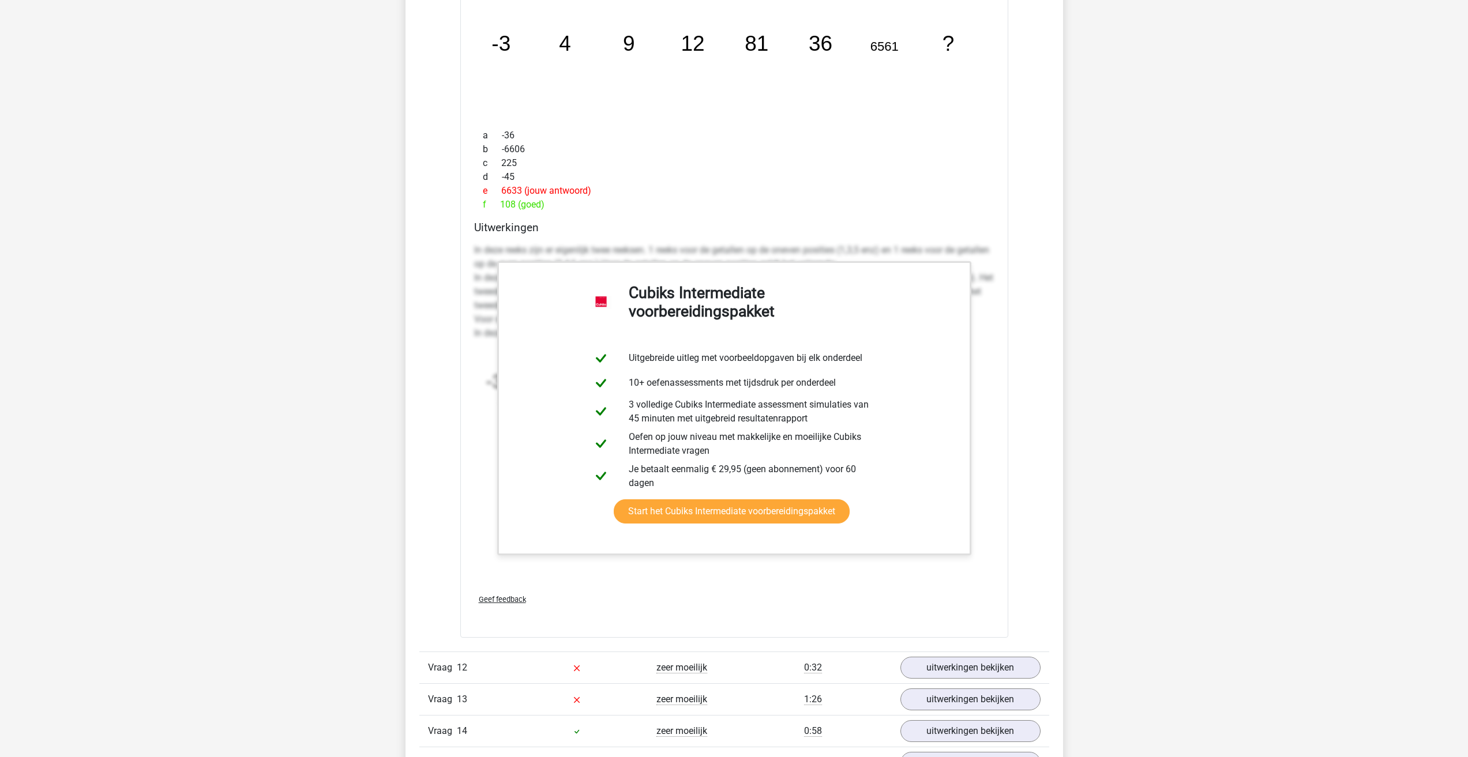
scroll to position [5076, 0]
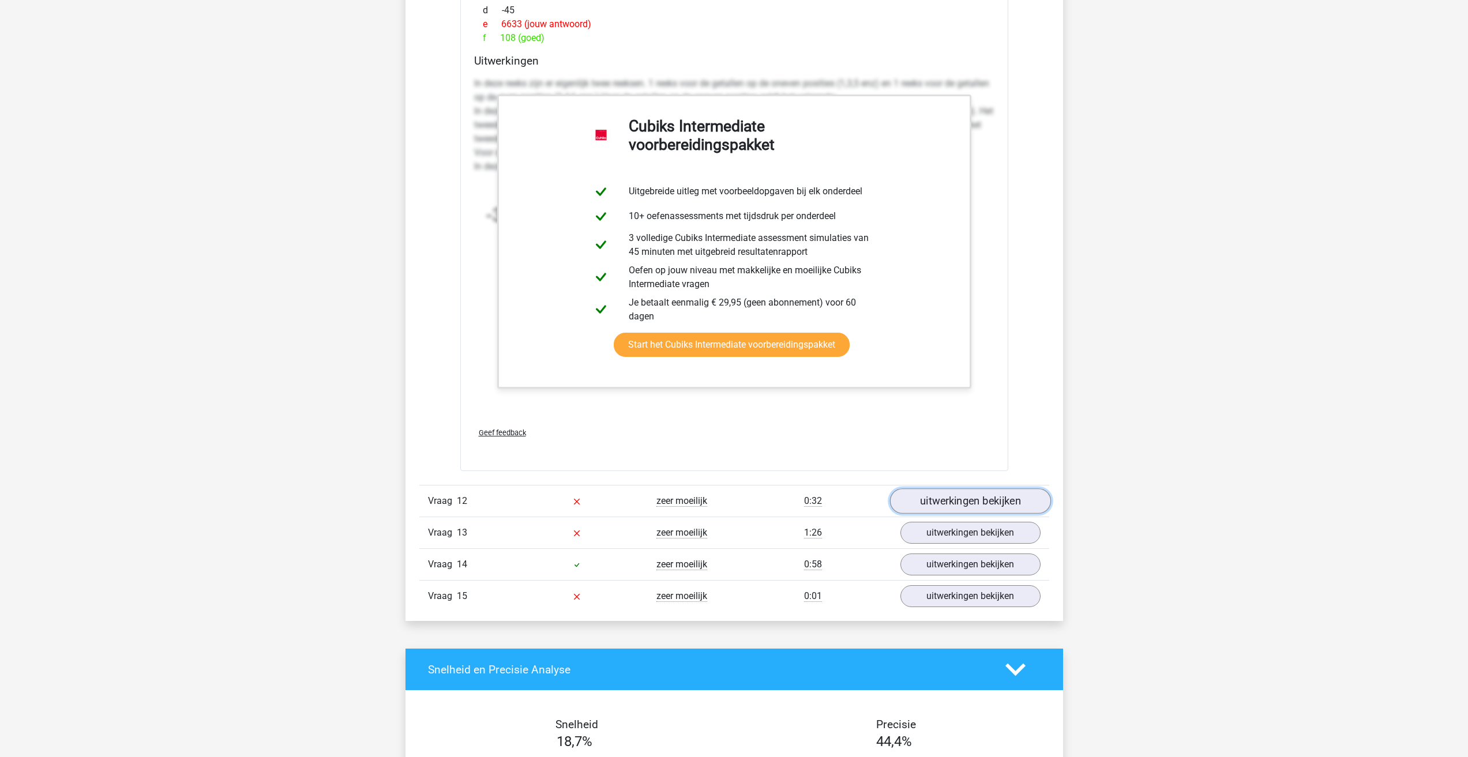
click at [975, 499] on link "uitwerkingen bekijken" at bounding box center [969, 501] width 161 height 25
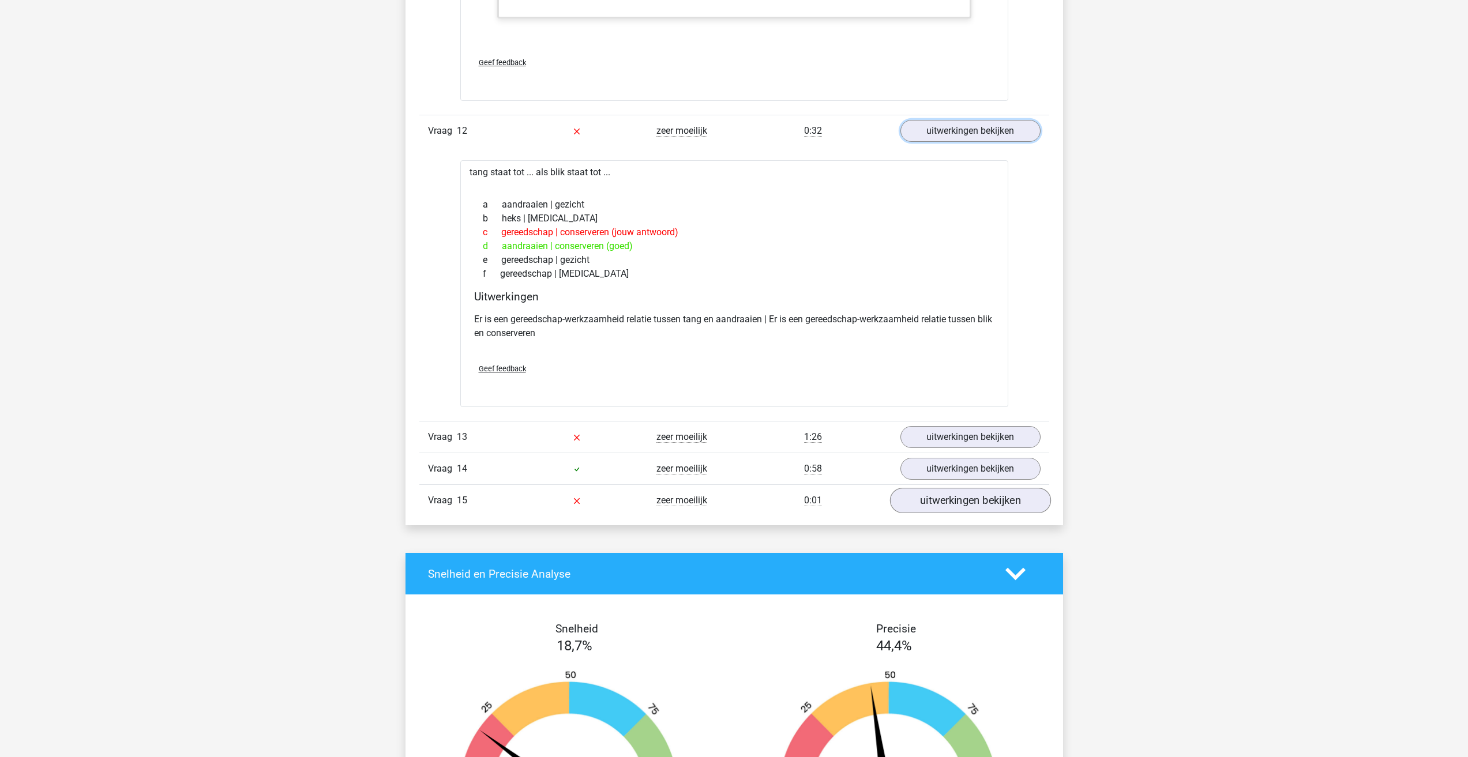
scroll to position [5479, 0]
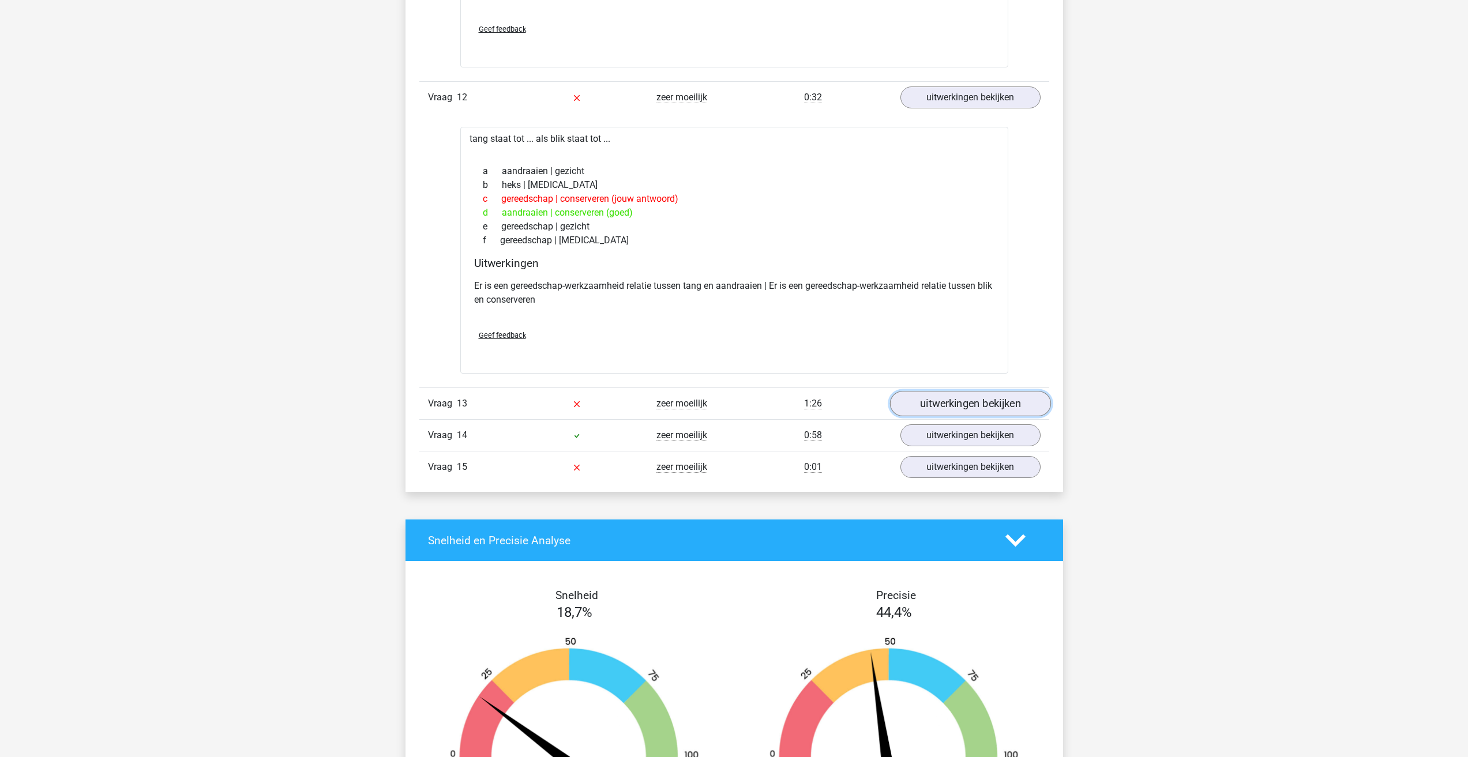
click at [929, 413] on link "uitwerkingen bekijken" at bounding box center [969, 404] width 161 height 25
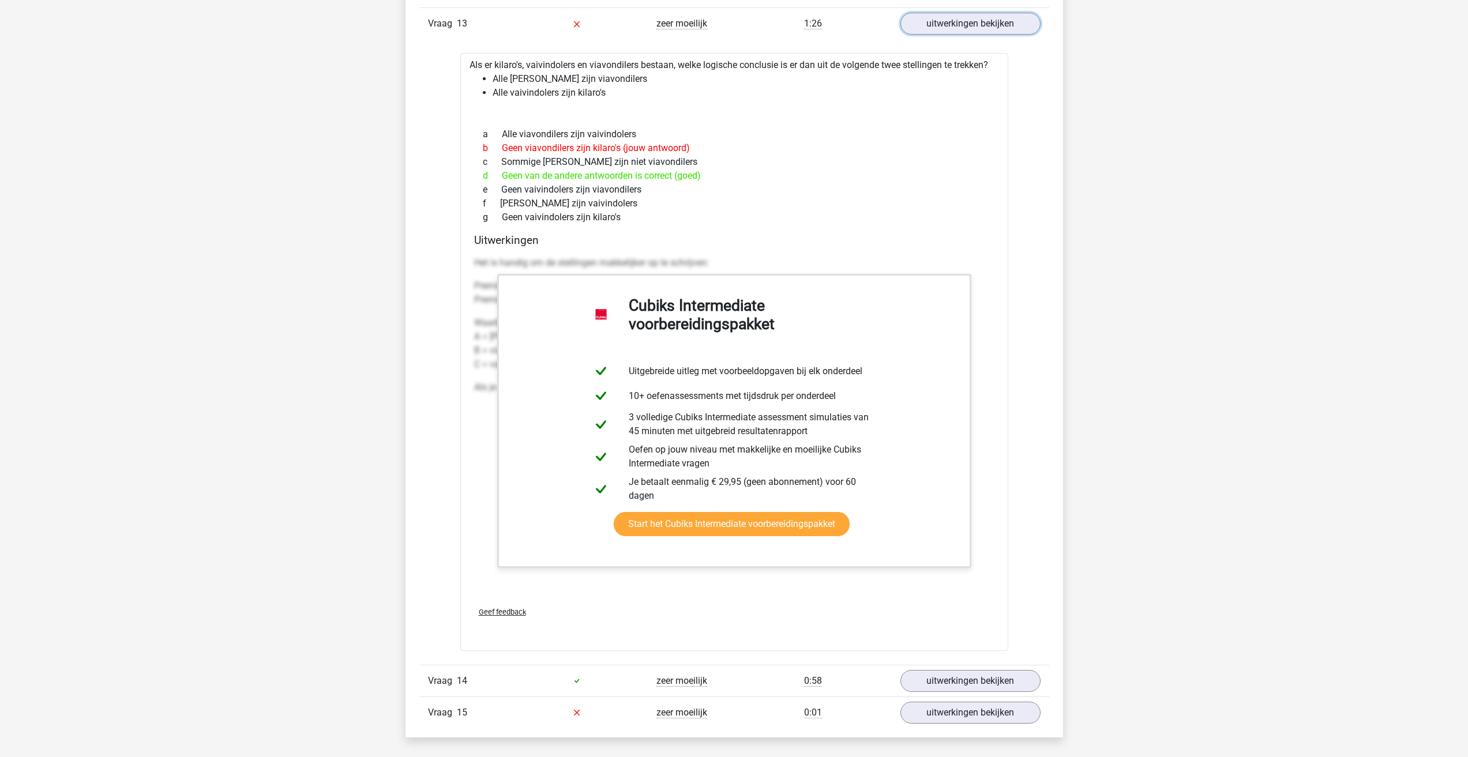
scroll to position [5941, 0]
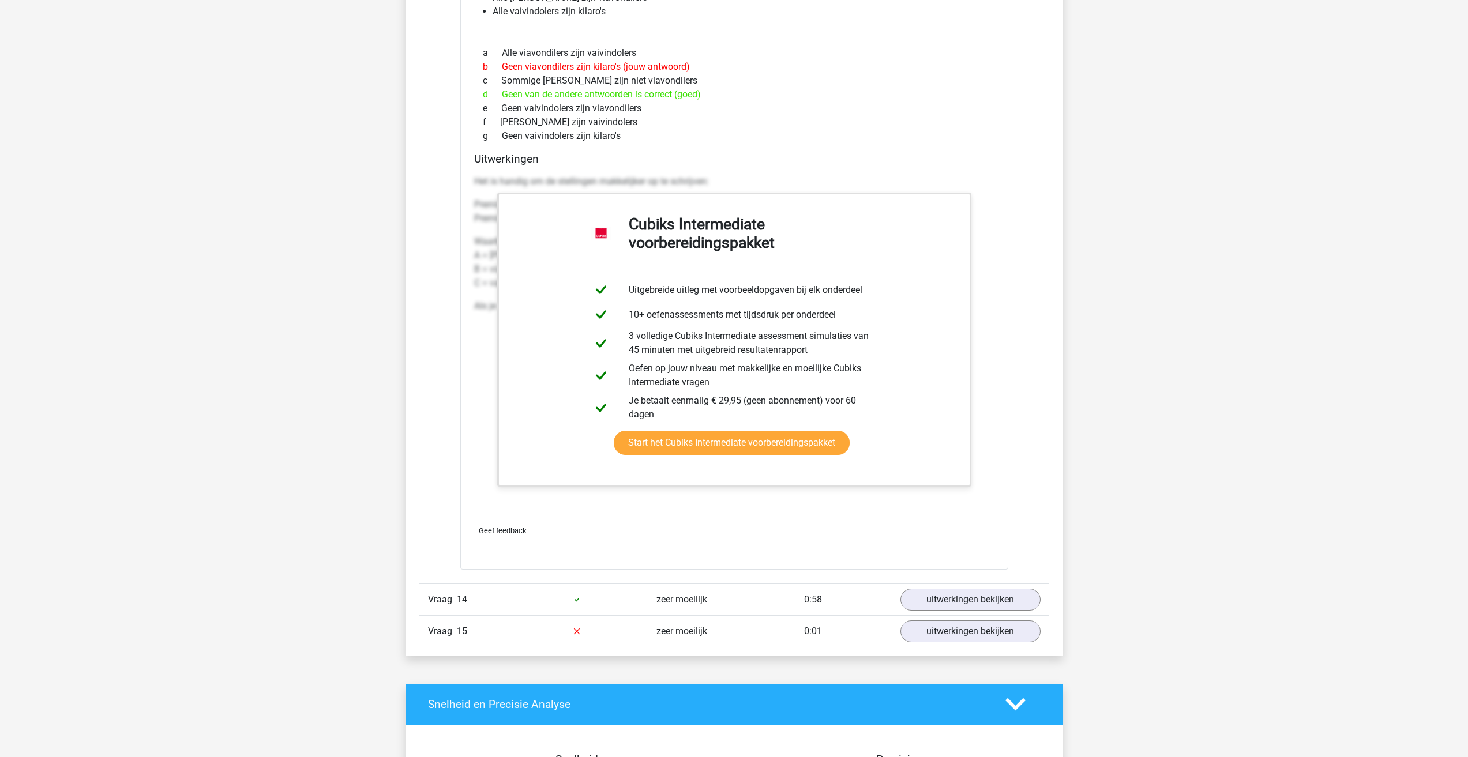
click at [958, 605] on link "uitwerkingen bekijken" at bounding box center [969, 599] width 161 height 25
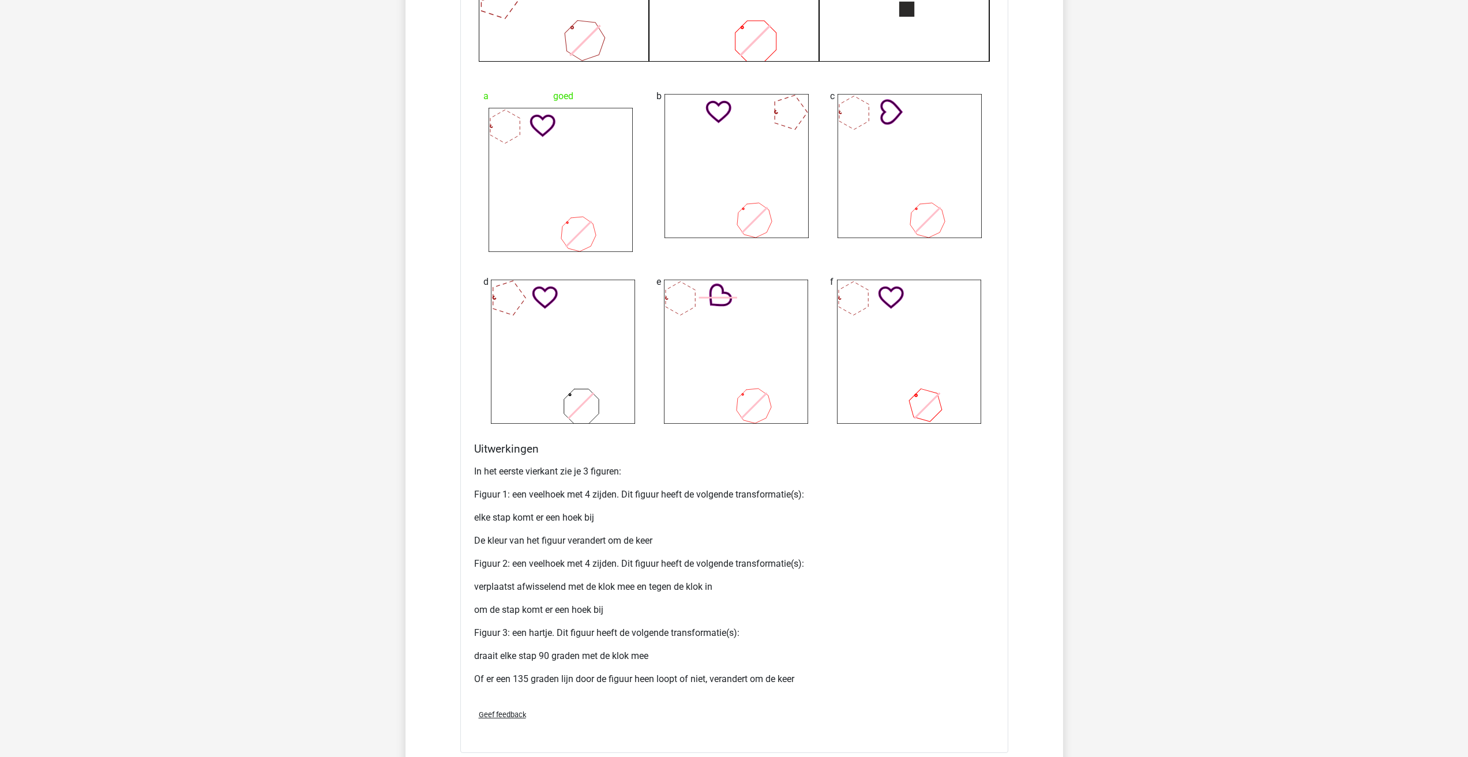
scroll to position [7094, 0]
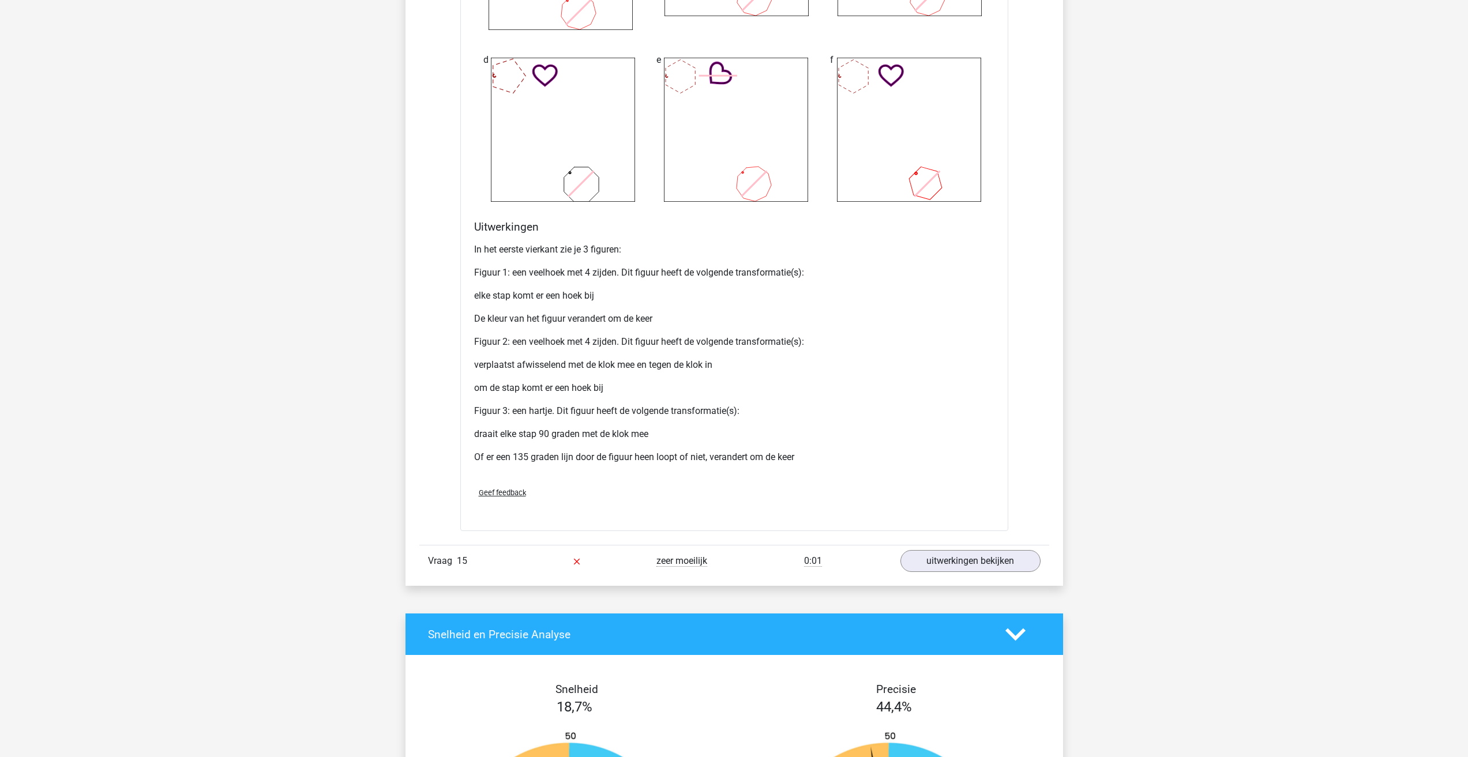
click at [946, 558] on link "uitwerkingen bekijken" at bounding box center [969, 561] width 161 height 25
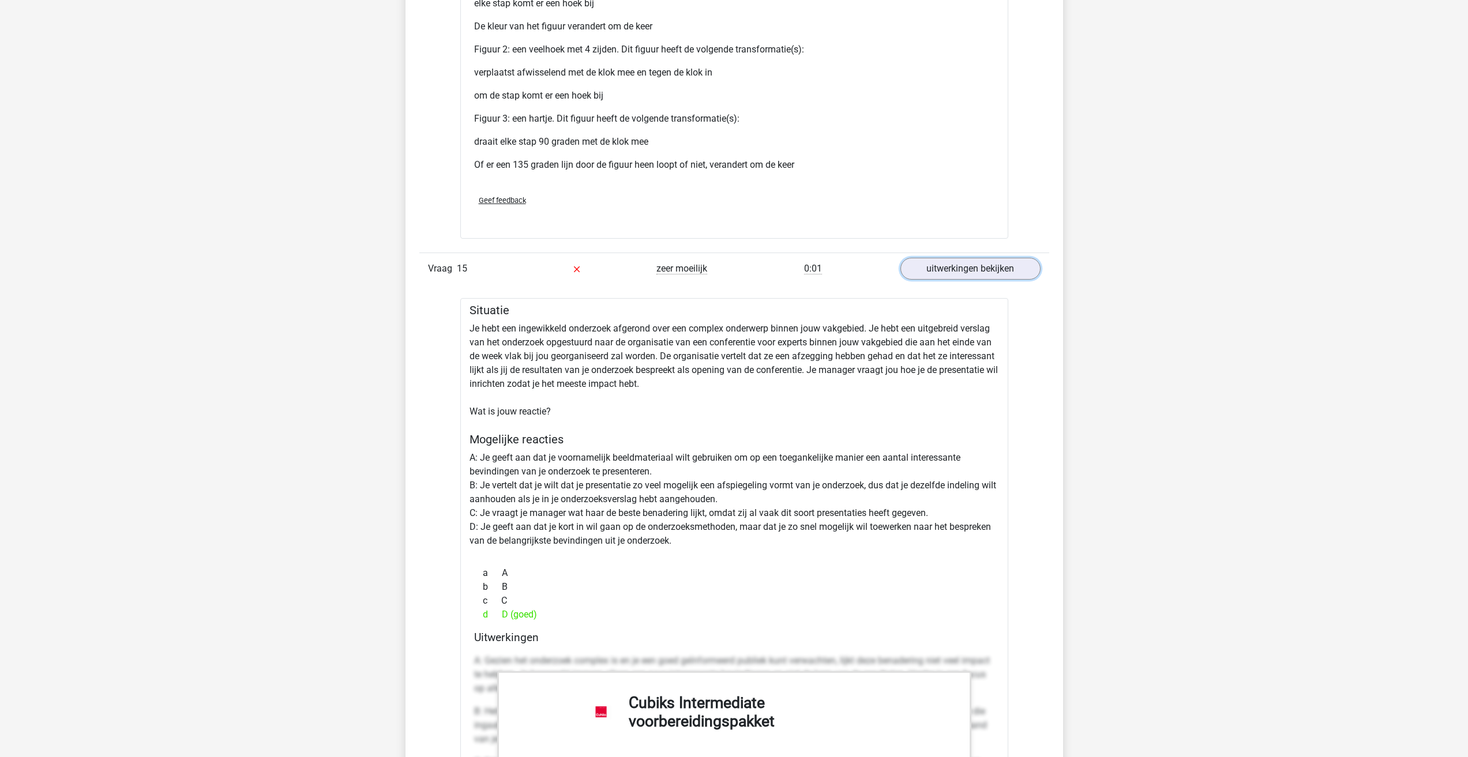
scroll to position [7440, 0]
